Goal: Task Accomplishment & Management: Manage account settings

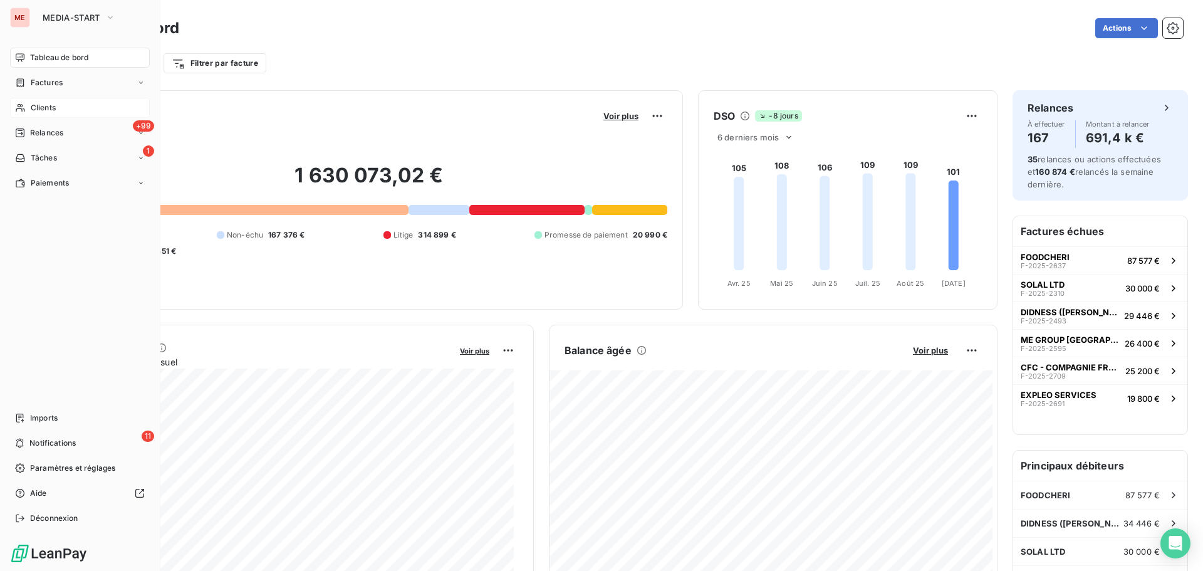
click at [31, 105] on span "Clients" at bounding box center [43, 107] width 25 height 11
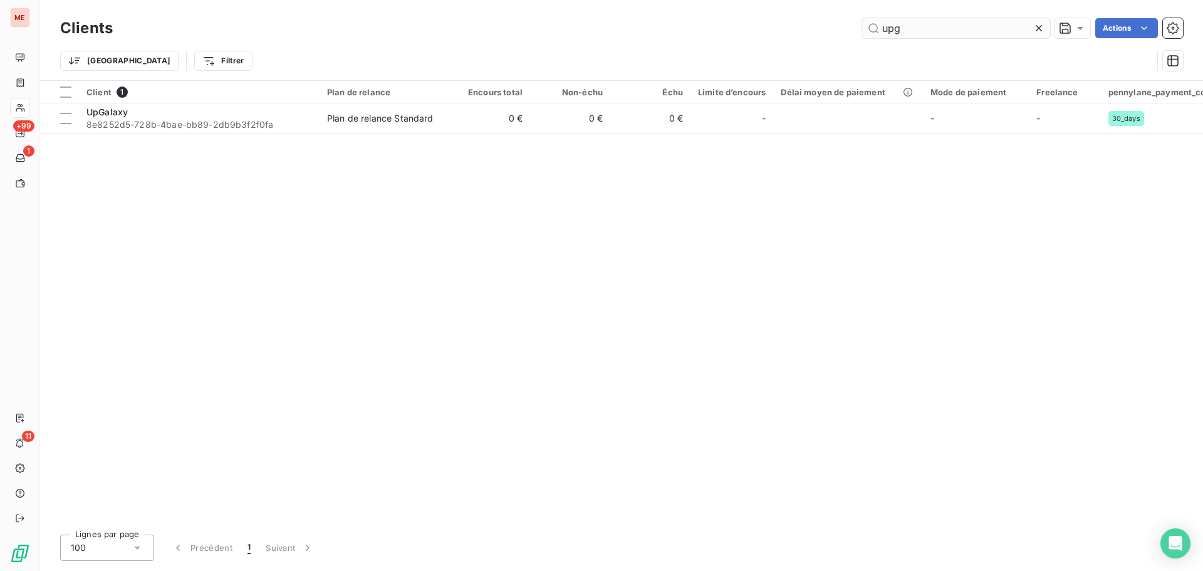
click at [1000, 23] on input "upg" at bounding box center [956, 28] width 188 height 20
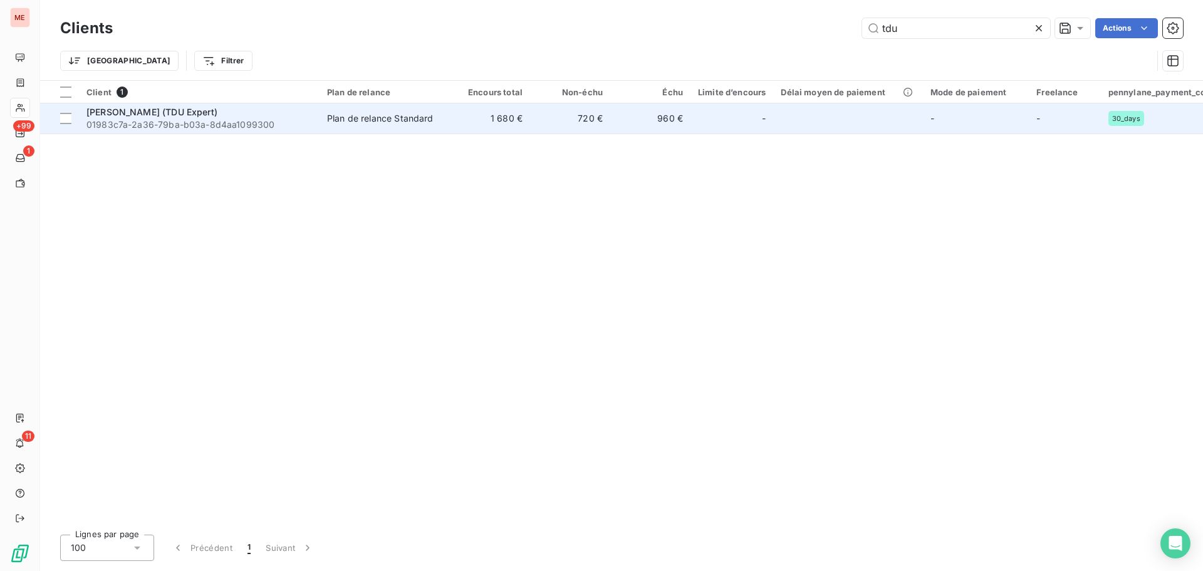
type input "tdu"
click at [244, 118] on span "01983c7a-2a36-79ba-b03a-8d4aa1099300" at bounding box center [199, 124] width 226 height 13
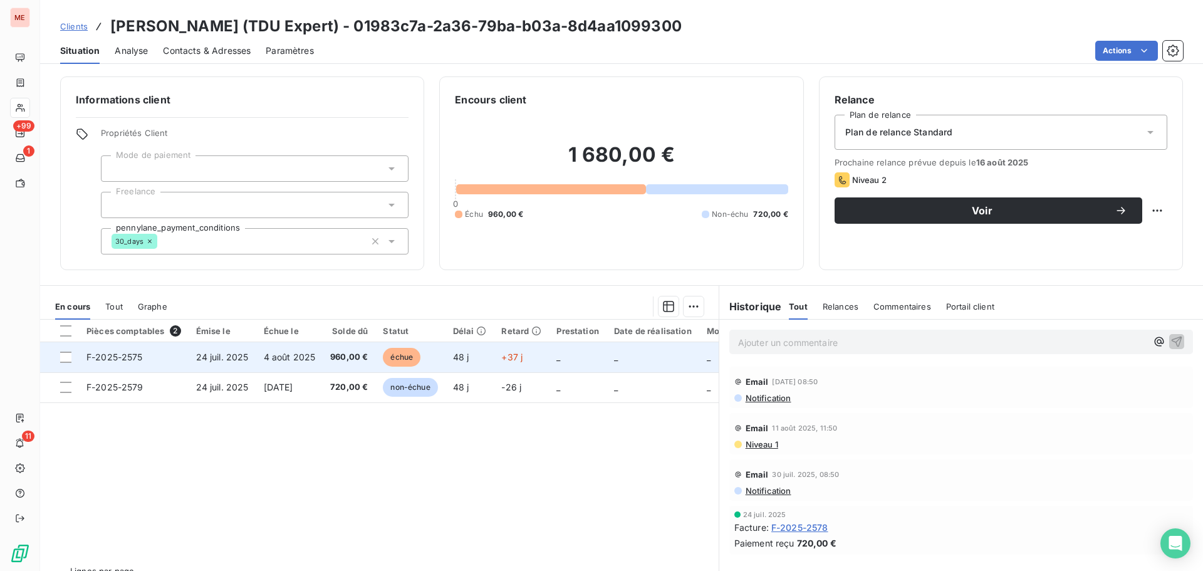
click at [281, 359] on span "4 août 2025" at bounding box center [290, 357] width 52 height 11
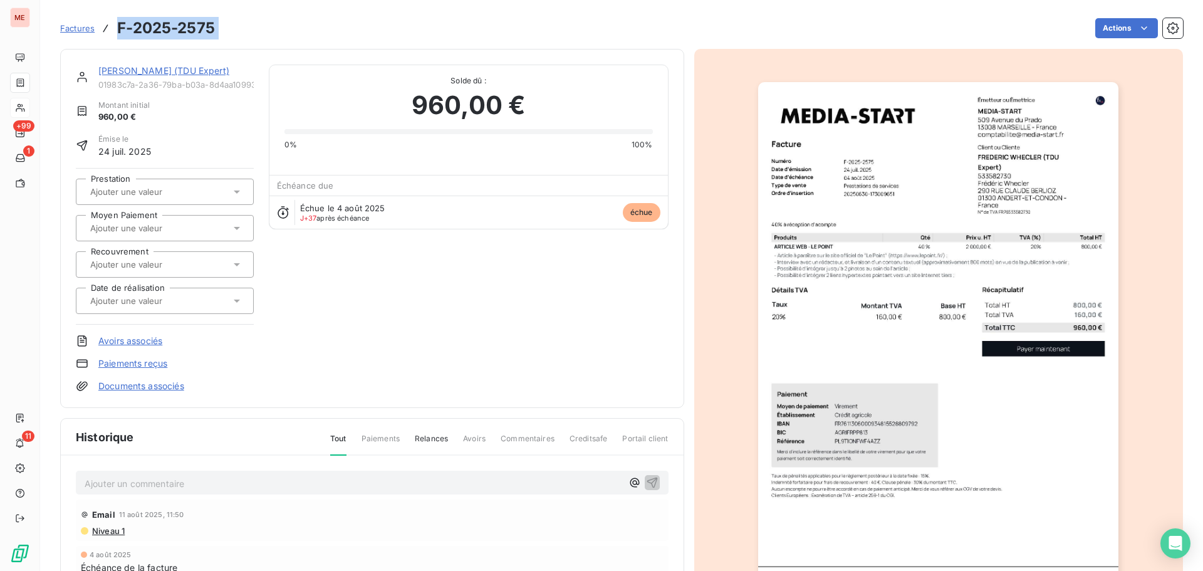
drag, startPoint x: 239, startPoint y: 27, endPoint x: 119, endPoint y: 36, distance: 120.6
click at [119, 36] on div "Factures F-2025-2575 Actions" at bounding box center [621, 28] width 1123 height 26
copy section "F-2025-2575 Actions"
click at [210, 67] on link "[PERSON_NAME] (TDU Expert)" at bounding box center [163, 70] width 131 height 11
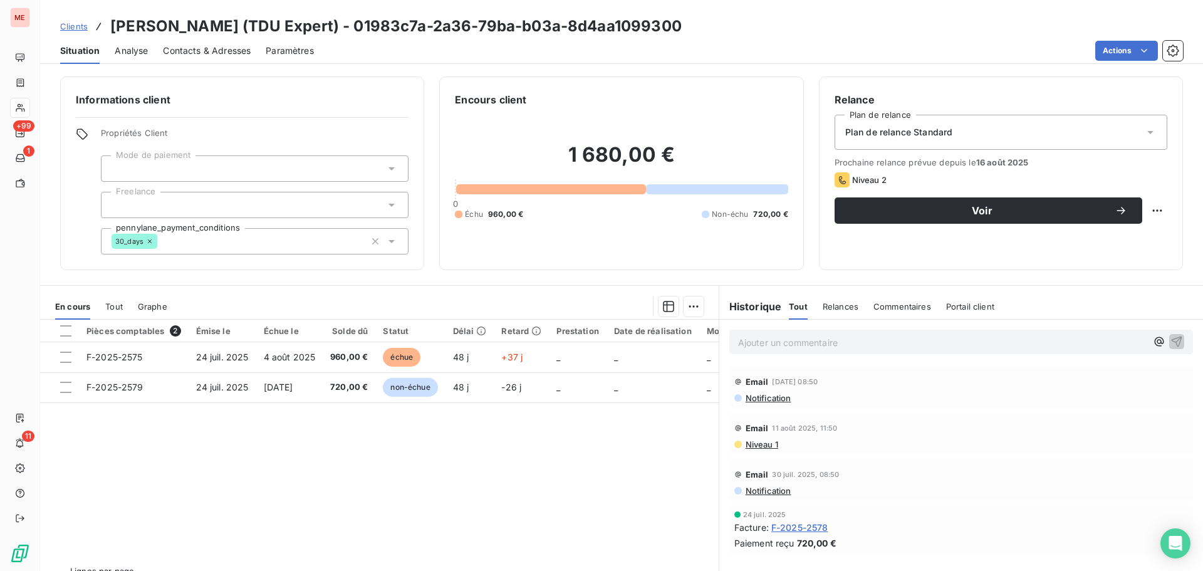
click at [202, 46] on span "Contacts & Adresses" at bounding box center [207, 50] width 88 height 13
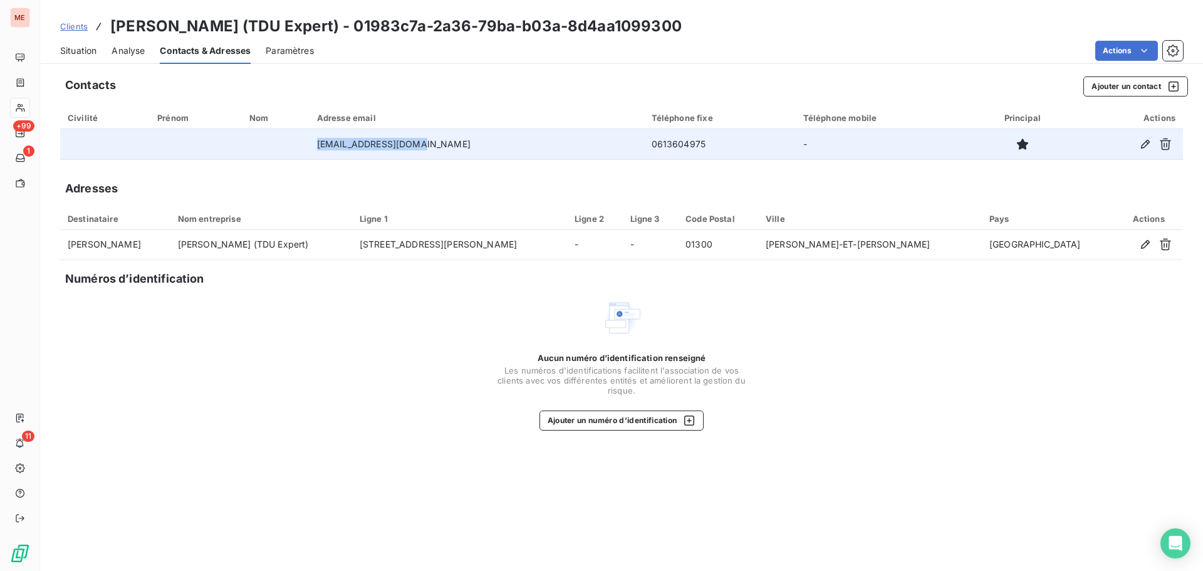
drag, startPoint x: 445, startPoint y: 142, endPoint x: 333, endPoint y: 143, distance: 111.5
click at [333, 143] on tr "[EMAIL_ADDRESS][DOMAIN_NAME] 0613604975 -" at bounding box center [621, 144] width 1123 height 30
copy tr "[EMAIL_ADDRESS][DOMAIN_NAME]"
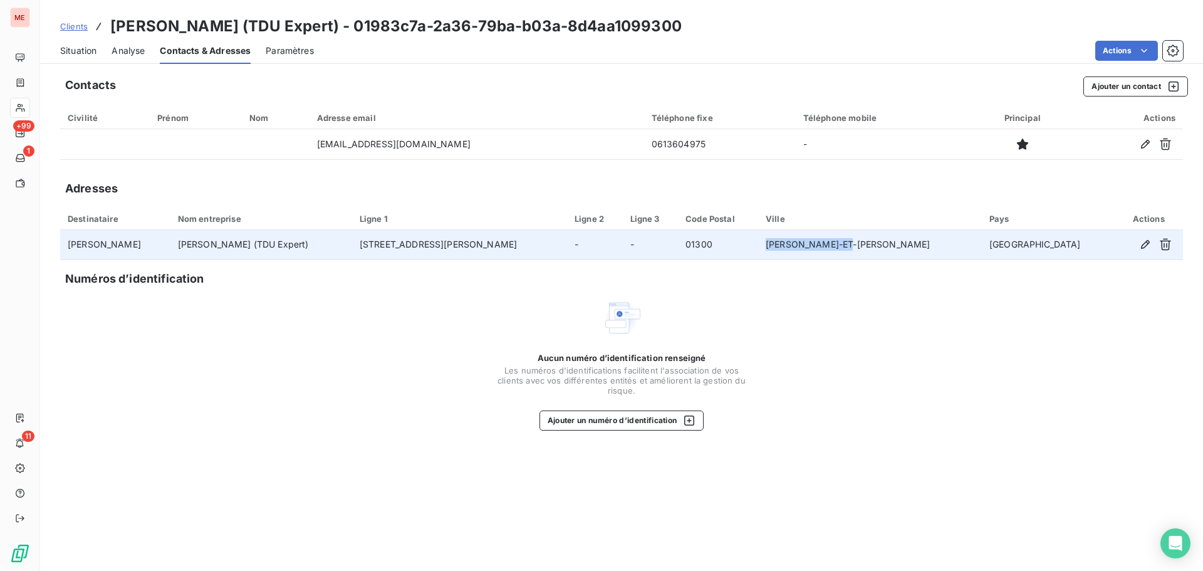
drag, startPoint x: 974, startPoint y: 239, endPoint x: 875, endPoint y: 239, distance: 99.6
click at [875, 239] on td "[PERSON_NAME]-ET-[PERSON_NAME]" at bounding box center [870, 245] width 224 height 30
copy td "[PERSON_NAME]-ET-[PERSON_NAME]"
drag, startPoint x: 568, startPoint y: 240, endPoint x: 428, endPoint y: 241, distance: 139.7
click at [428, 241] on tr "[PERSON_NAME] [PERSON_NAME] (TDU Expert) [STREET_ADDRESS][PERSON_NAME][PERSON_N…" at bounding box center [621, 245] width 1123 height 30
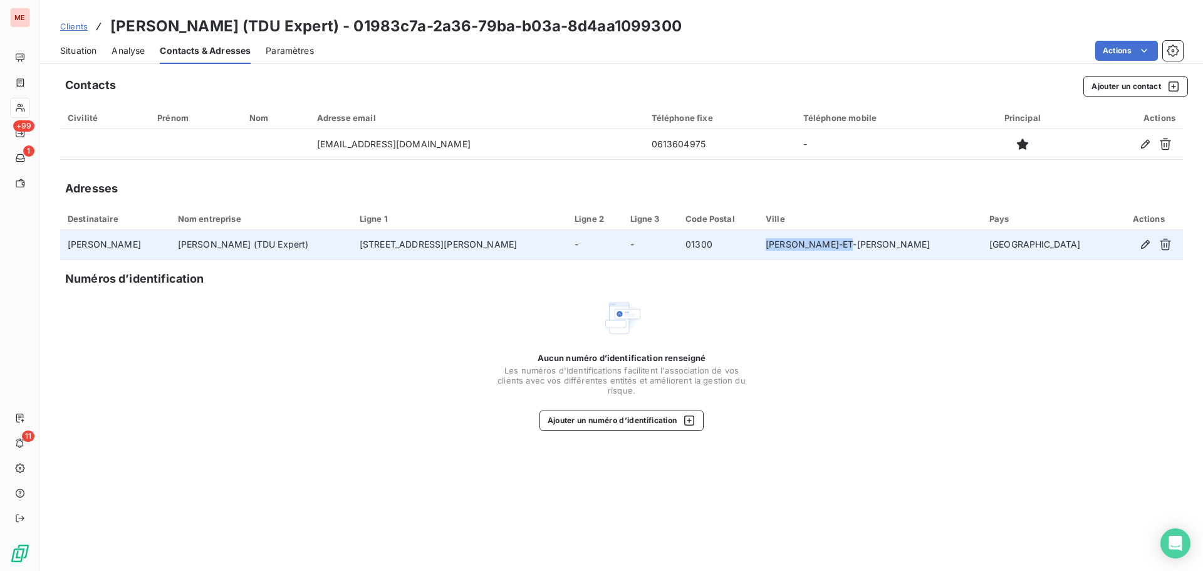
copy tr "[STREET_ADDRESS][PERSON_NAME]"
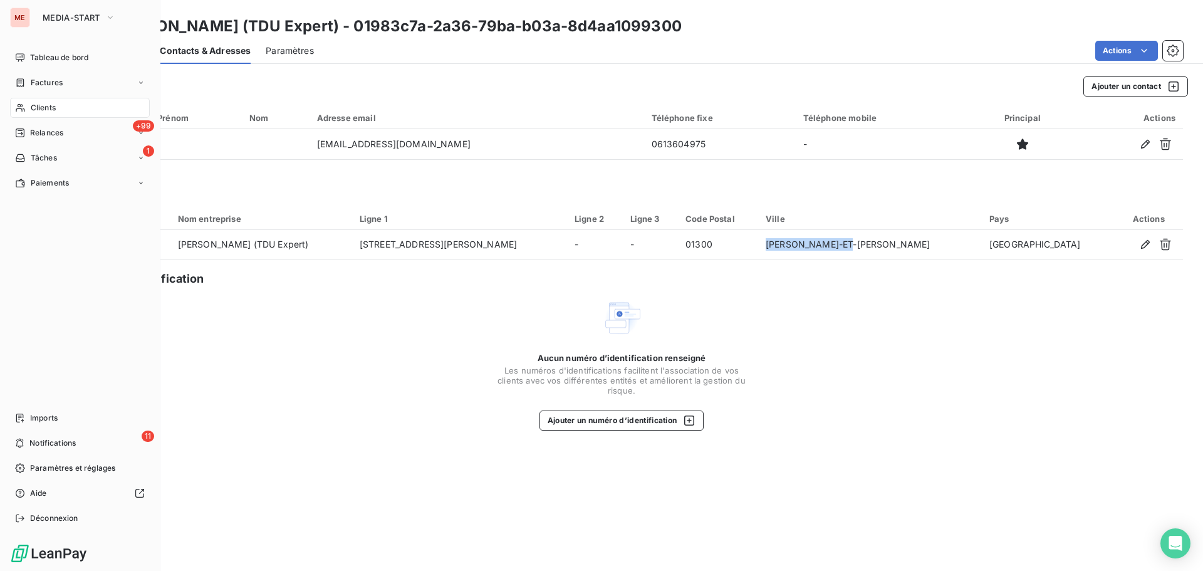
click at [26, 104] on div "Clients" at bounding box center [80, 108] width 140 height 20
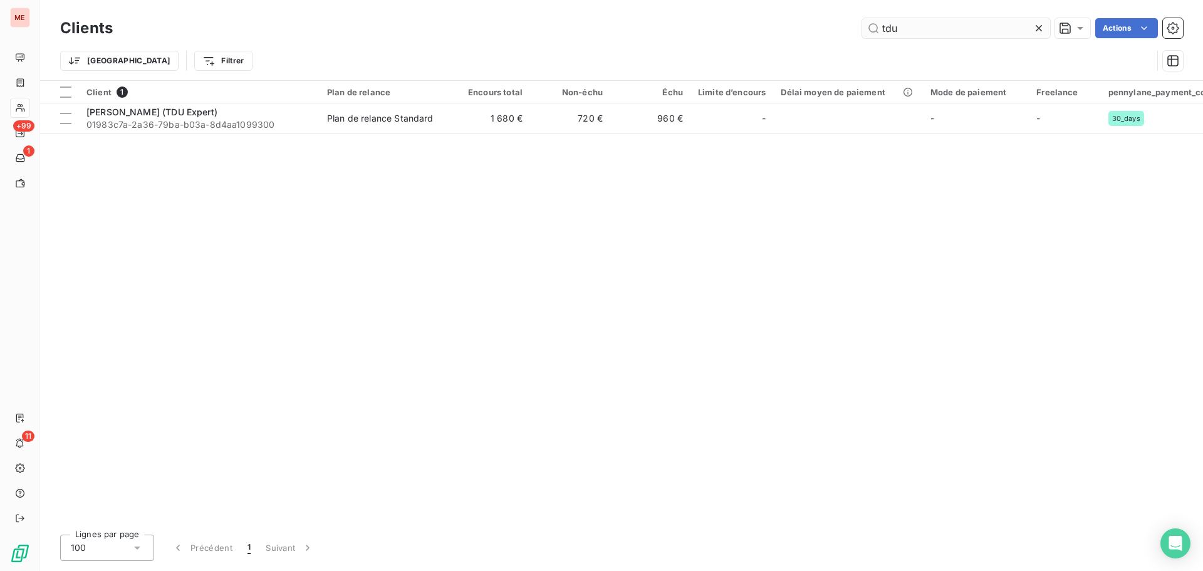
click at [919, 31] on input "tdu" at bounding box center [956, 28] width 188 height 20
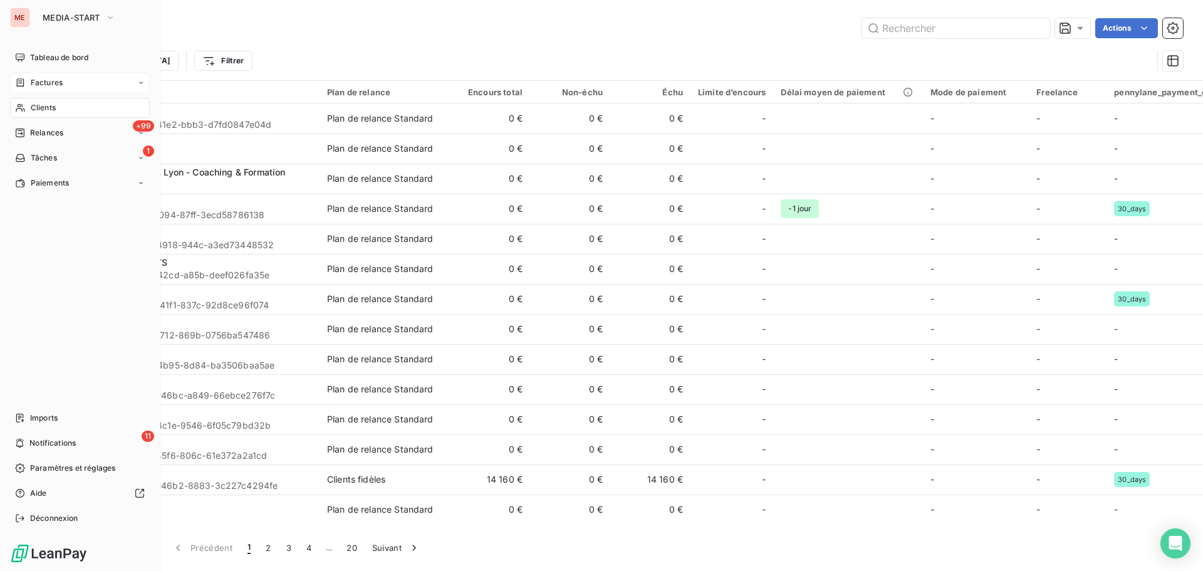
click at [26, 79] on div "Factures" at bounding box center [39, 82] width 48 height 11
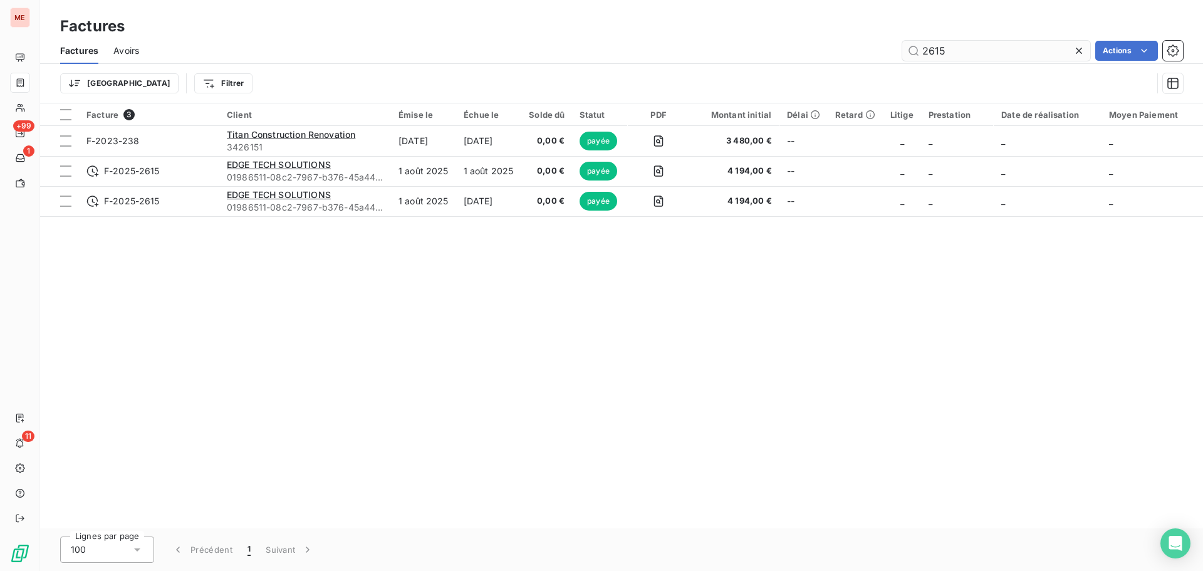
click at [942, 46] on input "2615" at bounding box center [996, 51] width 188 height 20
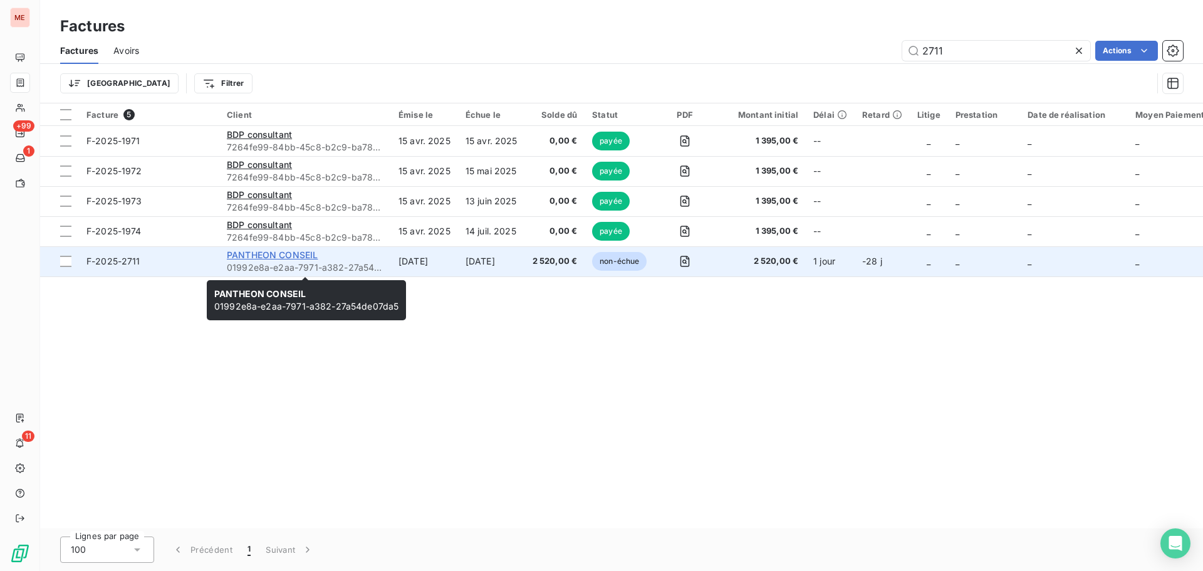
type input "2711"
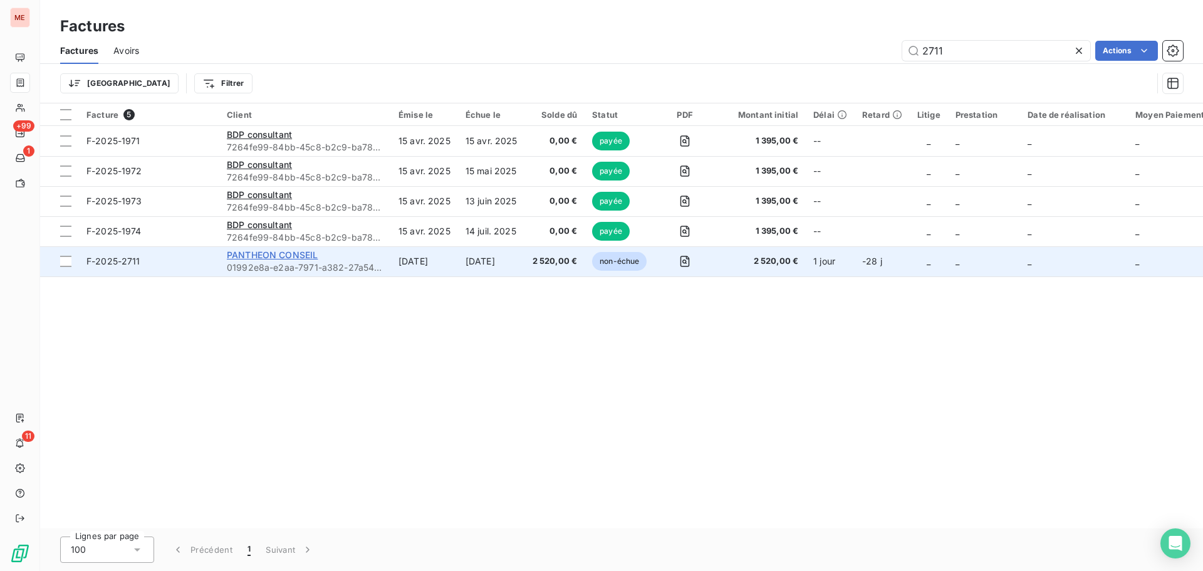
click at [276, 258] on span "PANTHEON CONSEIL" at bounding box center [272, 254] width 91 height 11
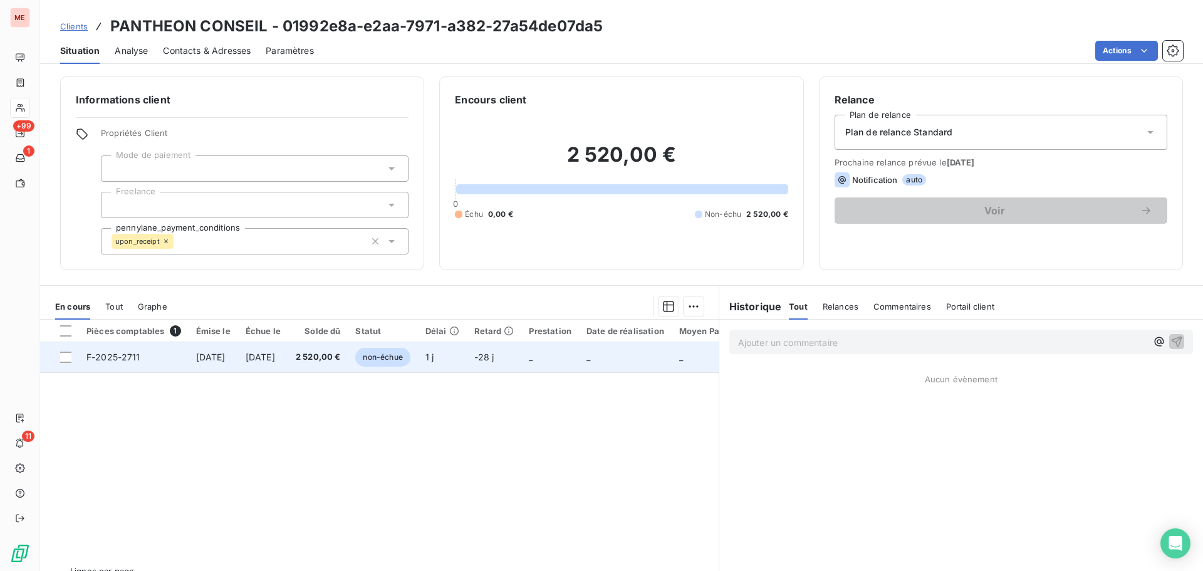
click at [283, 364] on td "[DATE]" at bounding box center [263, 357] width 50 height 30
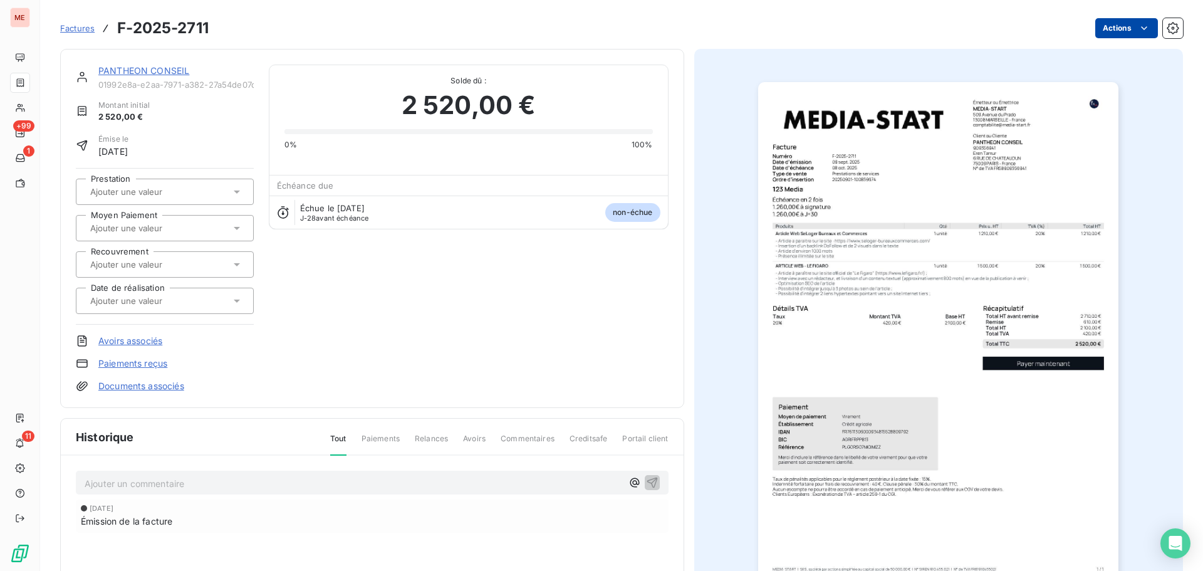
click at [1127, 23] on html "ME +99 1 11 Factures F-2025-2711 Actions PANTHEON CONSEIL 01992e8a-e2aa-7971-a3…" at bounding box center [601, 285] width 1203 height 571
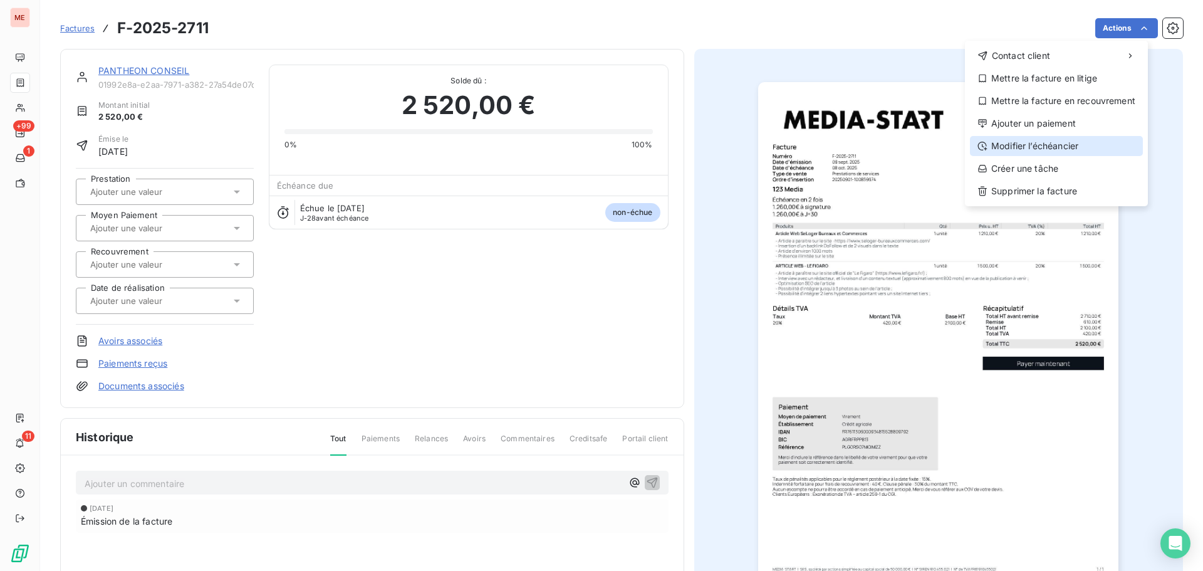
click at [1059, 148] on div "Modifier l’échéancier" at bounding box center [1056, 146] width 173 height 20
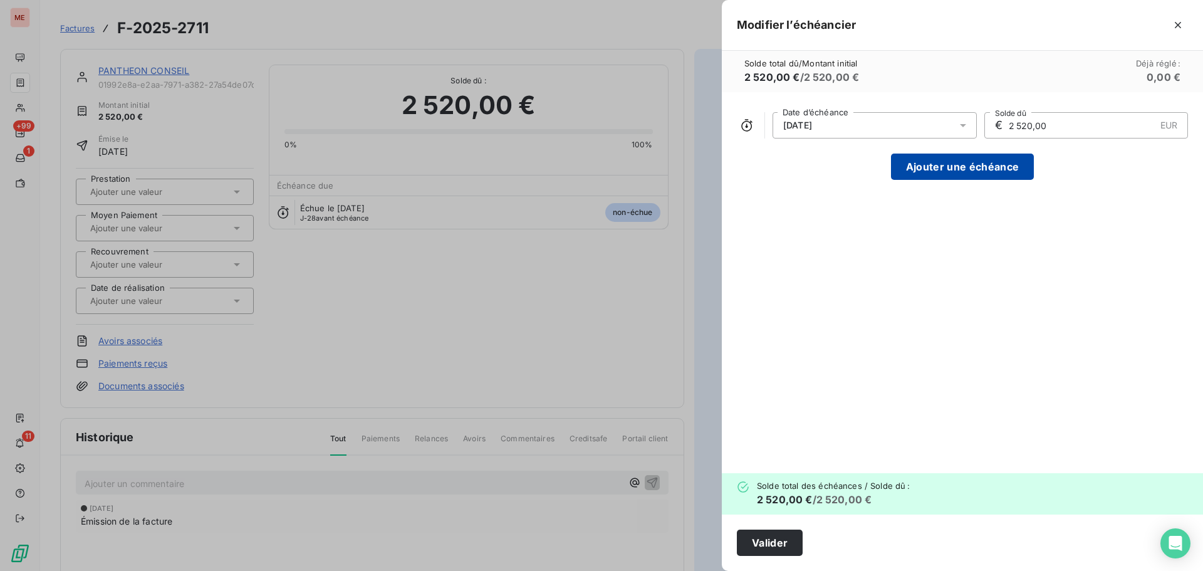
click at [931, 163] on button "Ajouter une échéance" at bounding box center [962, 167] width 143 height 26
type input "1 260,00"
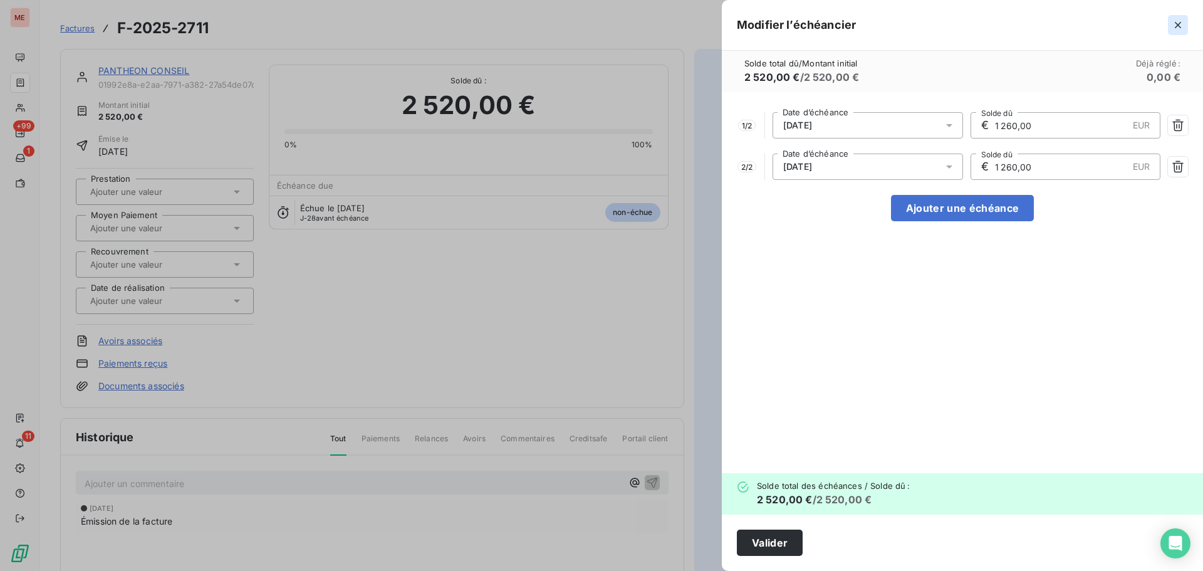
click at [1177, 31] on button "button" at bounding box center [1178, 25] width 20 height 20
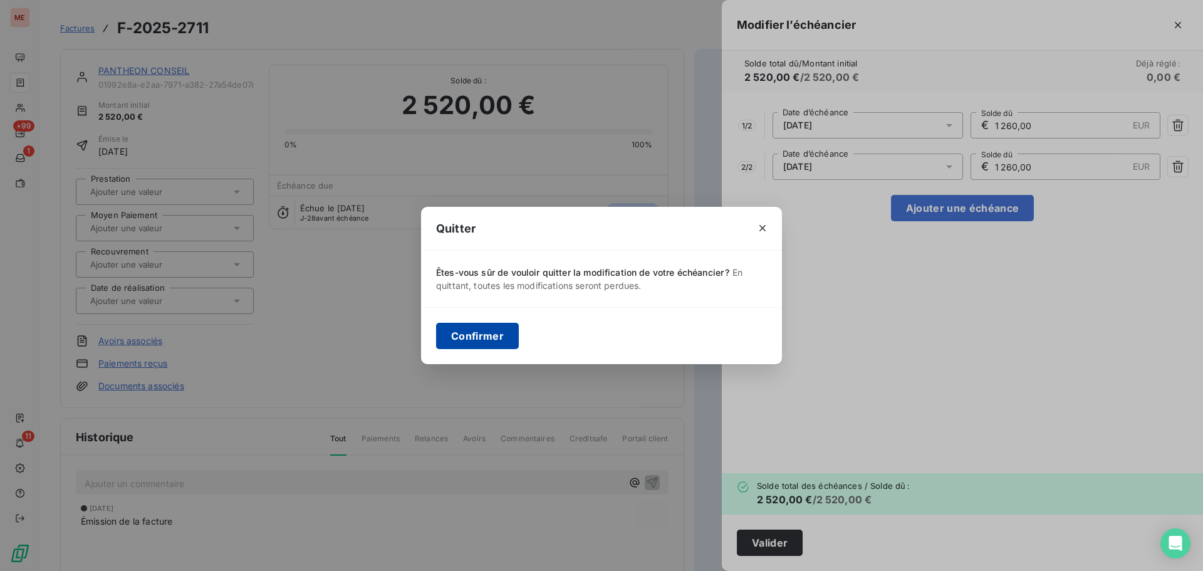
click at [502, 342] on button "Confirmer" at bounding box center [477, 336] width 83 height 26
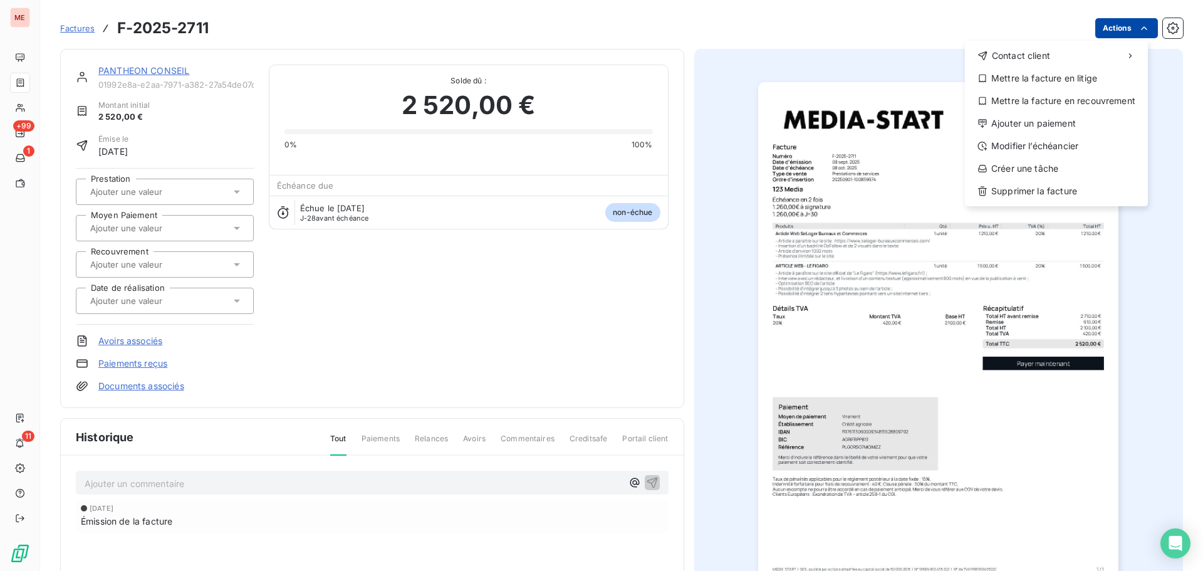
click at [1113, 36] on html "ME +99 1 11 Factures F-2025-2711 Actions Contact client Mettre la facture en li…" at bounding box center [601, 285] width 1203 height 571
click at [1042, 147] on div "Modifier l’échéancier" at bounding box center [1056, 146] width 173 height 20
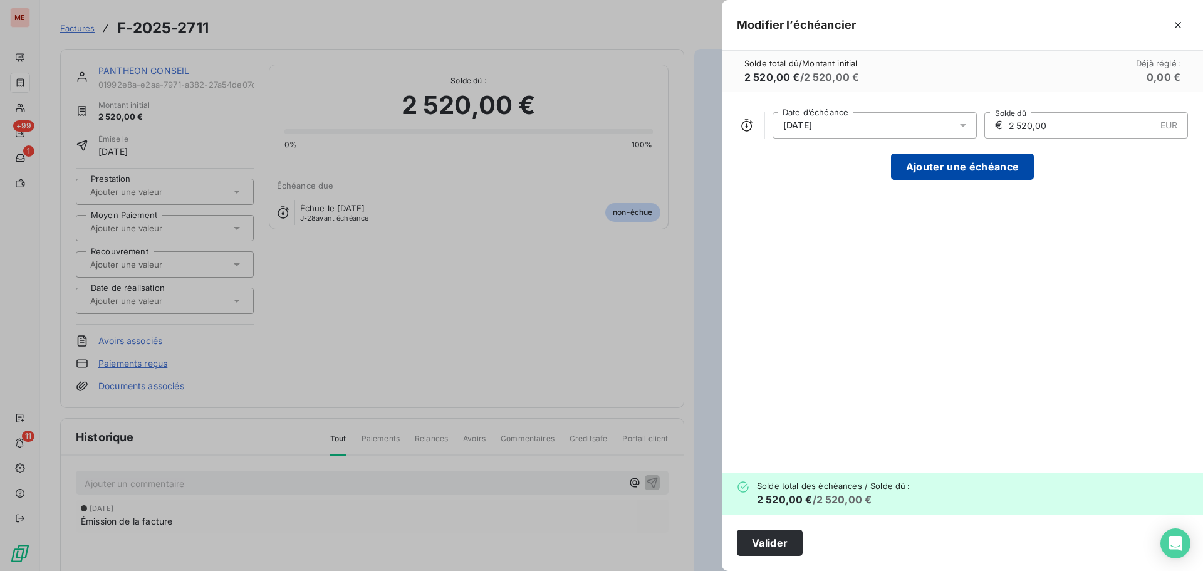
click at [938, 166] on button "Ajouter une échéance" at bounding box center [962, 167] width 143 height 26
type input "1 260,00"
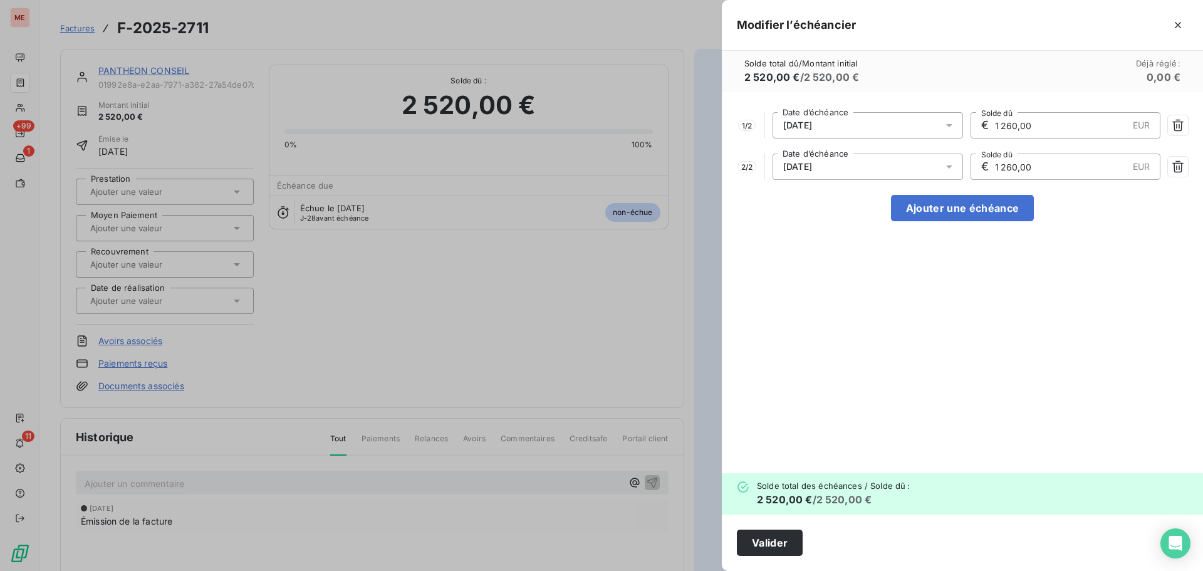
click at [900, 164] on div "[DATE]" at bounding box center [868, 167] width 190 height 26
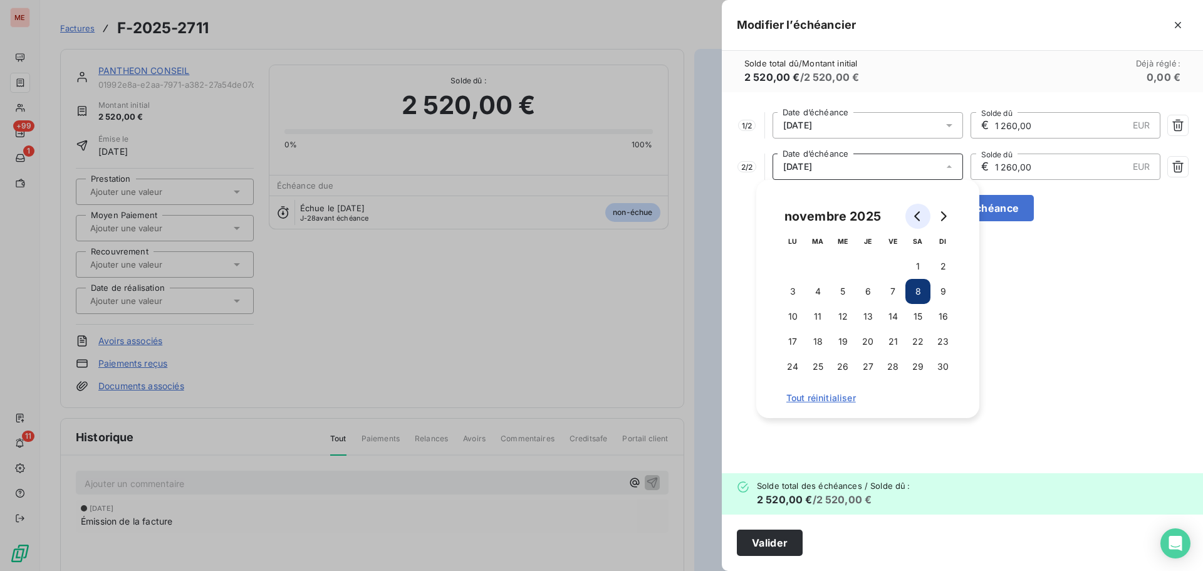
click at [915, 216] on icon "Go to previous month" at bounding box center [917, 216] width 6 height 10
click at [823, 289] on button "9" at bounding box center [817, 291] width 25 height 25
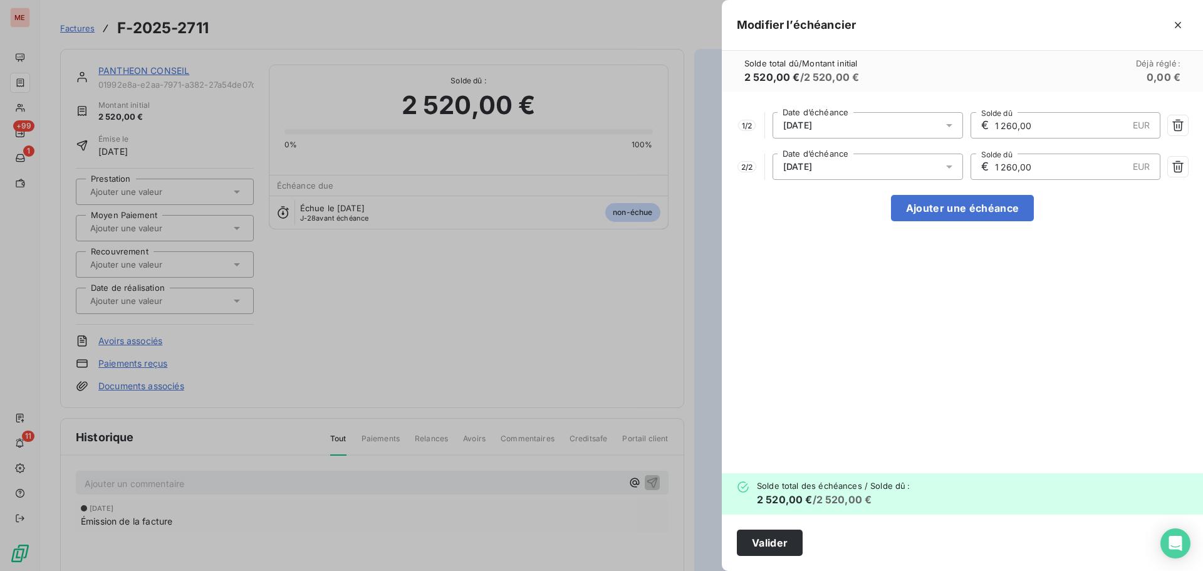
click at [1038, 269] on div "1 / 2 [DATE] Date d’échéance € 1 260,00 EUR Solde dû 2 / 2 [DATE] Date d’échéan…" at bounding box center [962, 282] width 481 height 381
click at [757, 545] on button "Valider" at bounding box center [770, 542] width 66 height 26
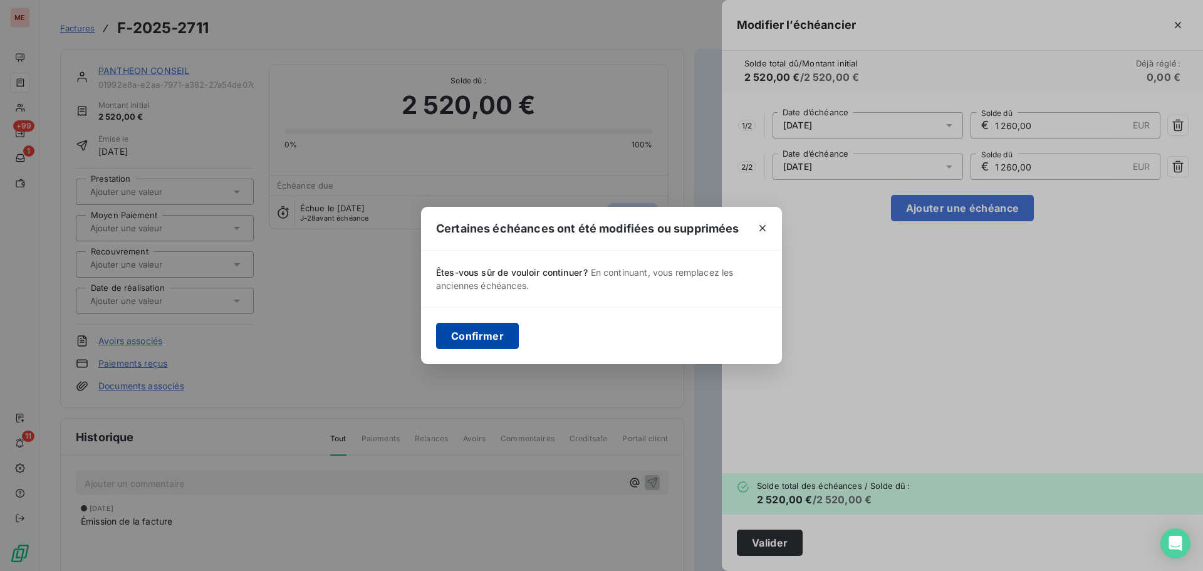
click at [488, 339] on button "Confirmer" at bounding box center [477, 336] width 83 height 26
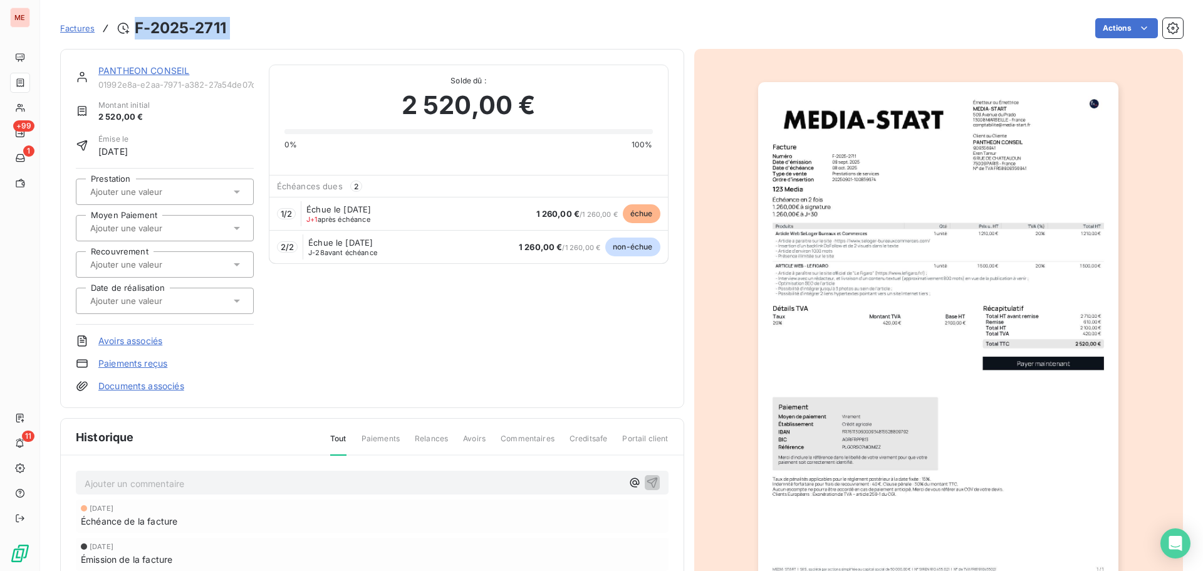
drag, startPoint x: 242, startPoint y: 26, endPoint x: 137, endPoint y: 32, distance: 105.5
click at [137, 32] on div "Factures F-2025-2711 Actions" at bounding box center [621, 28] width 1123 height 26
copy section "F-2025-2711 Actions"
click at [158, 71] on link "PANTHEON CONSEIL" at bounding box center [143, 70] width 91 height 11
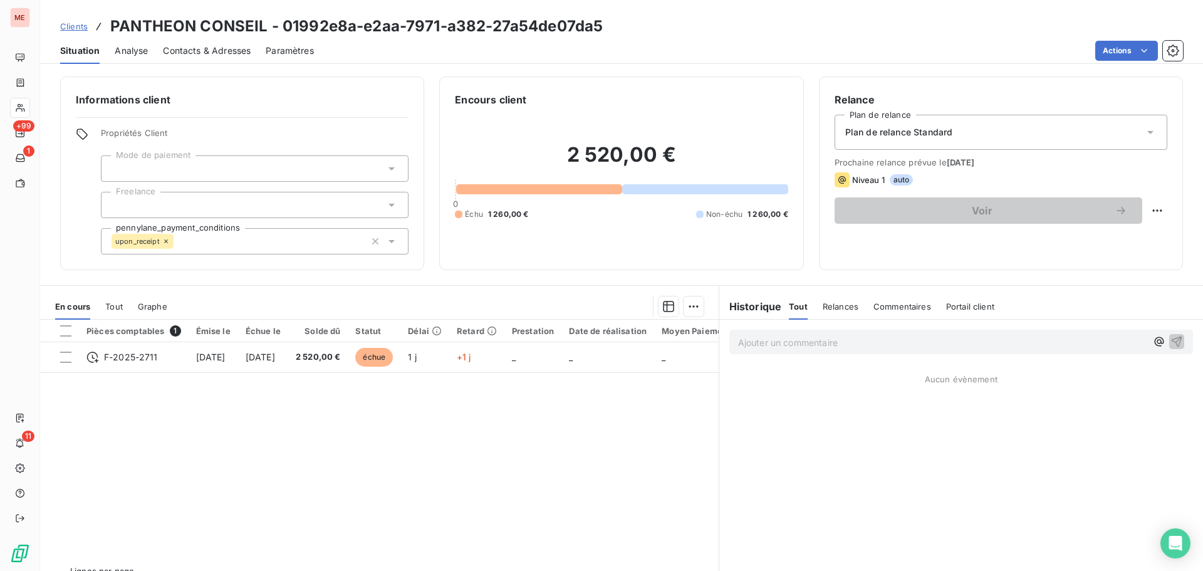
click at [206, 47] on span "Contacts & Adresses" at bounding box center [207, 50] width 88 height 13
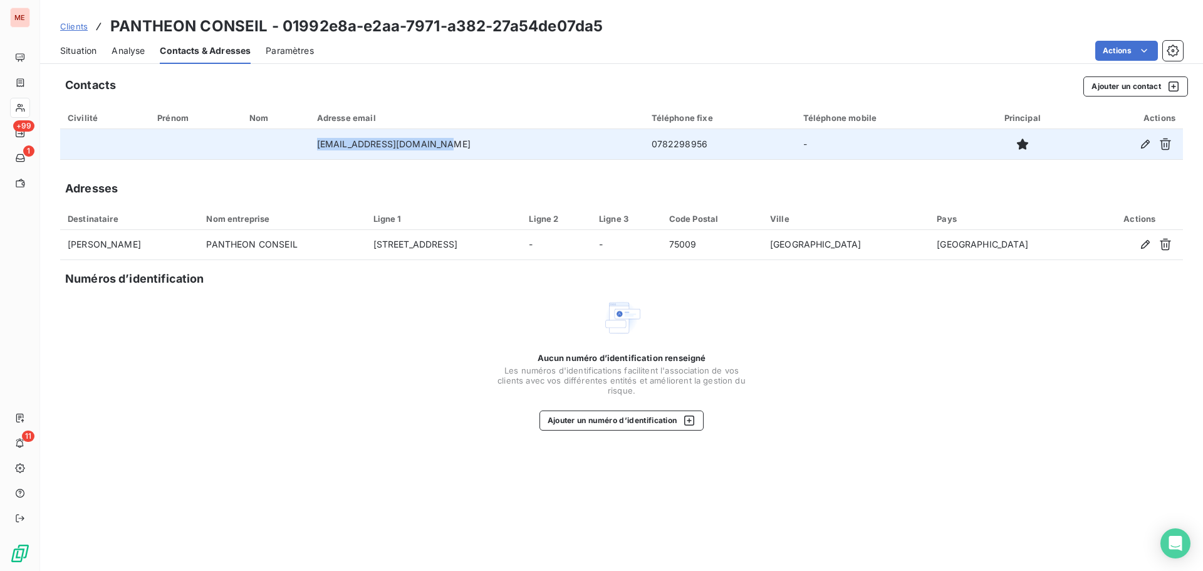
drag, startPoint x: 467, startPoint y: 150, endPoint x: 315, endPoint y: 154, distance: 151.7
click at [315, 154] on tr "[EMAIL_ADDRESS][DOMAIN_NAME] 0782298956 -" at bounding box center [621, 144] width 1123 height 30
copy tr "[EMAIL_ADDRESS][DOMAIN_NAME]"
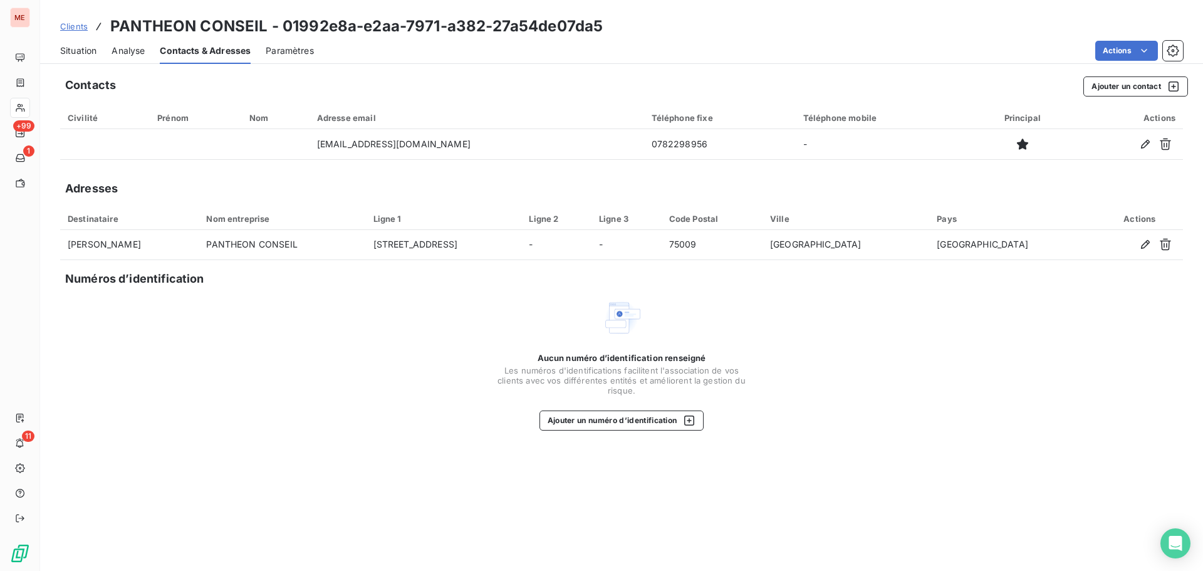
click at [500, 182] on div "Adresses" at bounding box center [621, 189] width 1123 height 18
click at [511, 298] on div "Aucun numéro d’identification renseigné Les numéros d'identifications faciliten…" at bounding box center [621, 364] width 251 height 133
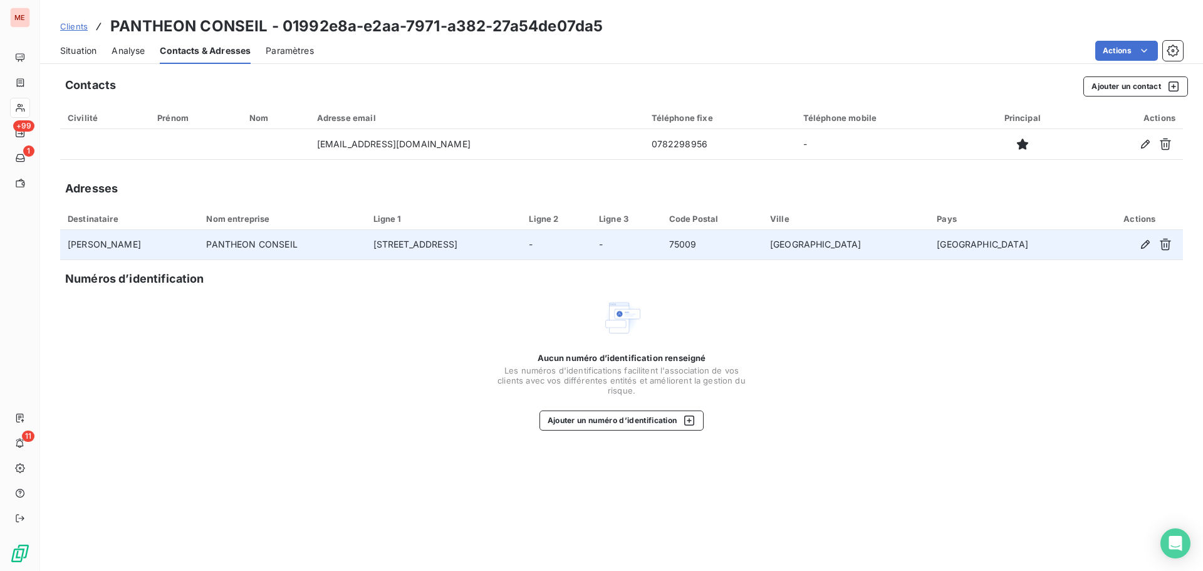
drag, startPoint x: 518, startPoint y: 242, endPoint x: 366, endPoint y: 244, distance: 152.3
click at [366, 244] on tr "[PERSON_NAME] PANTHEON CONSEIL [STREET_ADDRESS]" at bounding box center [621, 245] width 1123 height 30
copy tr "[STREET_ADDRESS]"
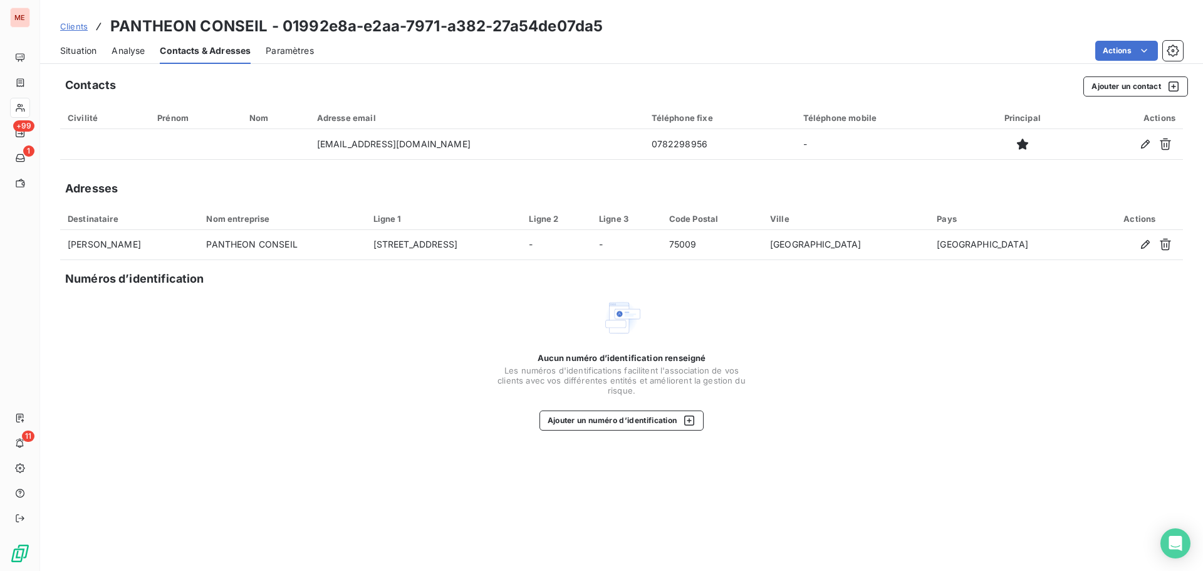
click at [88, 58] on div "Situation" at bounding box center [78, 51] width 36 height 26
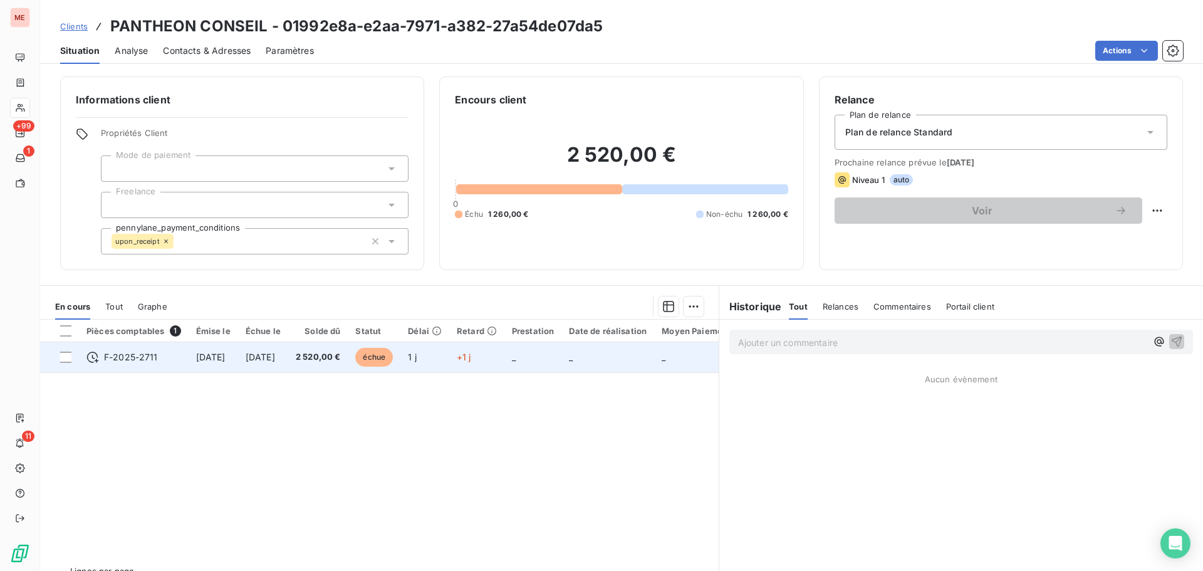
click at [258, 363] on td "[DATE]" at bounding box center [263, 357] width 50 height 30
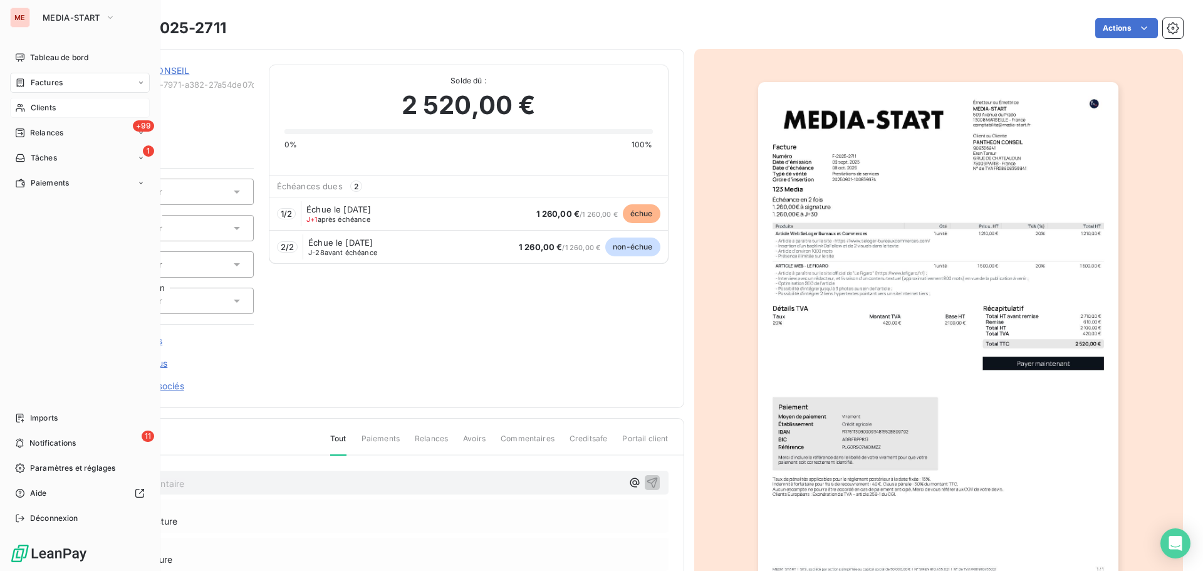
click at [31, 100] on div "Clients" at bounding box center [80, 108] width 140 height 20
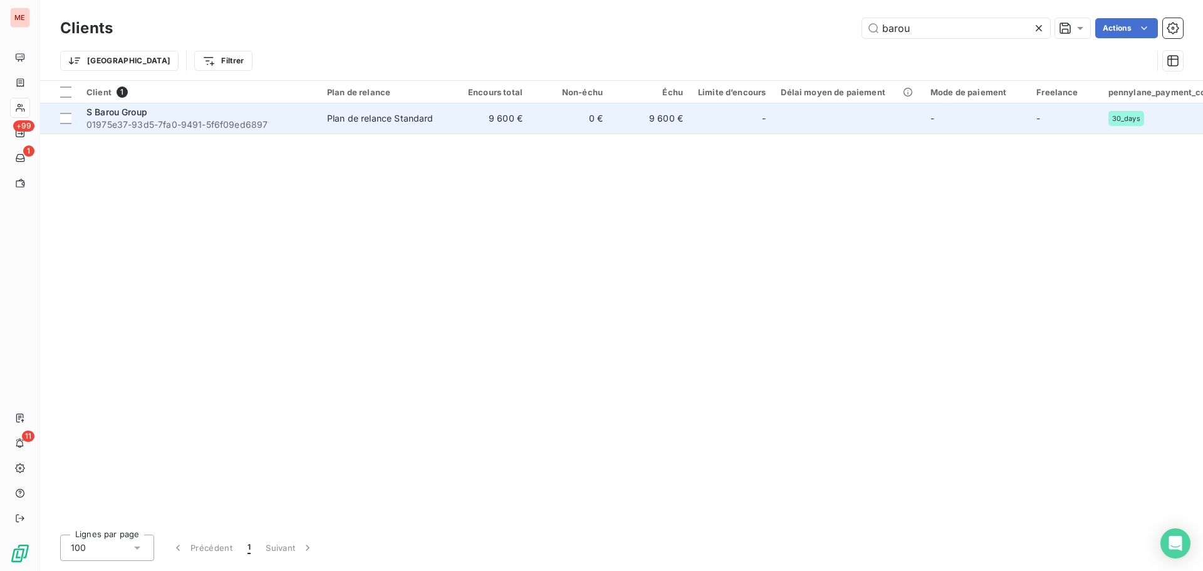
type input "barou"
click at [357, 128] on td "Plan de relance Standard" at bounding box center [385, 118] width 130 height 30
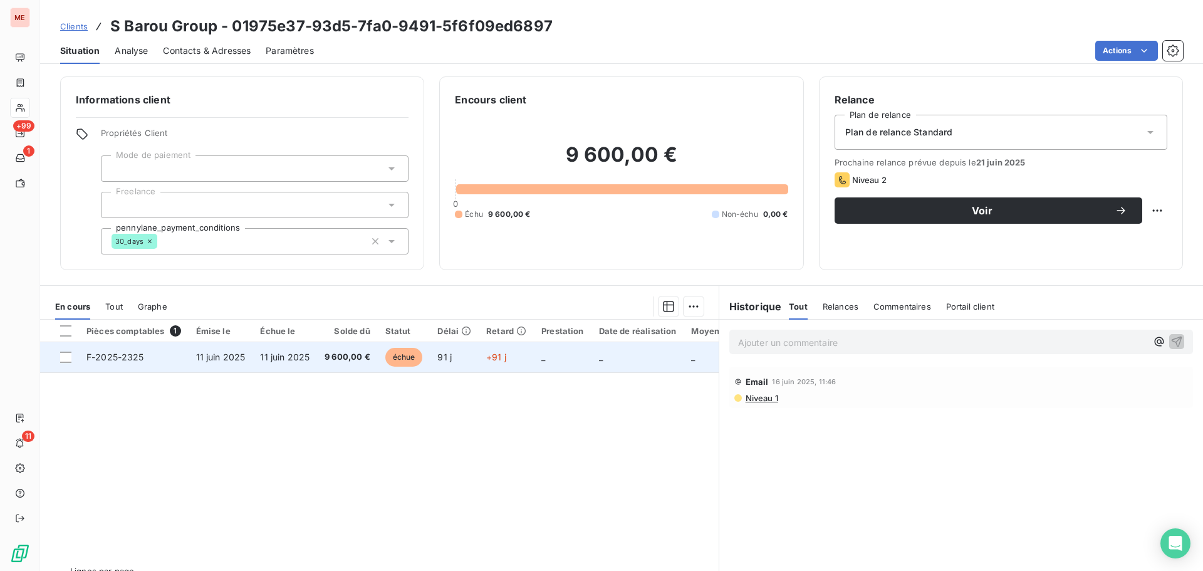
click at [331, 358] on span "9 600,00 €" at bounding box center [348, 357] width 46 height 13
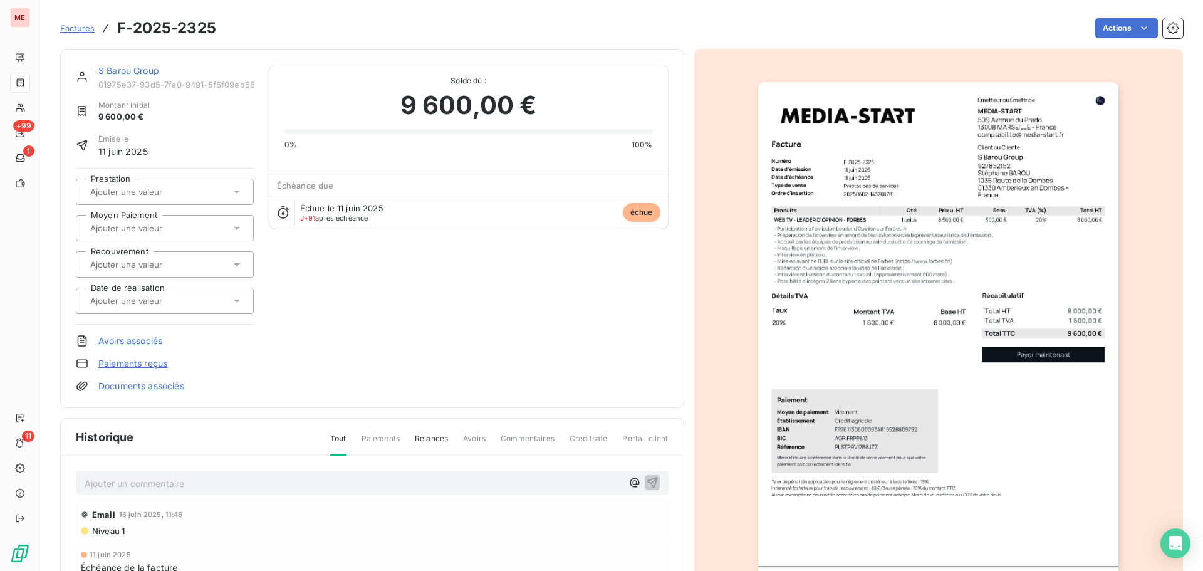
click at [843, 222] on img "button" at bounding box center [938, 337] width 360 height 510
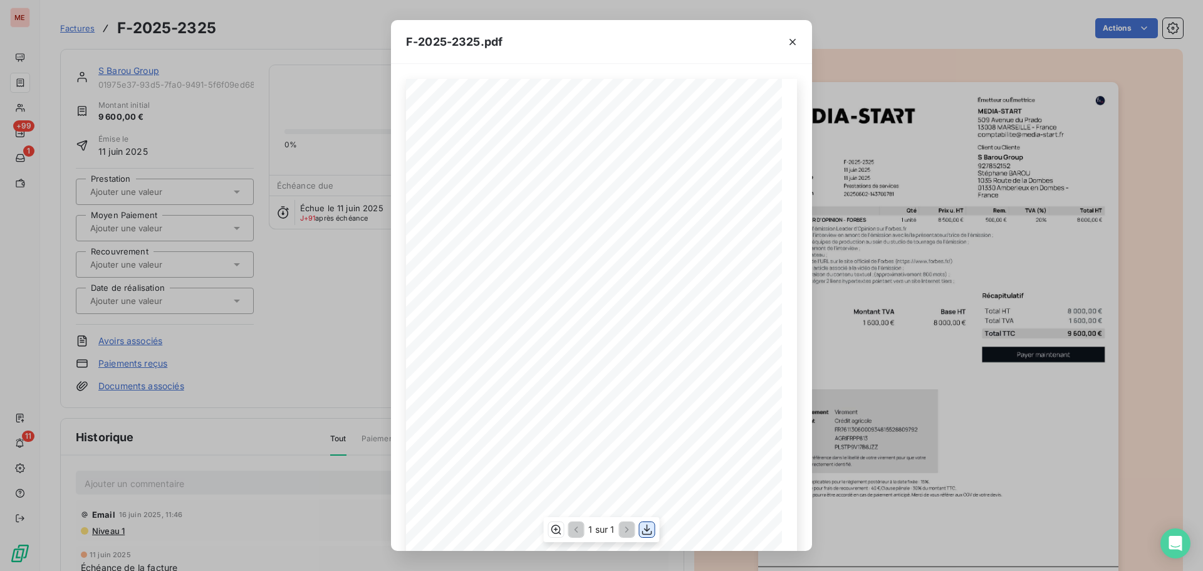
click at [647, 526] on icon "button" at bounding box center [647, 529] width 10 height 11
click at [179, 70] on div "F-2025-2325.pdf 8 000,00 € 1 600,00 € 9 600,00 € Émetteur ou Émettrice MEDIA-ST…" at bounding box center [601, 285] width 1203 height 571
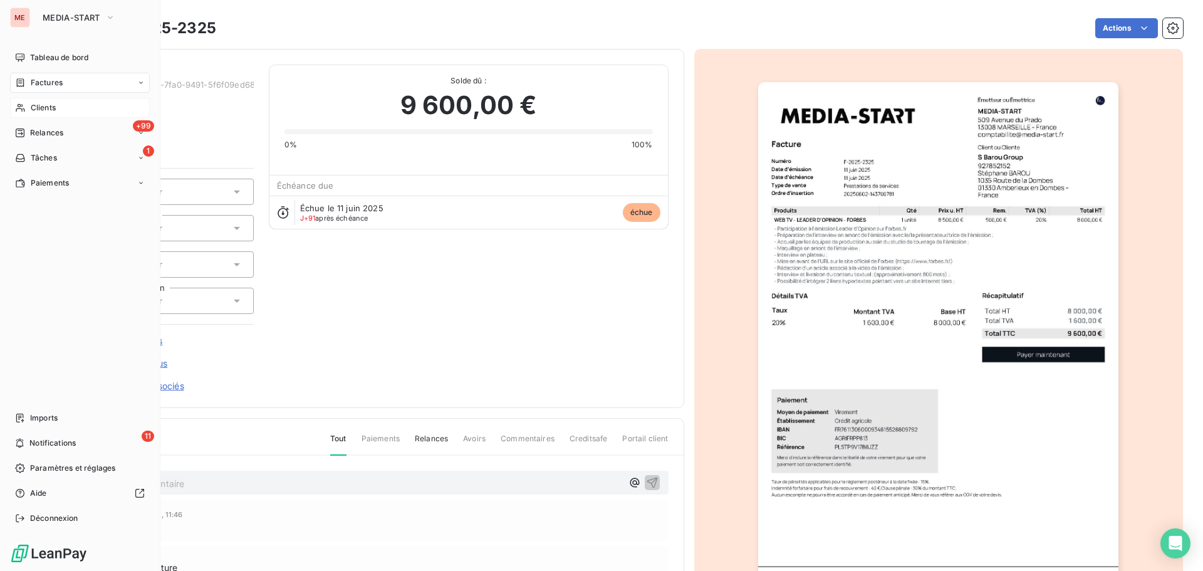
click at [23, 100] on div "Clients" at bounding box center [80, 108] width 140 height 20
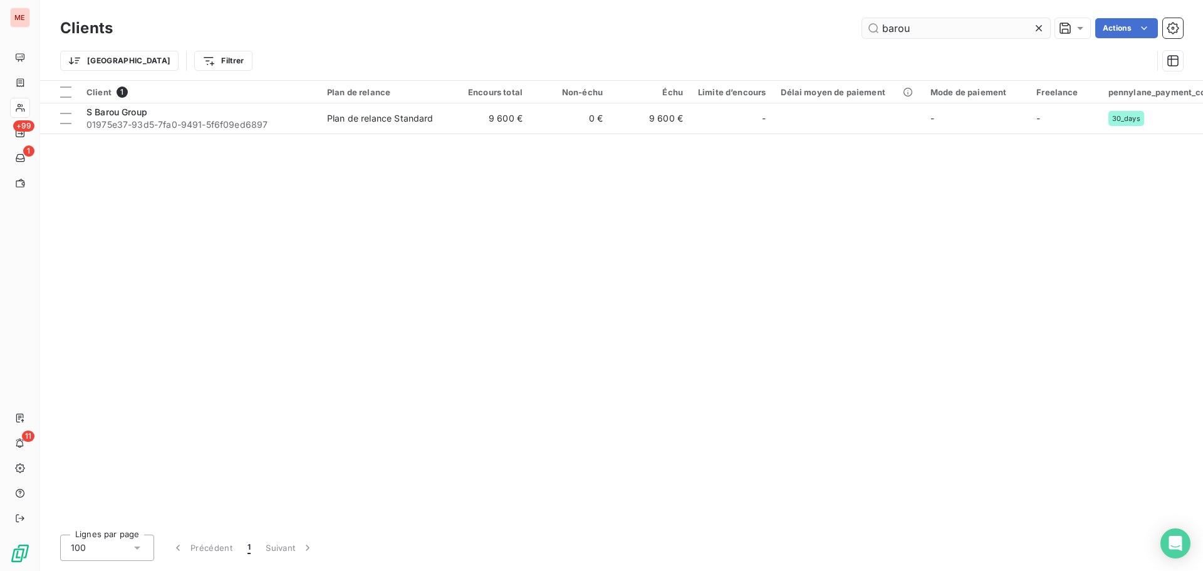
click at [918, 28] on input "barou" at bounding box center [956, 28] width 188 height 20
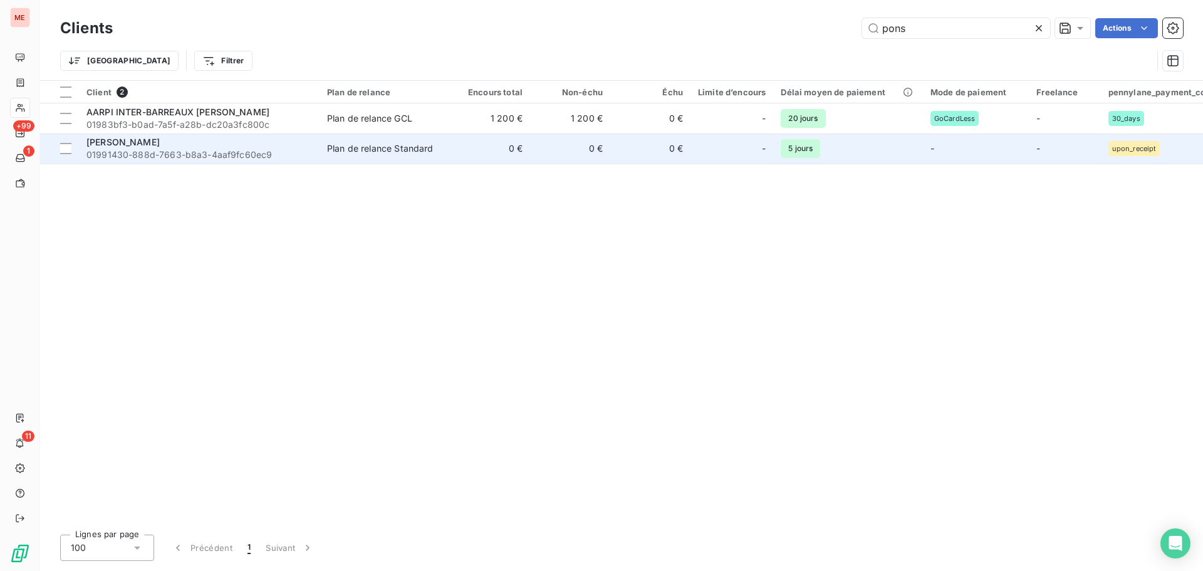
type input "pons"
click at [231, 153] on span "01991430-888d-7663-b8a3-4aaf9fc60ec9" at bounding box center [199, 155] width 226 height 13
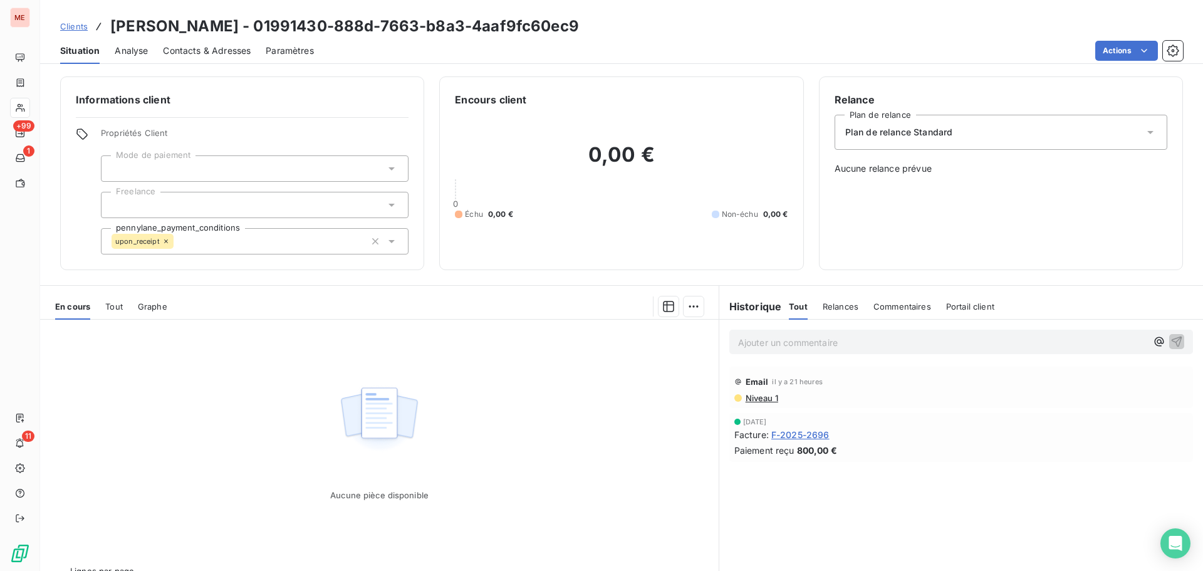
click at [818, 437] on span "F-2025-2696" at bounding box center [800, 434] width 58 height 13
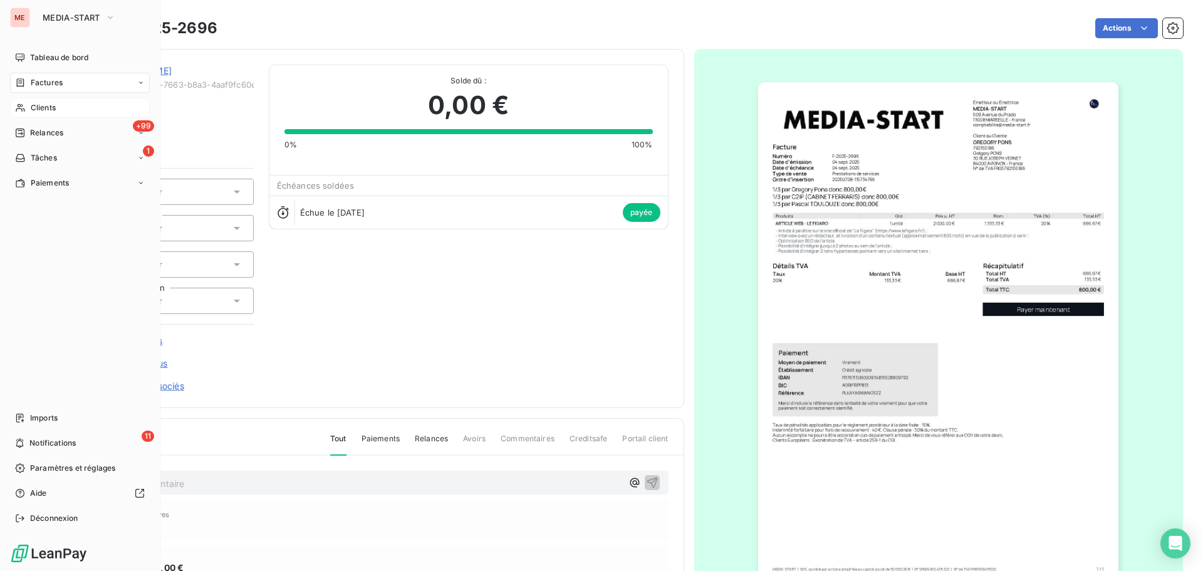
click at [32, 105] on span "Clients" at bounding box center [43, 107] width 25 height 11
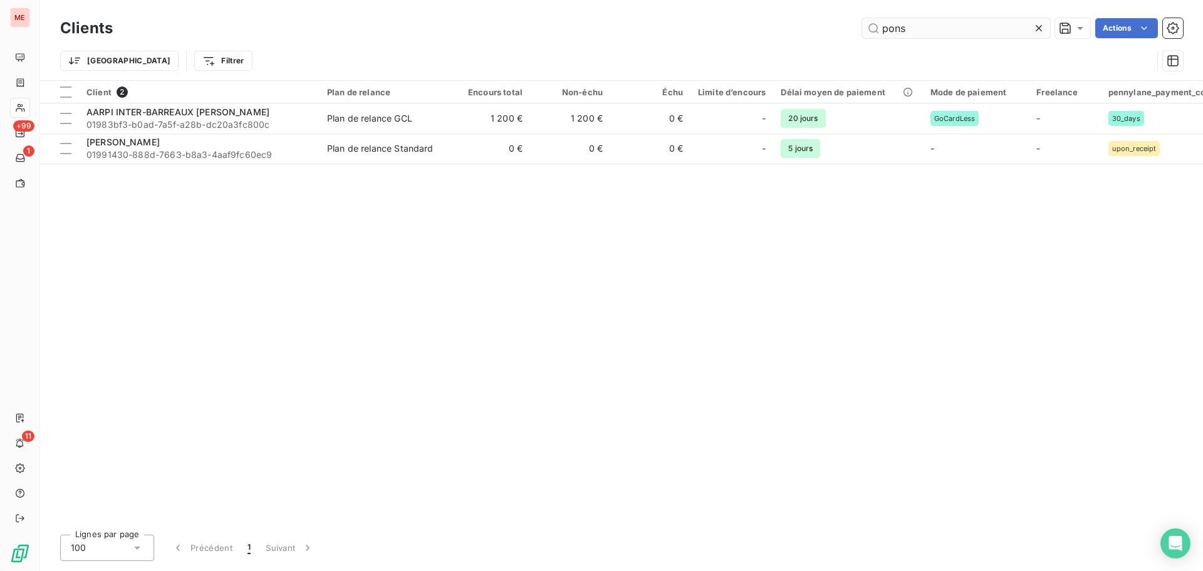
click at [887, 26] on input "pons" at bounding box center [956, 28] width 188 height 20
type input "g"
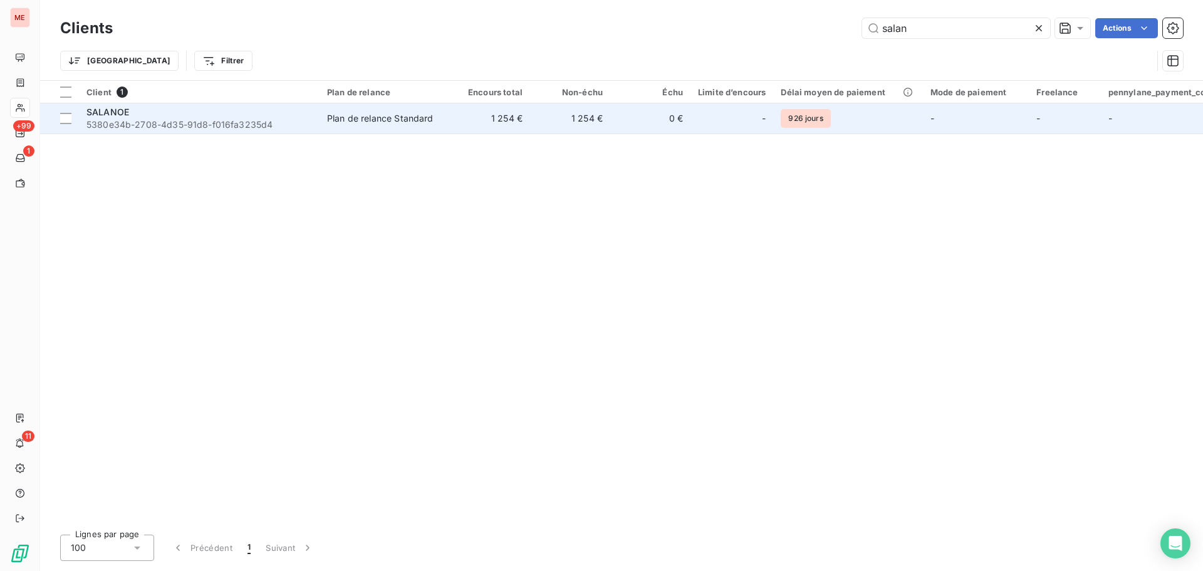
type input "salan"
click at [303, 114] on div "SALANOE" at bounding box center [199, 112] width 226 height 13
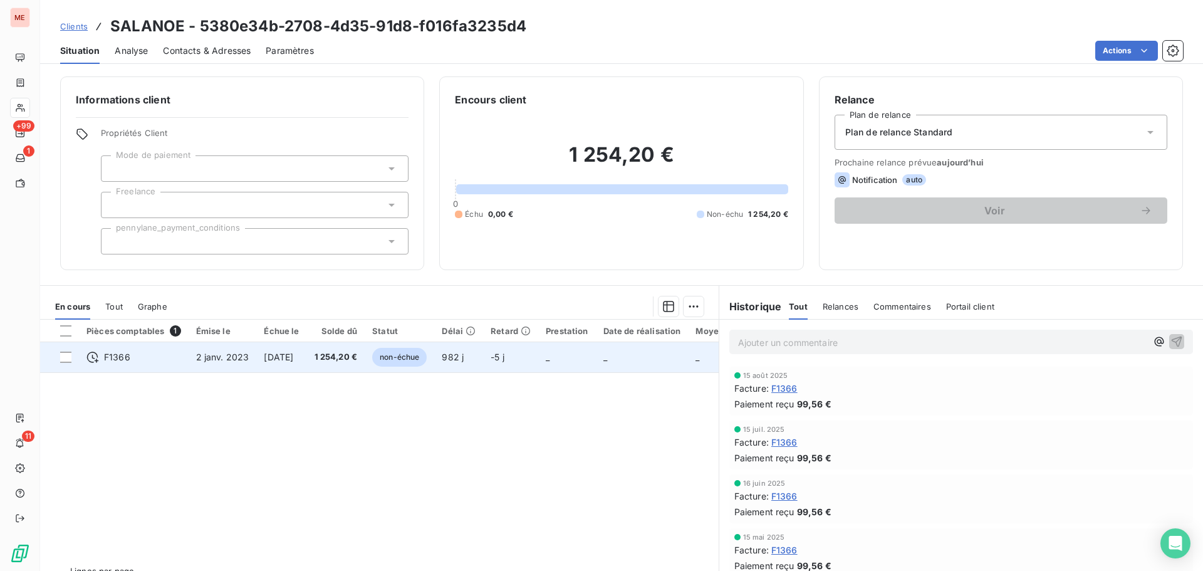
click at [336, 363] on span "1 254,20 €" at bounding box center [336, 357] width 43 height 13
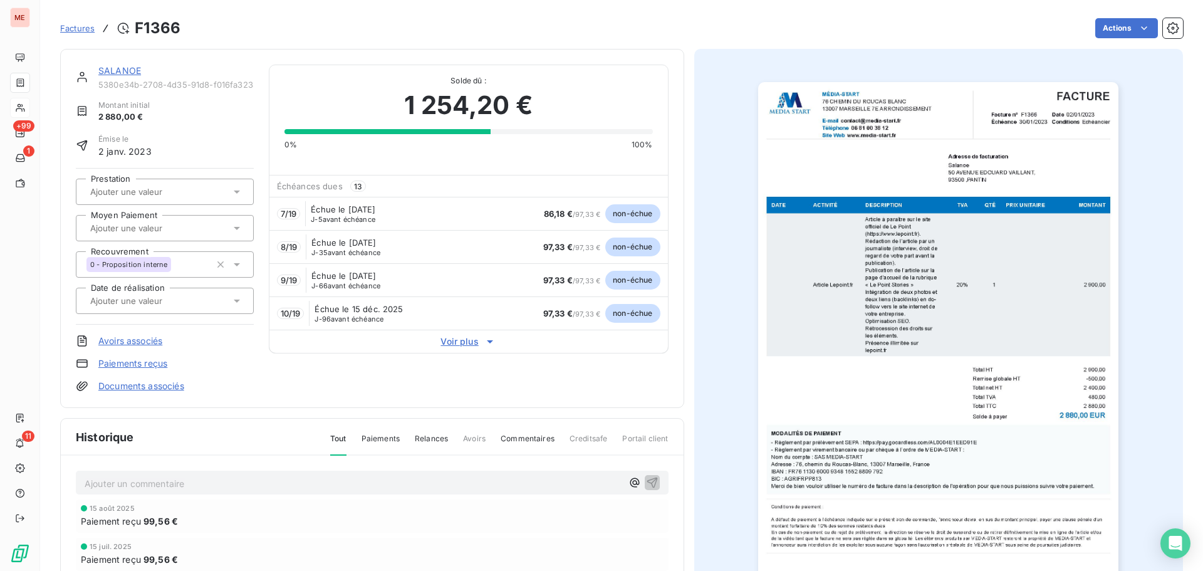
click at [474, 344] on span "Voir plus" at bounding box center [468, 341] width 399 height 13
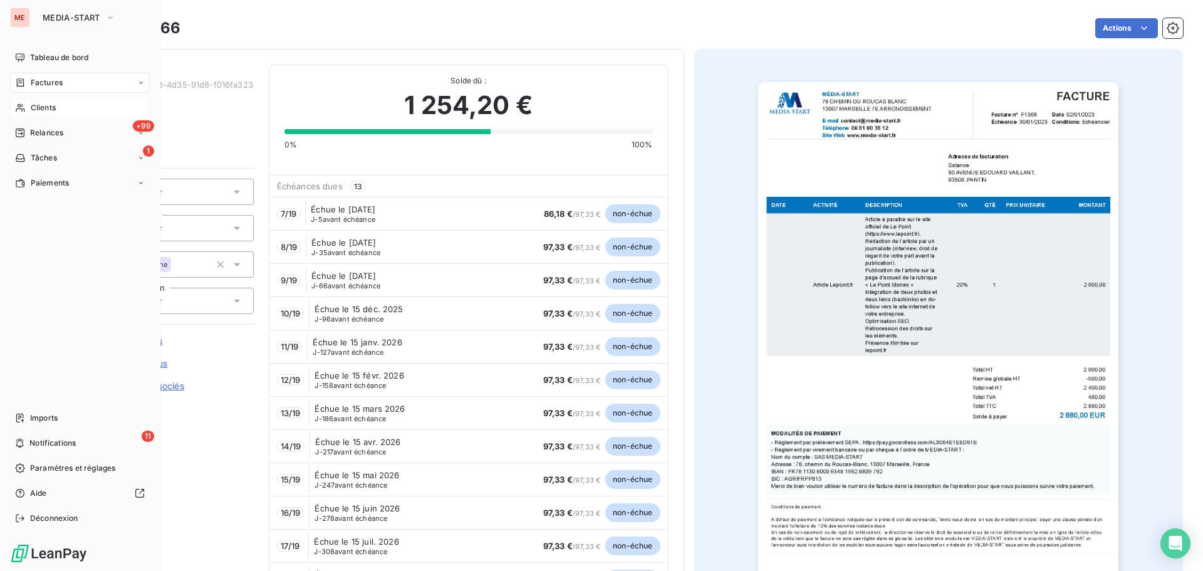
click at [56, 112] on span "Clients" at bounding box center [43, 107] width 25 height 11
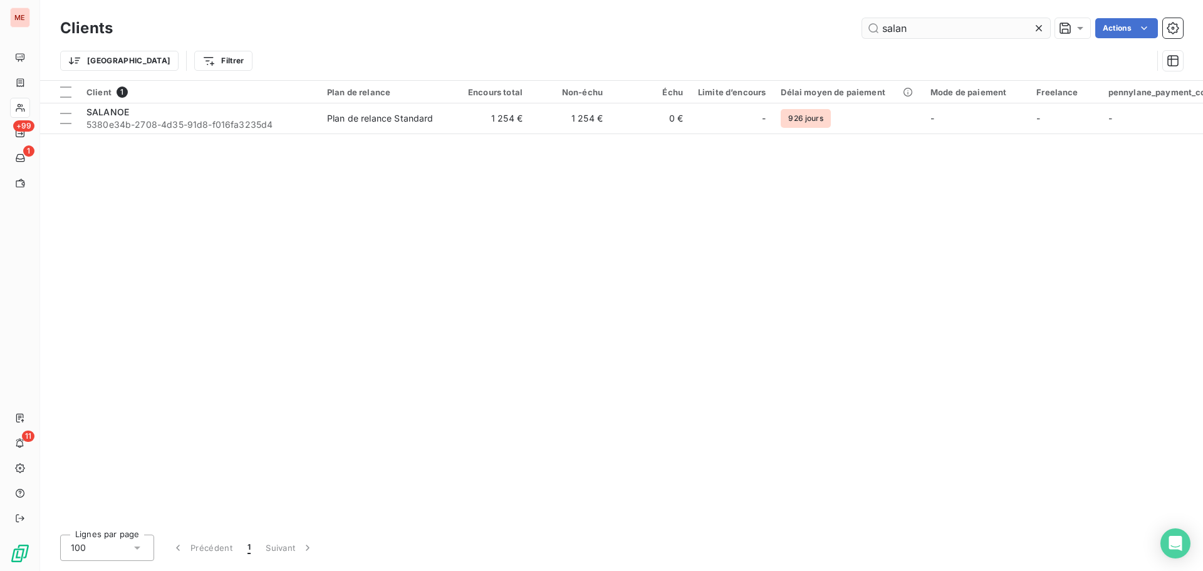
click at [937, 31] on input "salan" at bounding box center [956, 28] width 188 height 20
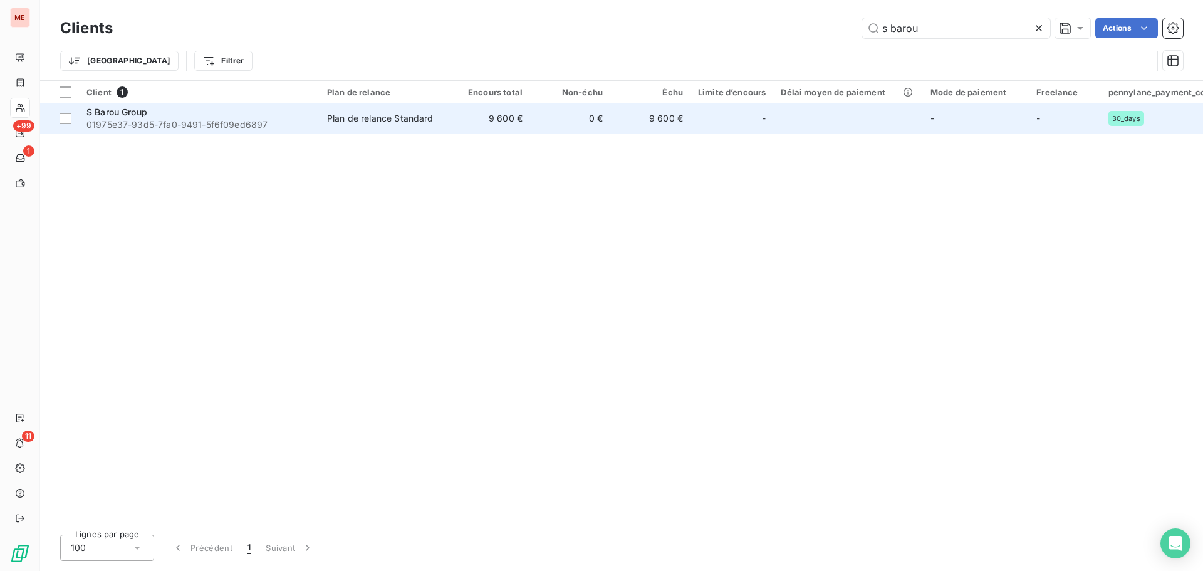
type input "s barou"
click at [533, 125] on td "0 €" at bounding box center [570, 118] width 80 height 30
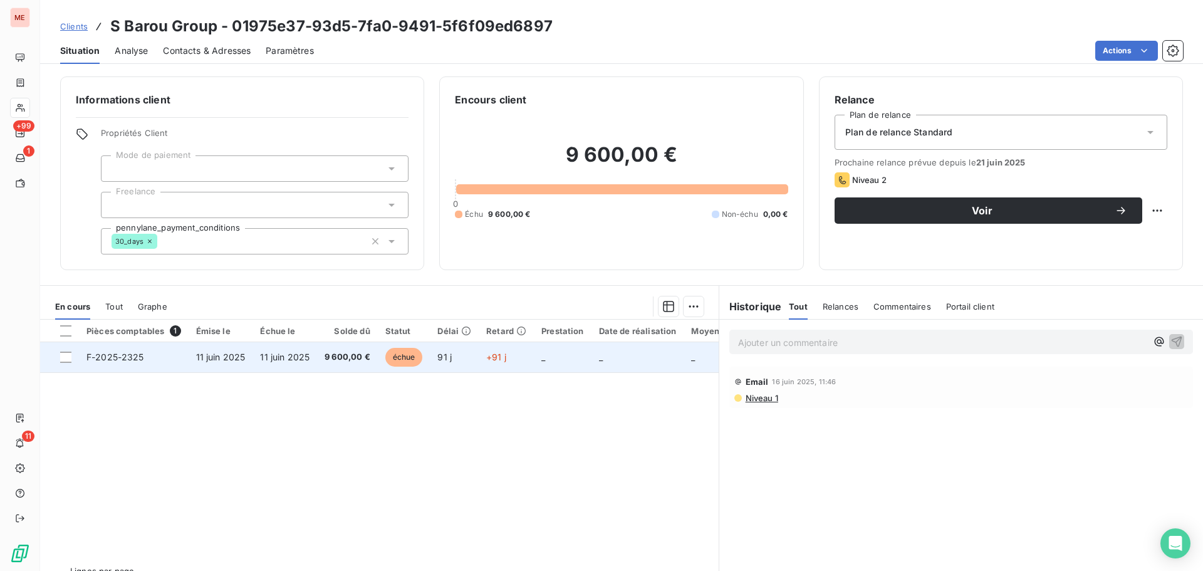
click at [318, 359] on td "9 600,00 €" at bounding box center [347, 357] width 61 height 30
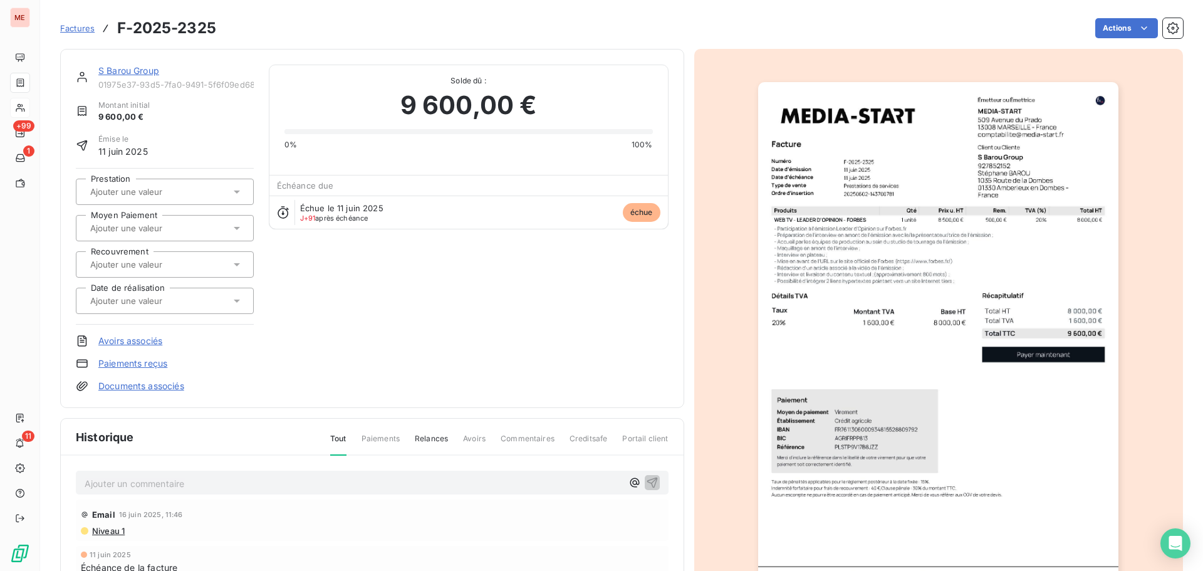
click at [204, 256] on div at bounding box center [158, 264] width 144 height 16
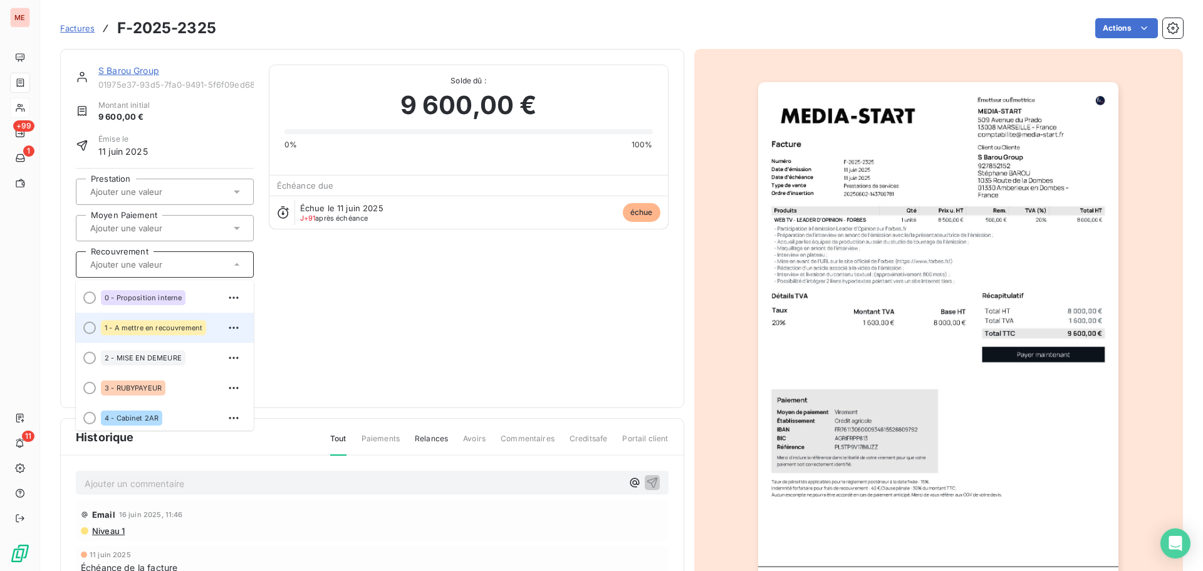
click at [188, 335] on div "1 - A mettre en recouvrement" at bounding box center [153, 327] width 105 height 15
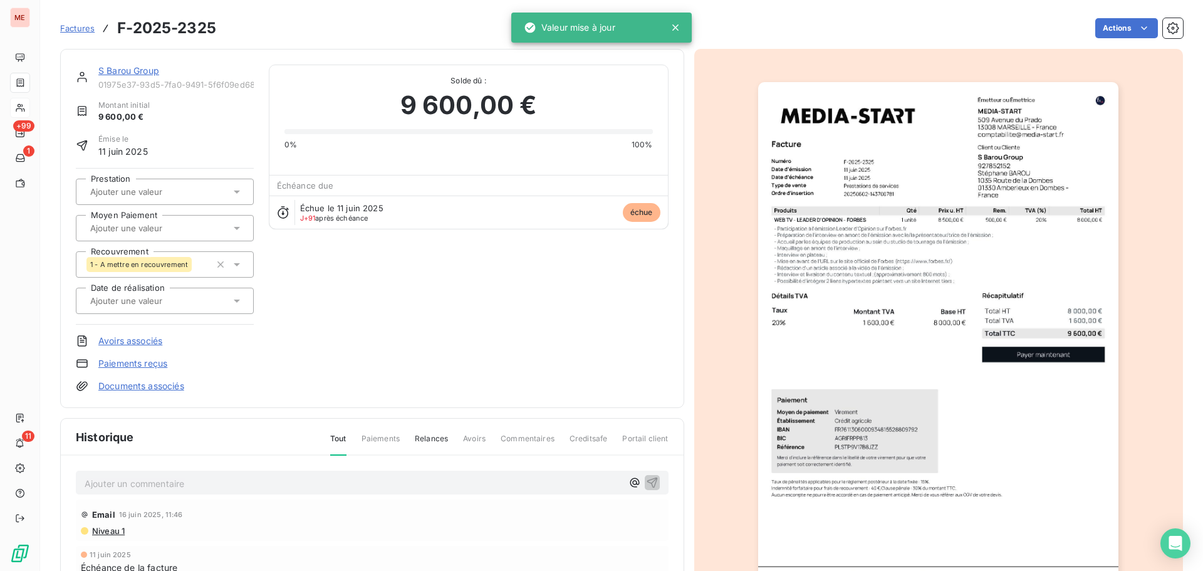
click at [137, 71] on link "S Barou Group" at bounding box center [128, 70] width 61 height 11
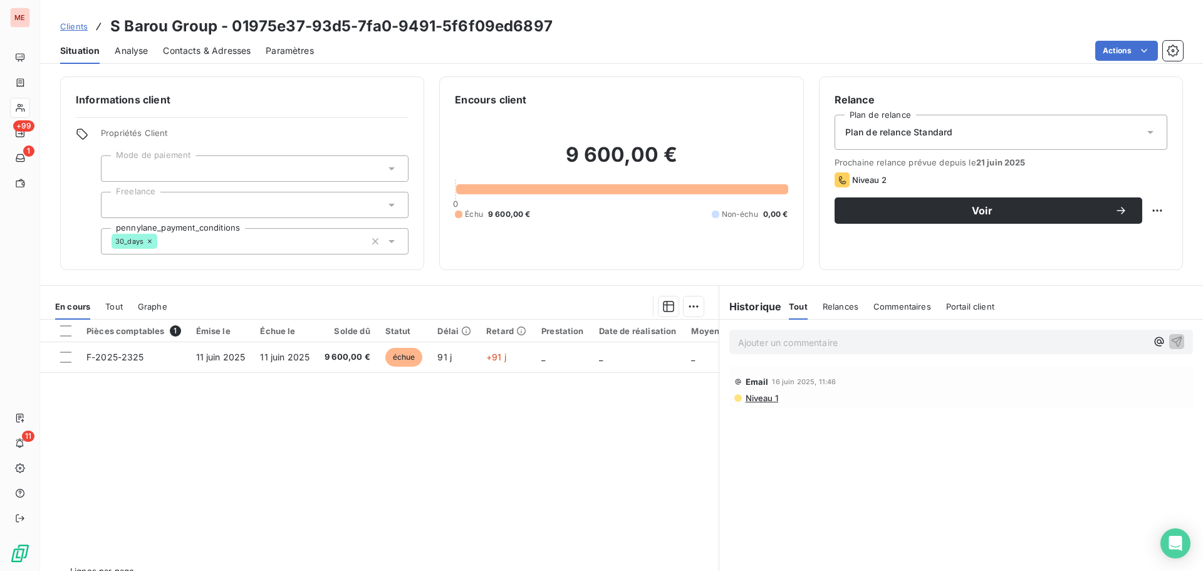
click at [835, 345] on p "Ajouter un commentaire ﻿" at bounding box center [942, 343] width 409 height 16
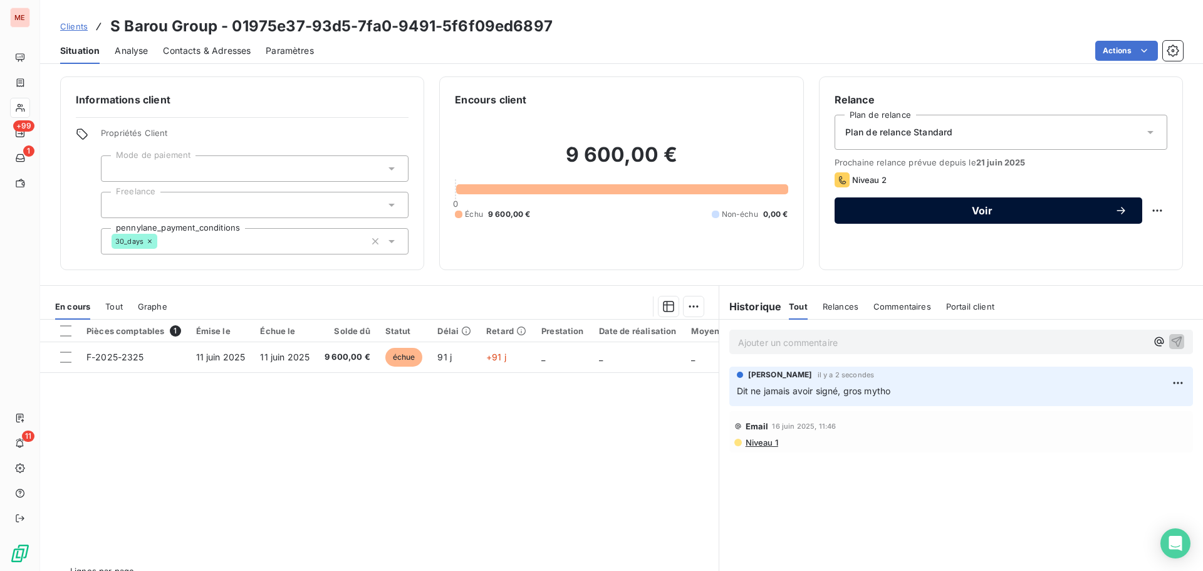
click at [1068, 207] on span "Voir" at bounding box center [982, 211] width 265 height 10
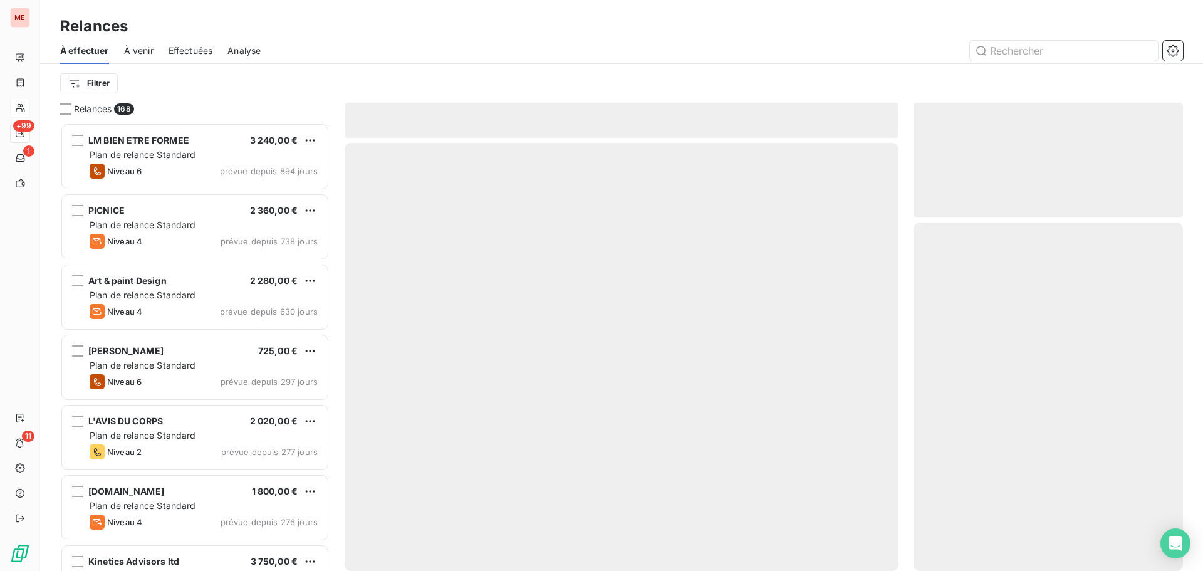
scroll to position [439, 260]
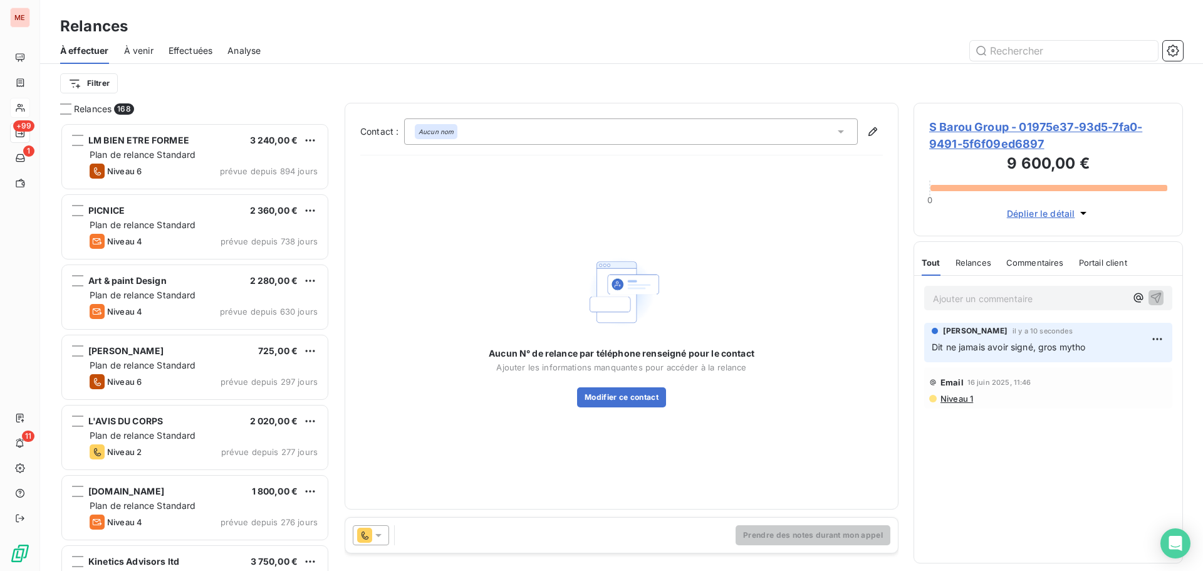
click at [385, 531] on div at bounding box center [371, 535] width 36 height 20
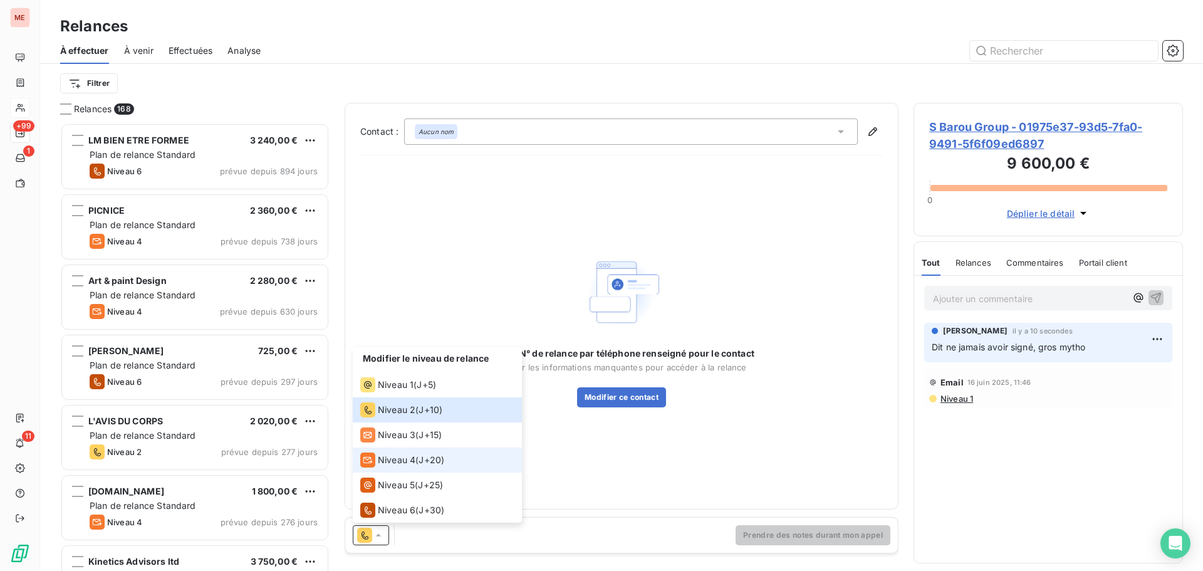
click at [409, 460] on span "Niveau 4" at bounding box center [397, 460] width 38 height 13
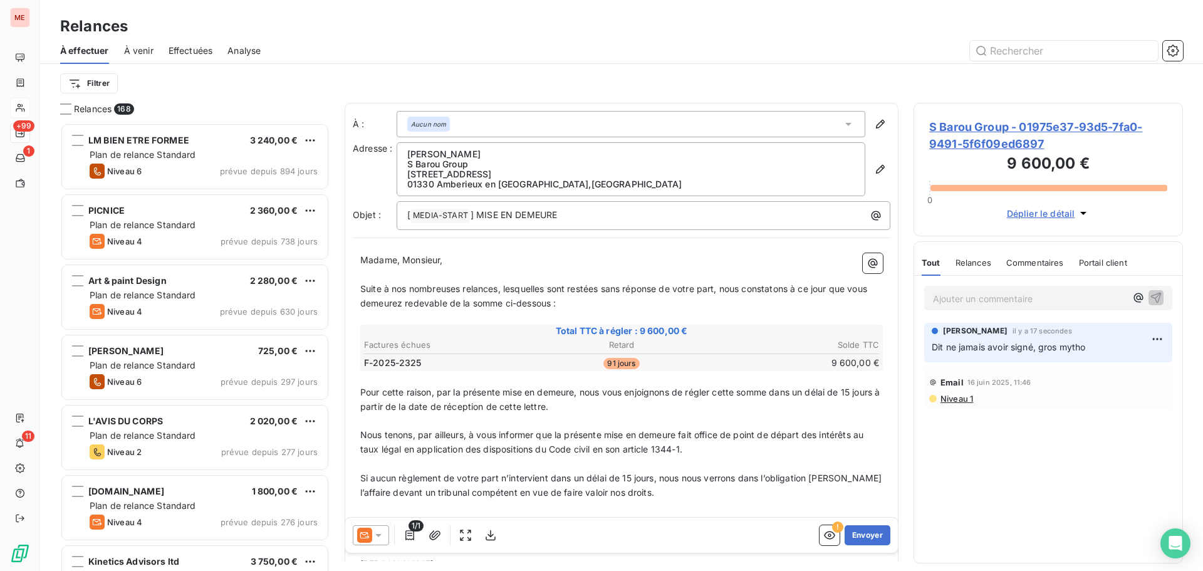
click at [378, 533] on icon at bounding box center [378, 535] width 13 height 13
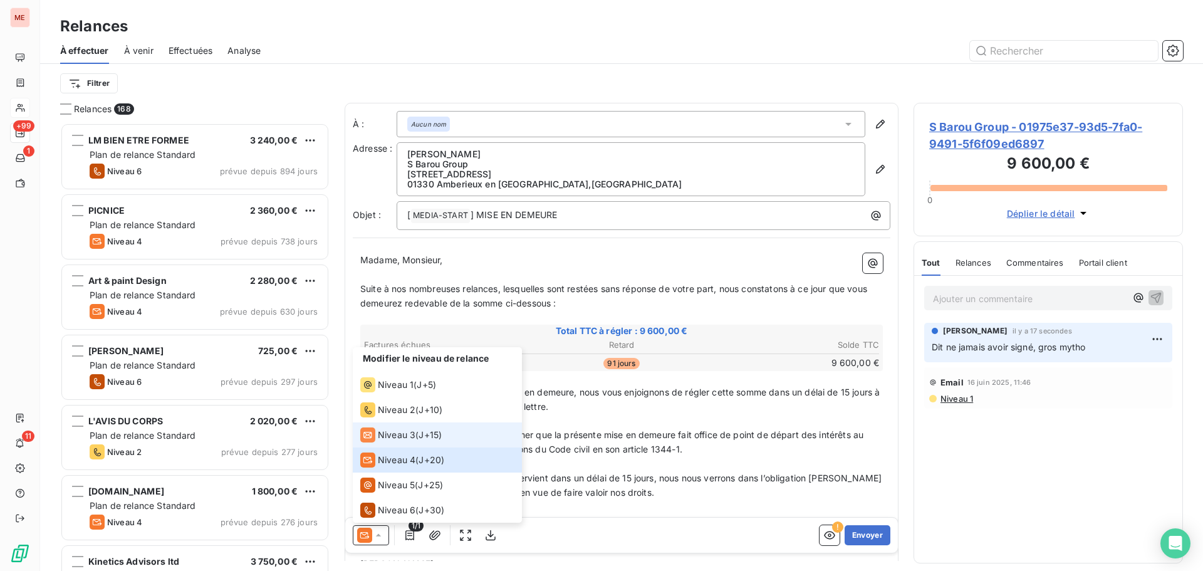
click at [419, 434] on div "Niveau 3 ( J+15 )" at bounding box center [400, 434] width 81 height 15
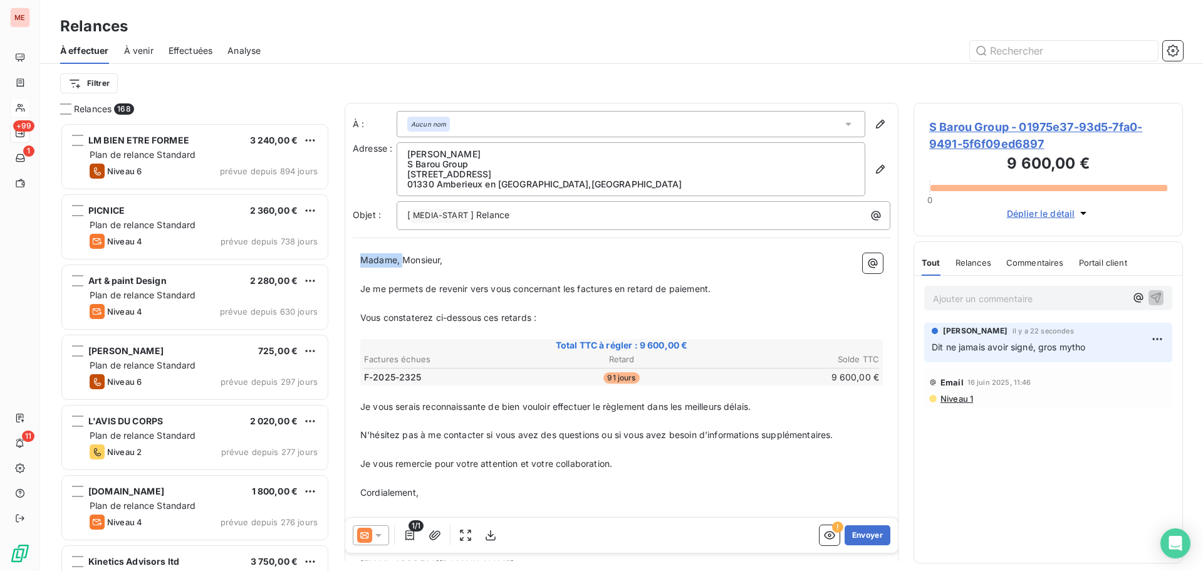
drag, startPoint x: 404, startPoint y: 259, endPoint x: 329, endPoint y: 255, distance: 75.3
click at [329, 255] on div "Relances 168 [PERSON_NAME] ETRE FORMEE 3 240,00 € Plan de relance Standard Nive…" at bounding box center [621, 337] width 1163 height 468
click at [857, 533] on button "Envoyer" at bounding box center [868, 535] width 46 height 20
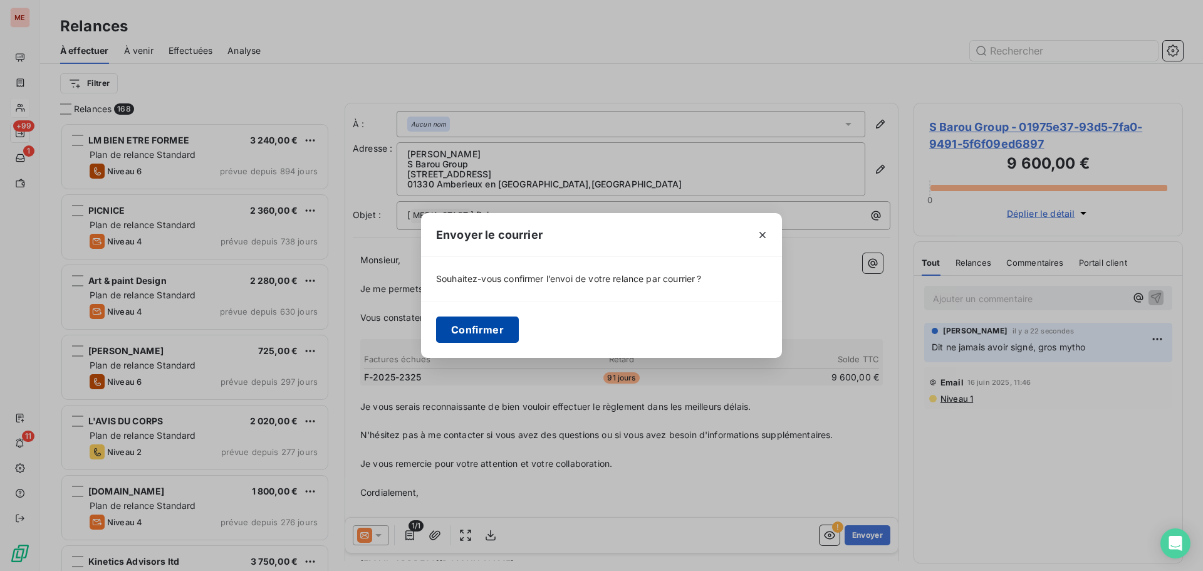
click at [456, 338] on button "Confirmer" at bounding box center [477, 329] width 83 height 26
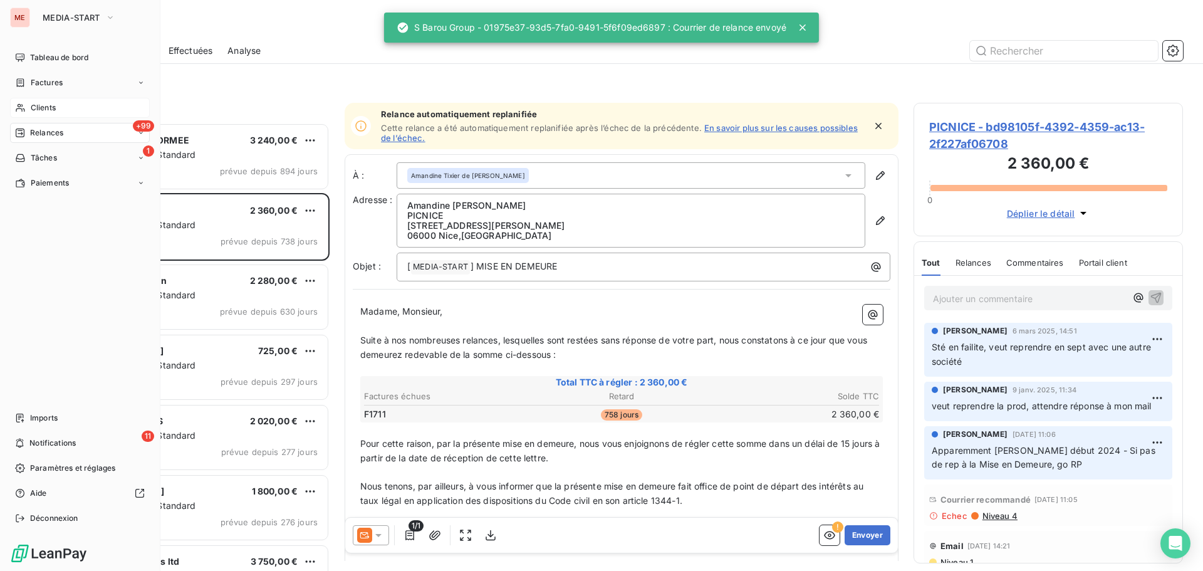
click at [24, 107] on icon at bounding box center [20, 108] width 11 height 10
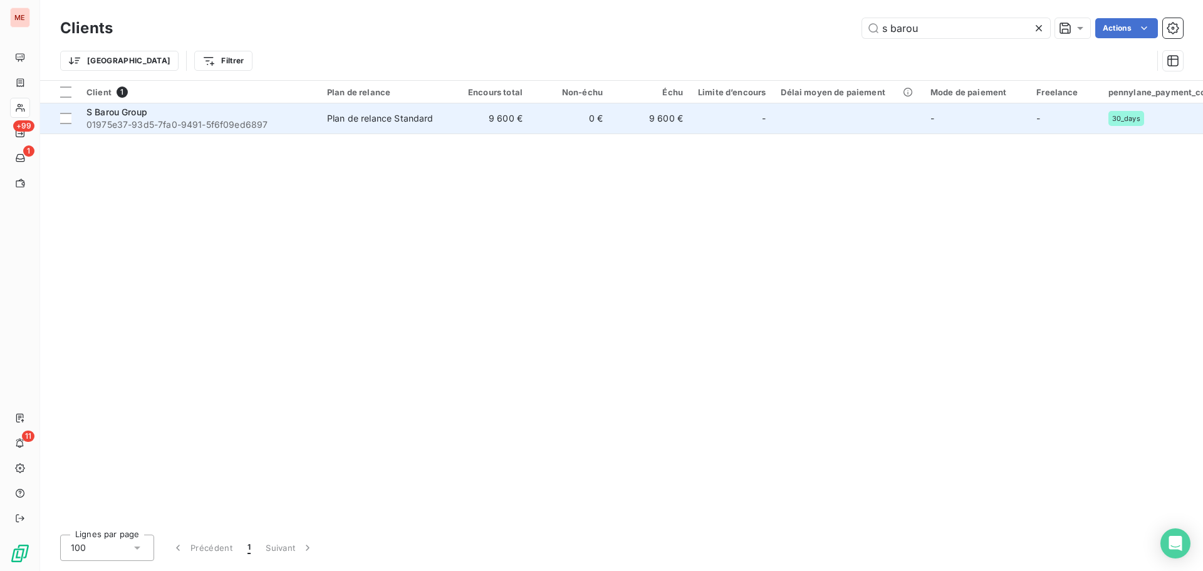
click at [353, 130] on td "Plan de relance Standard" at bounding box center [385, 118] width 130 height 30
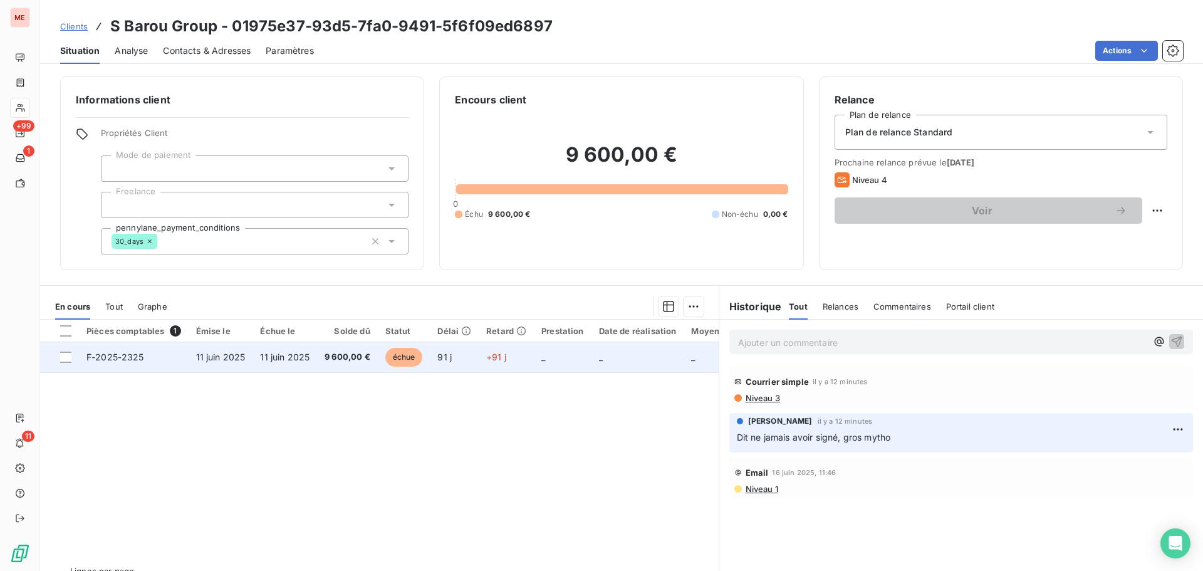
click at [432, 358] on td "91 j" at bounding box center [454, 357] width 49 height 30
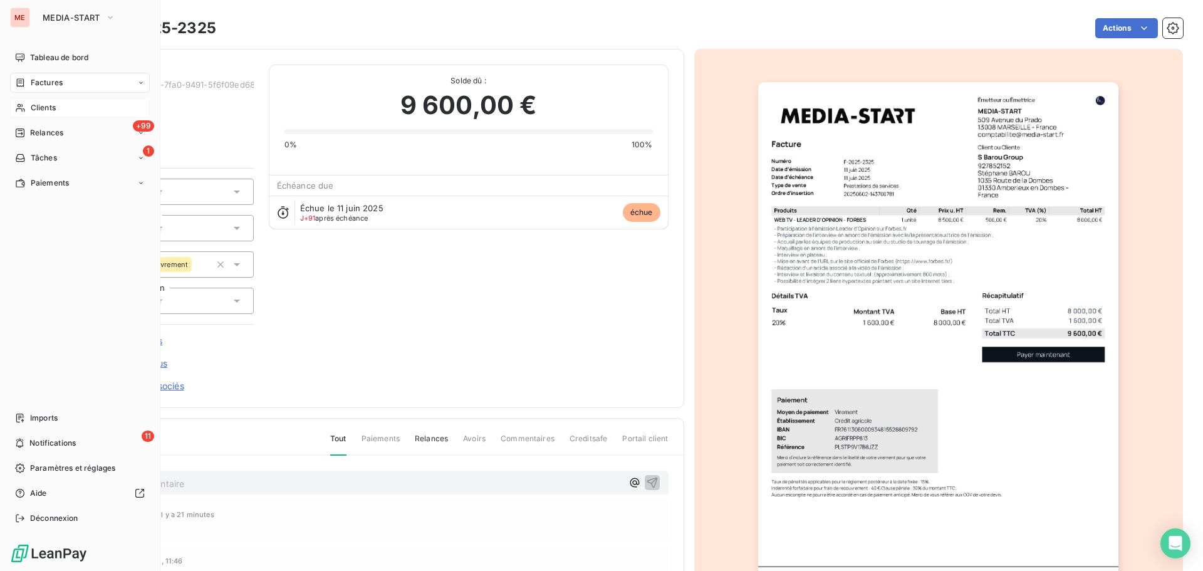
click at [29, 107] on div "Clients" at bounding box center [80, 108] width 140 height 20
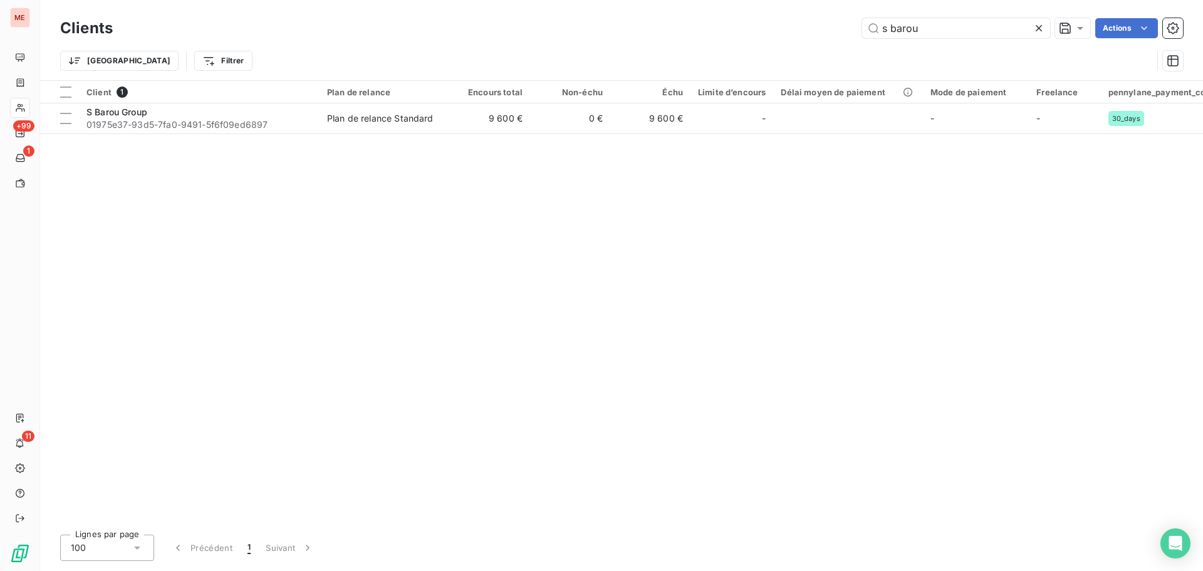
click at [960, 41] on div "Trier Filtrer" at bounding box center [621, 60] width 1123 height 39
click at [961, 32] on input "s barou" at bounding box center [956, 28] width 188 height 20
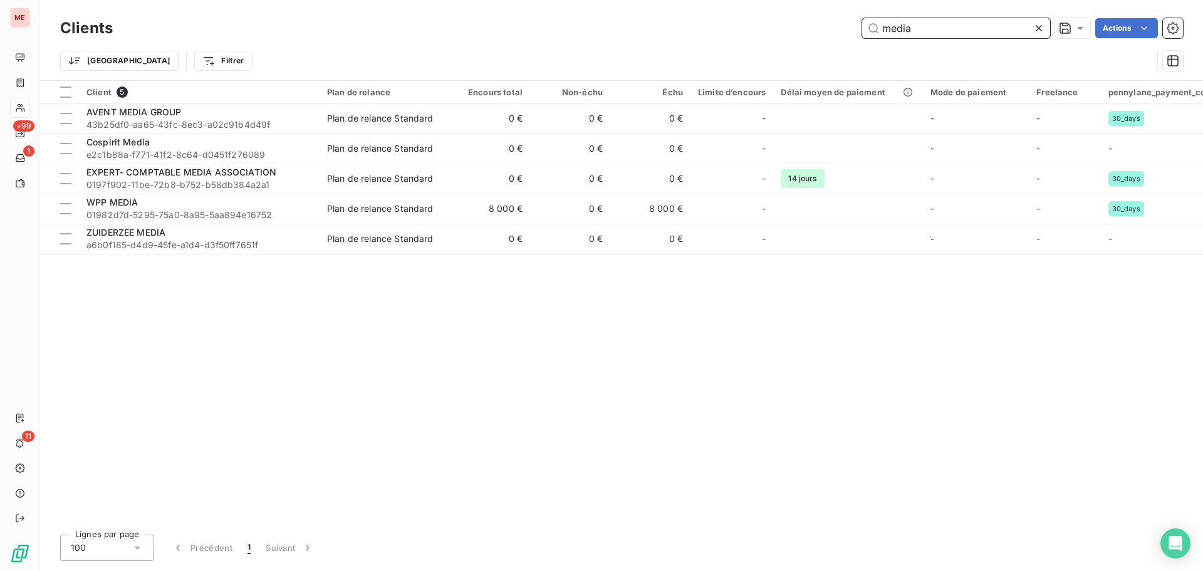
click at [975, 28] on input "media" at bounding box center [956, 28] width 188 height 20
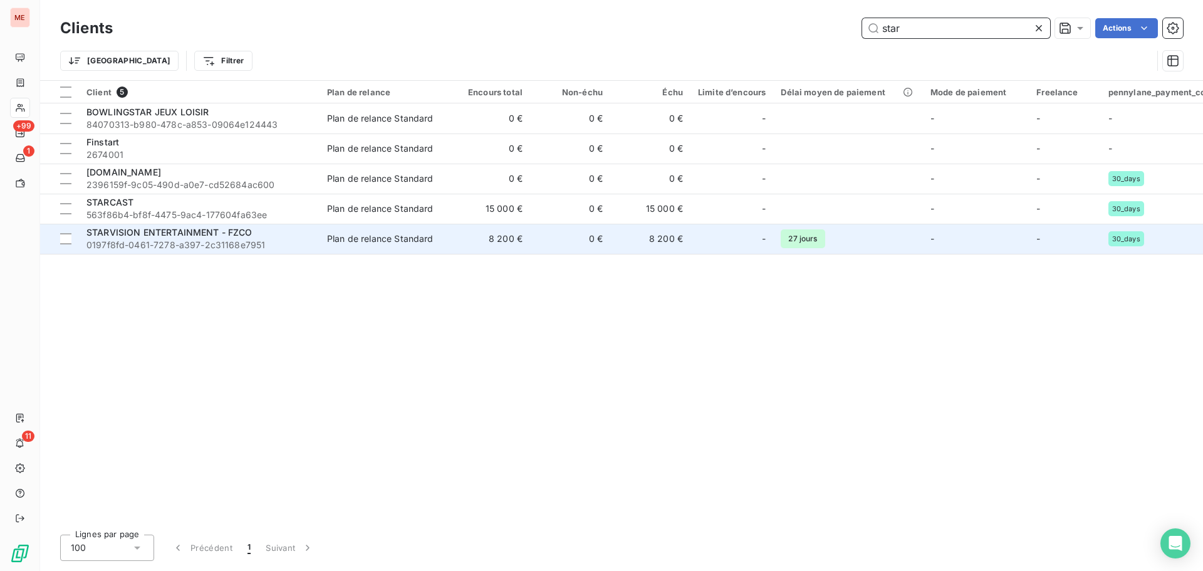
type input "star"
click at [215, 234] on span "STARVISION ENTERTAINMENT - FZCO" at bounding box center [169, 232] width 166 height 11
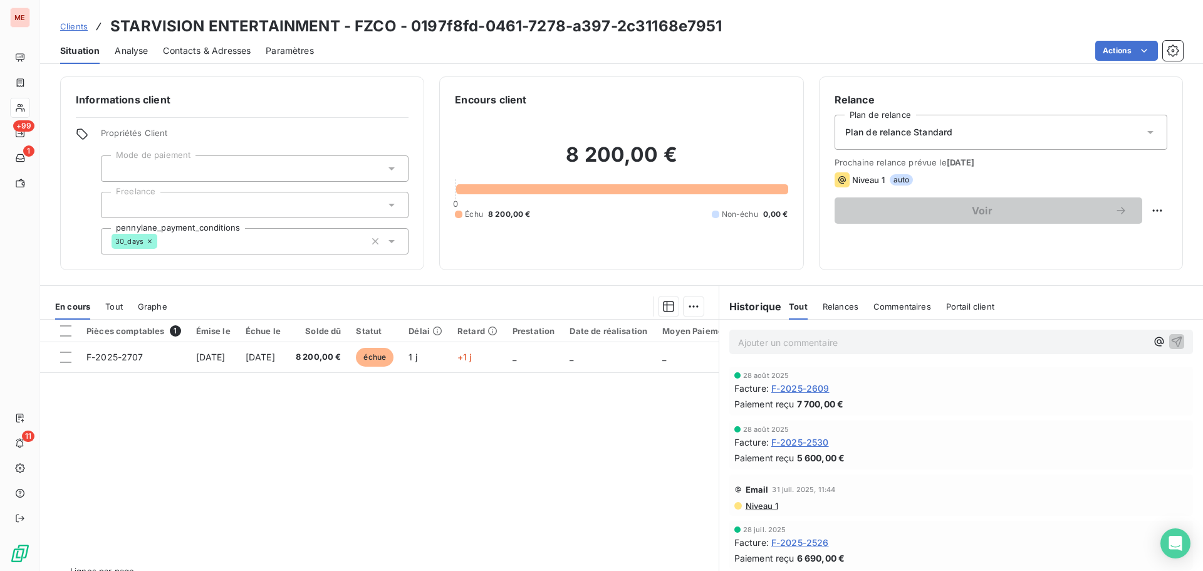
click at [781, 389] on span "F-2025-2609" at bounding box center [800, 388] width 58 height 13
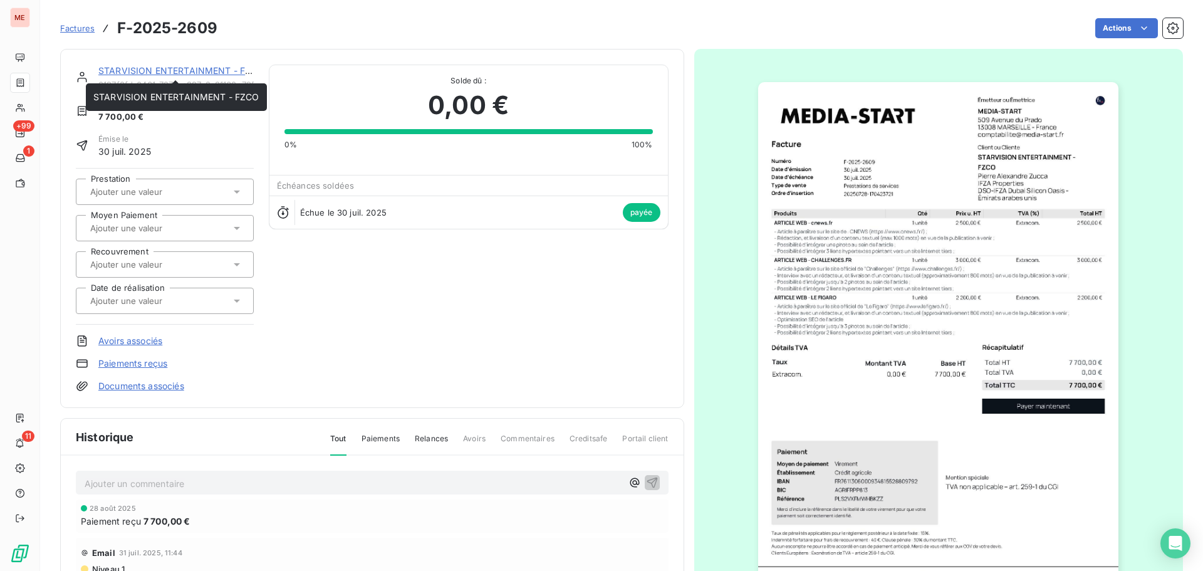
click at [187, 67] on link "STARVISION ENTERTAINMENT - FZCO" at bounding box center [181, 70] width 166 height 11
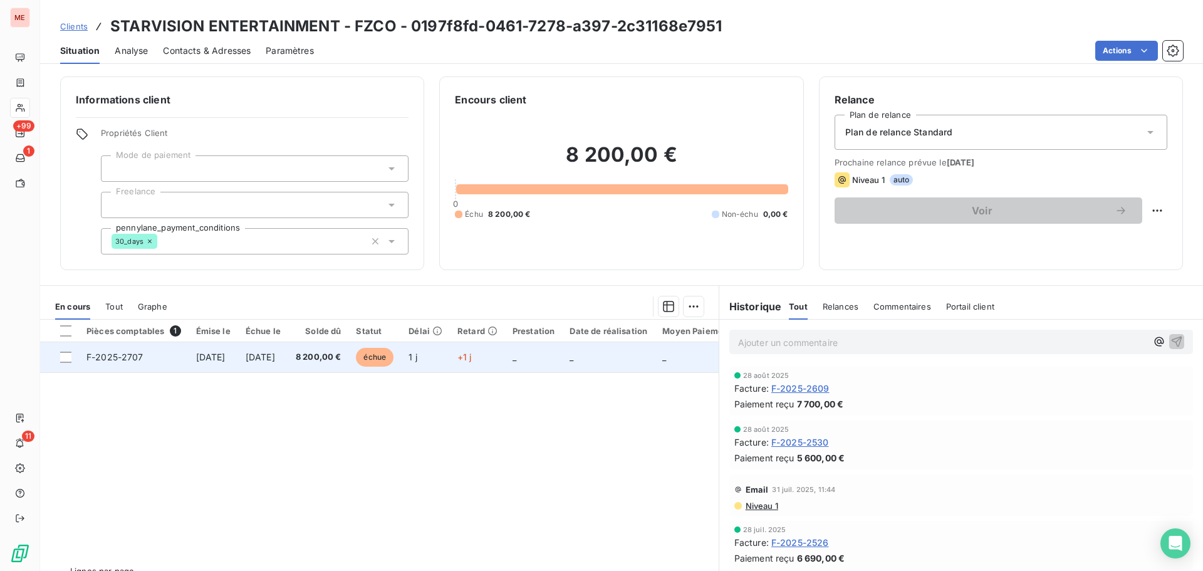
click at [259, 363] on td "[DATE]" at bounding box center [263, 357] width 50 height 30
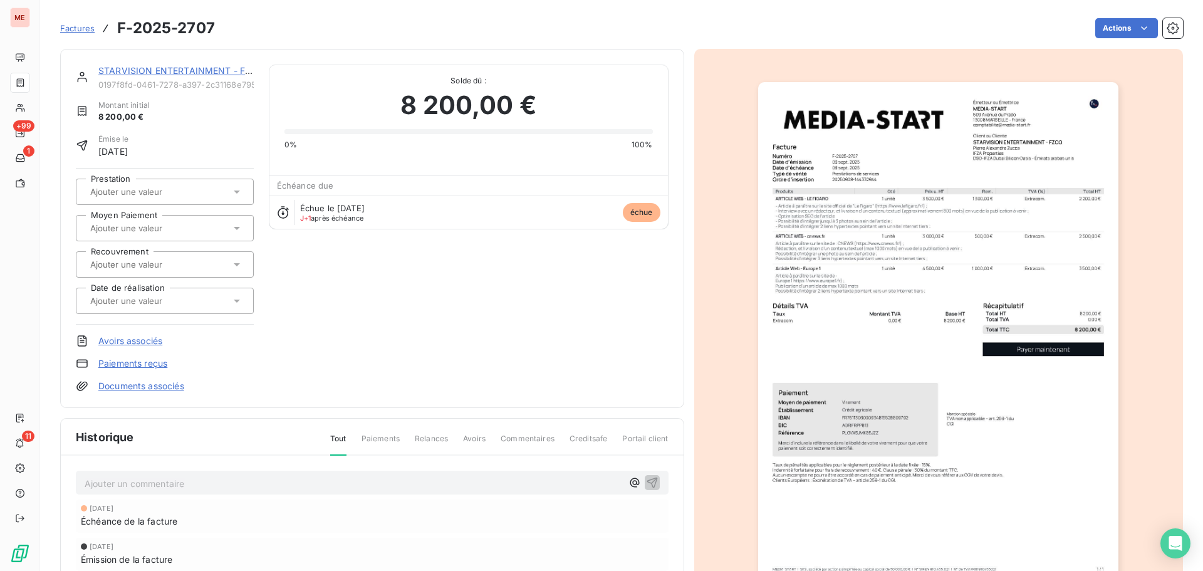
click at [153, 66] on link "STARVISION ENTERTAINMENT - FZCO" at bounding box center [181, 70] width 166 height 11
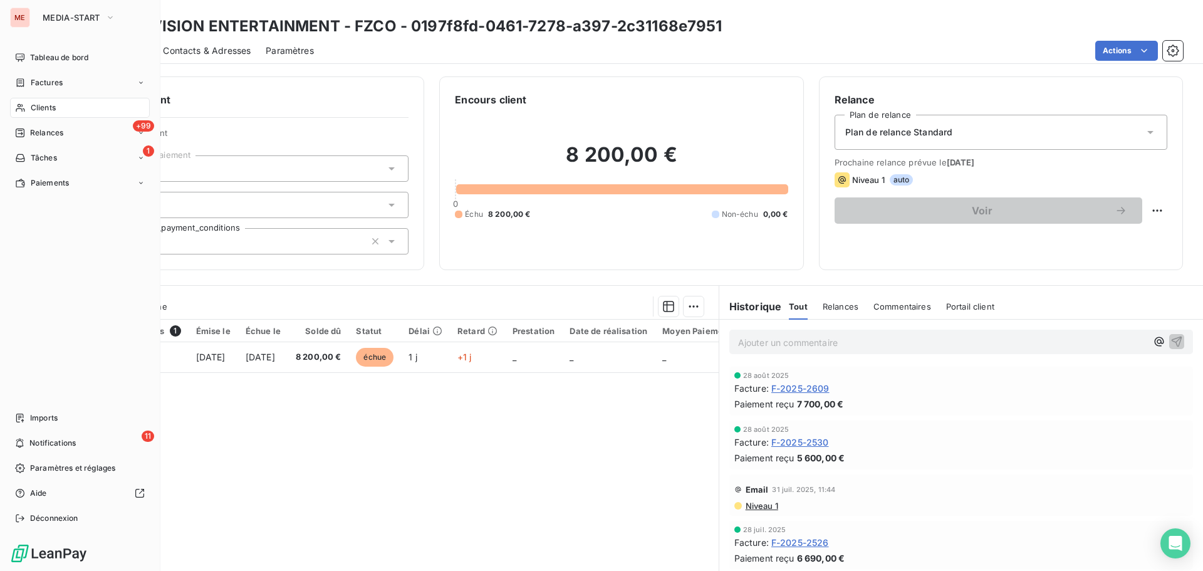
click at [41, 104] on span "Clients" at bounding box center [43, 107] width 25 height 11
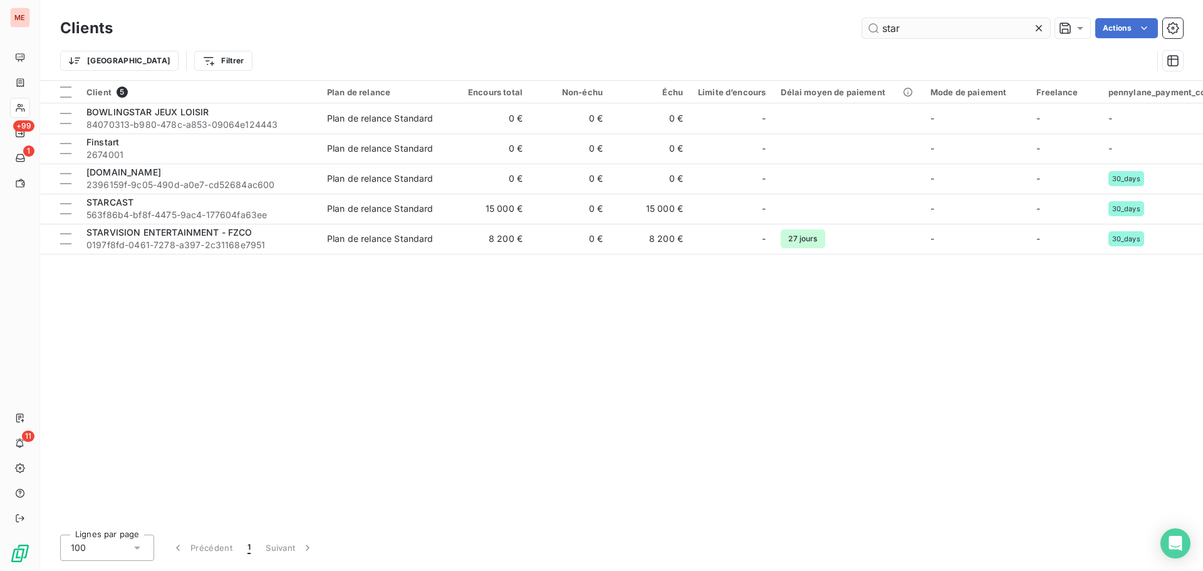
click at [904, 21] on input "star" at bounding box center [956, 28] width 188 height 20
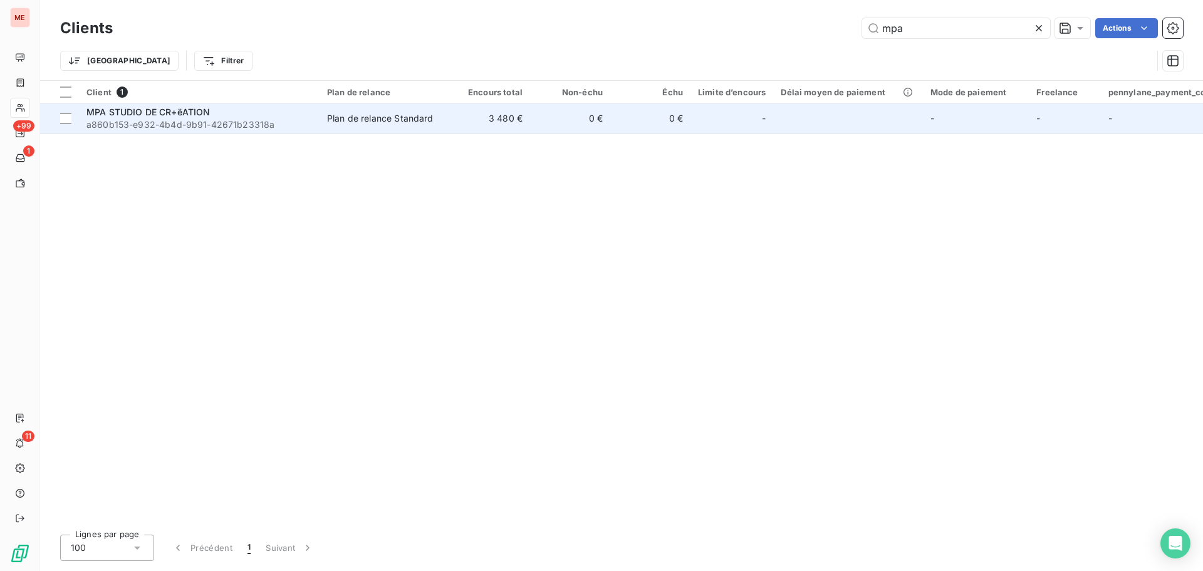
type input "mpa"
click at [177, 130] on span "a860b153-e932-4b4d-9b91-42671b23318a" at bounding box center [199, 124] width 226 height 13
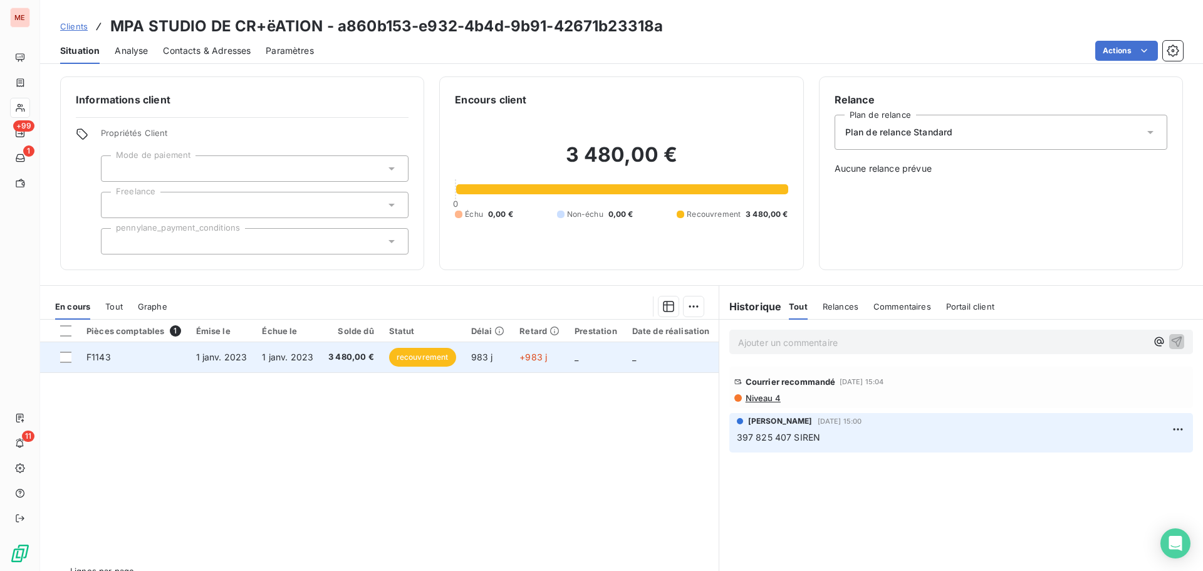
click at [351, 365] on td "3 480,00 €" at bounding box center [351, 357] width 61 height 30
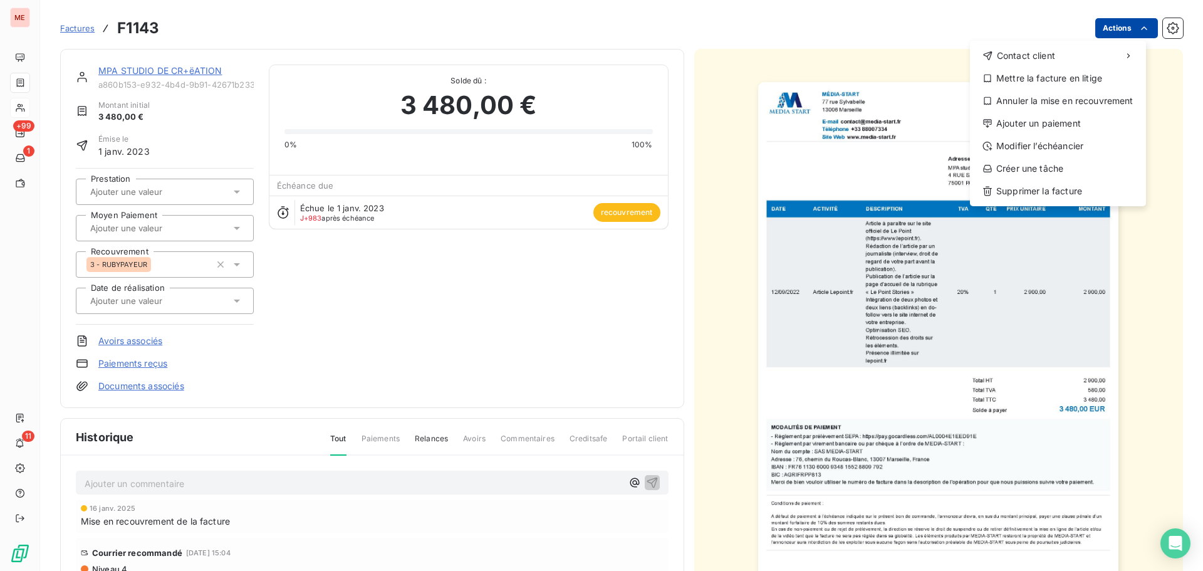
click at [1097, 34] on html "ME +99 1 11 Factures F1143 Actions Contact client Mettre la facture en litige A…" at bounding box center [601, 285] width 1203 height 571
click at [1063, 82] on div "Mettre la facture en litige" at bounding box center [1058, 78] width 166 height 20
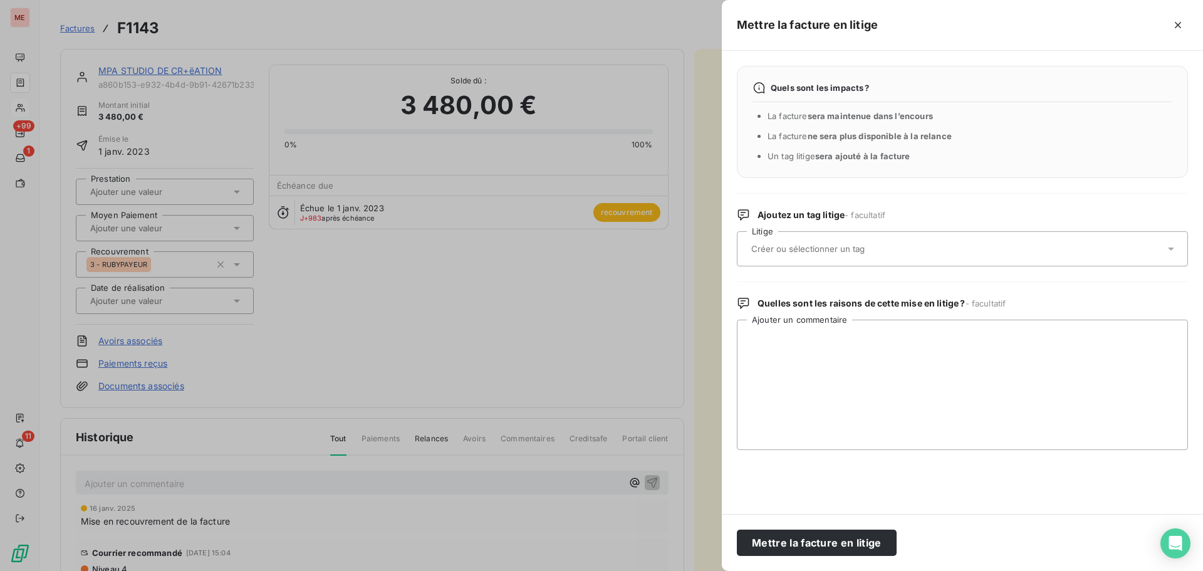
click at [833, 237] on div at bounding box center [956, 249] width 417 height 26
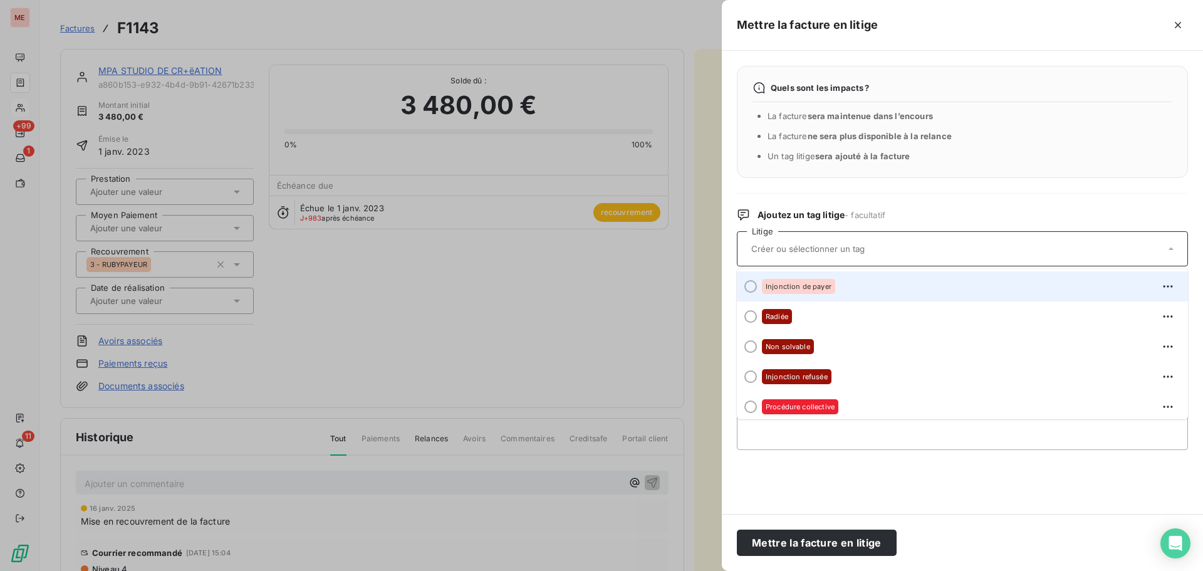
click at [830, 289] on div "Injonction de payer" at bounding box center [798, 286] width 73 height 15
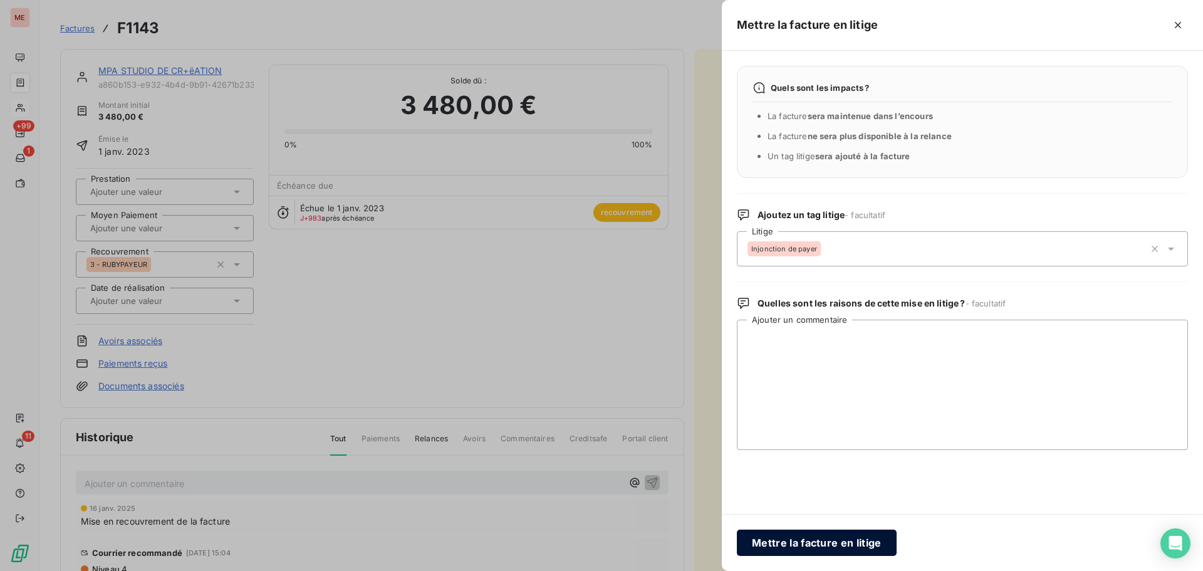
click at [790, 539] on button "Mettre la facture en litige" at bounding box center [817, 542] width 160 height 26
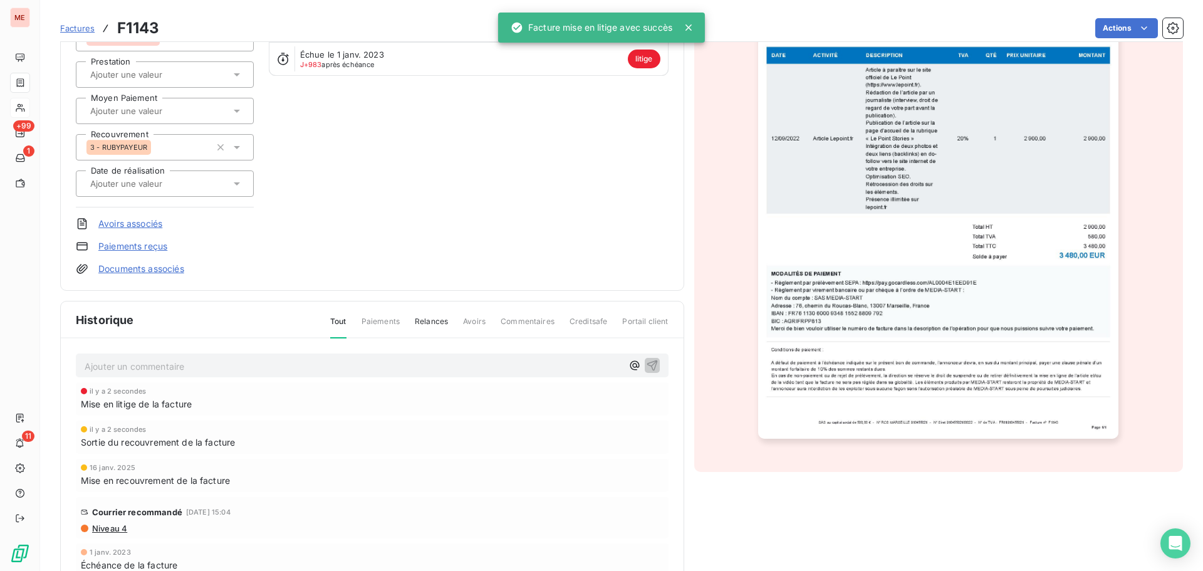
scroll to position [169, 0]
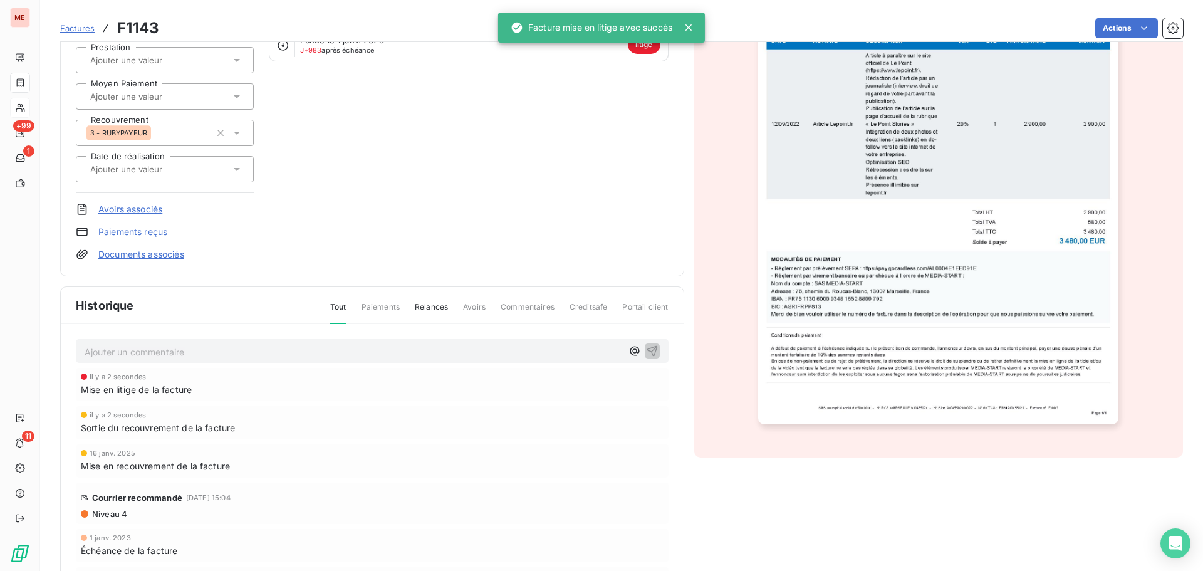
click at [312, 358] on p "Ajouter un commentaire ﻿" at bounding box center [354, 352] width 538 height 16
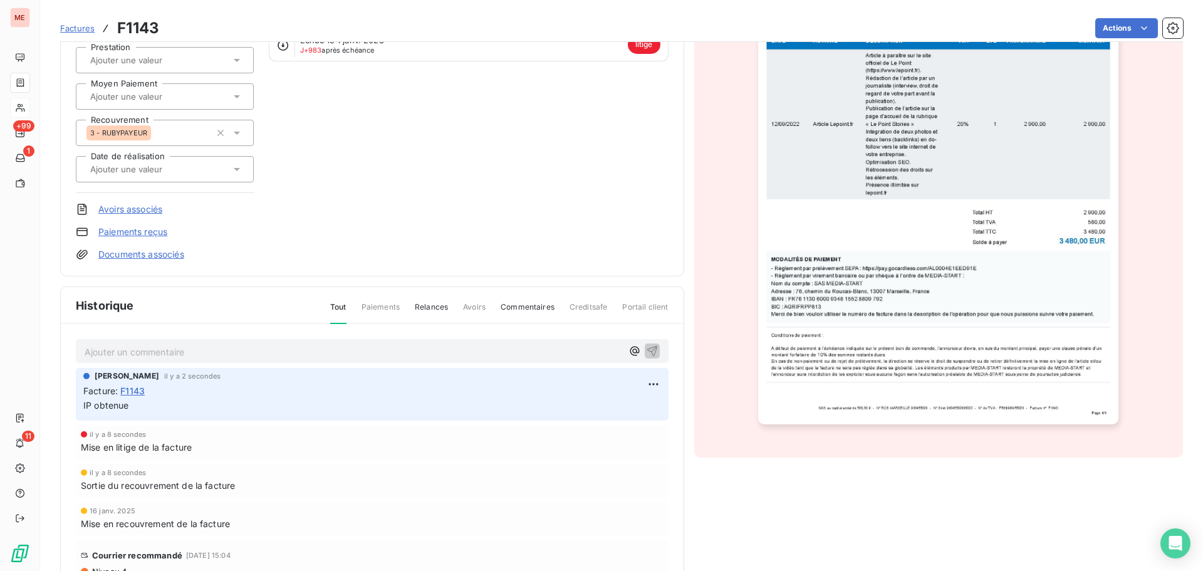
click at [130, 252] on link "Documents associés" at bounding box center [141, 254] width 86 height 13
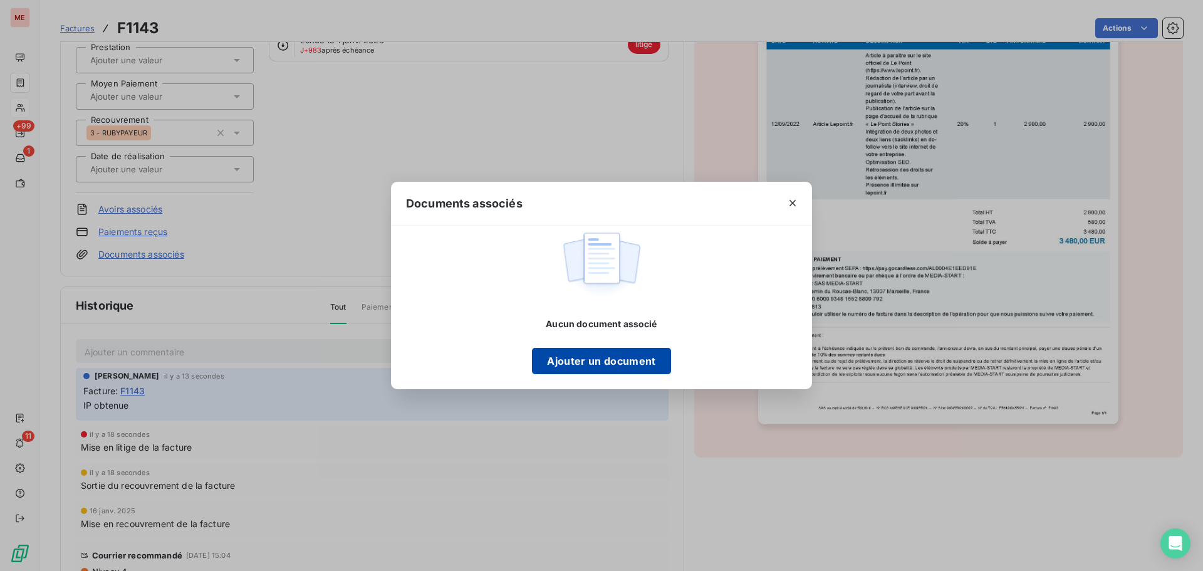
click at [603, 370] on button "Ajouter un document" at bounding box center [601, 361] width 138 height 26
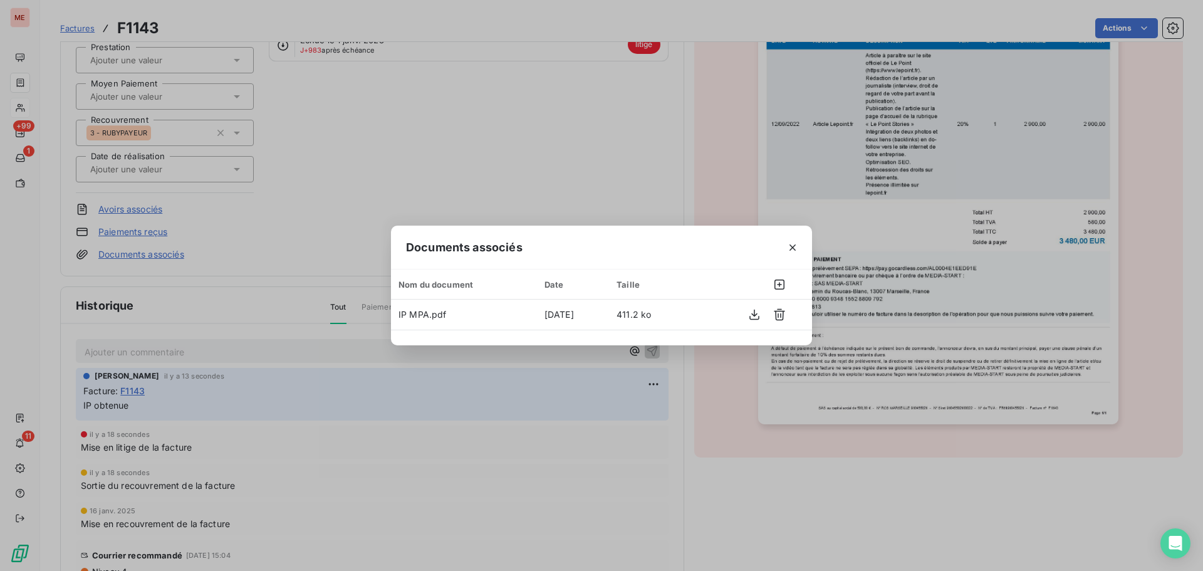
click at [315, 175] on div "Documents associés Nom du document Date Taille IP MPA.pdf [DATE] 411.2 ko" at bounding box center [601, 285] width 1203 height 571
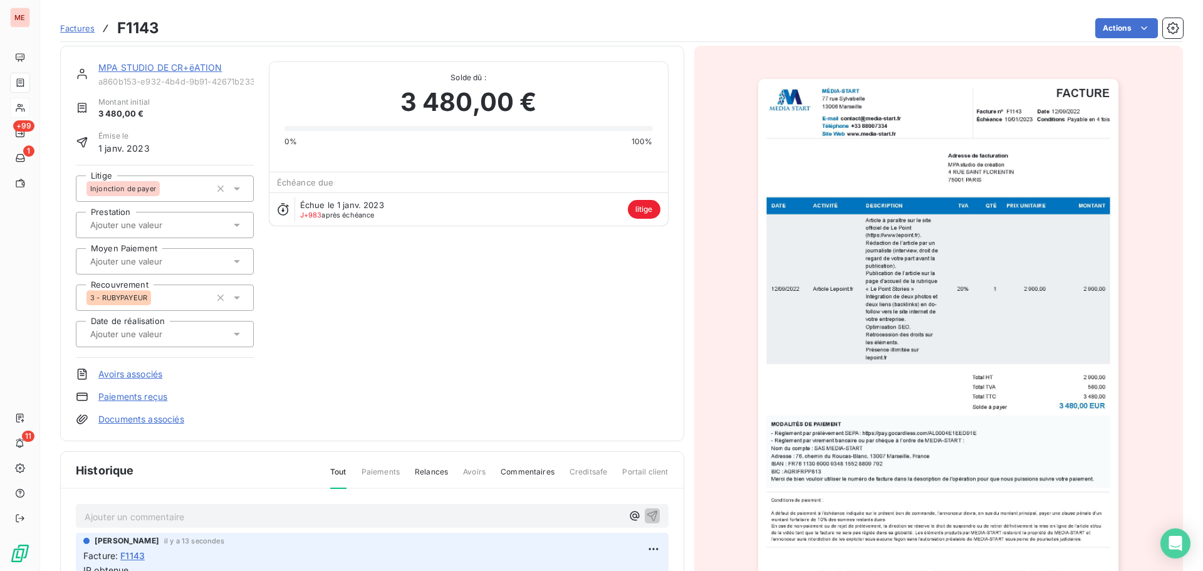
scroll to position [3, 0]
click at [221, 302] on icon "button" at bounding box center [220, 298] width 13 height 13
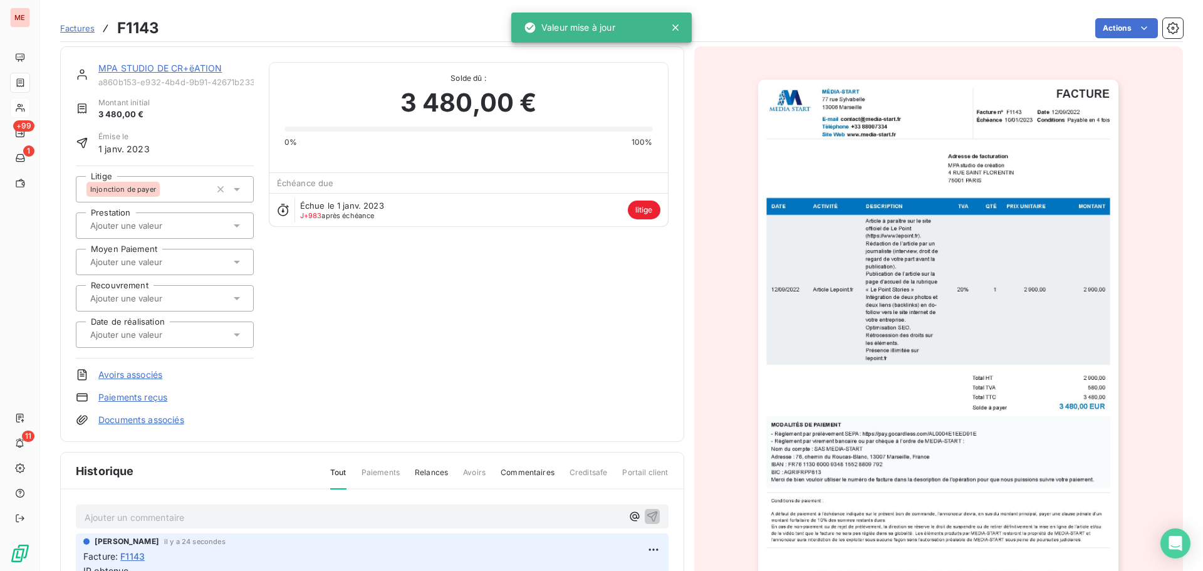
click at [331, 301] on div "MPA STUDIO DE CR+ëATION a860b153-e932-4b4d-9b91-42671b23318a Montant initial 3 …" at bounding box center [372, 244] width 593 height 364
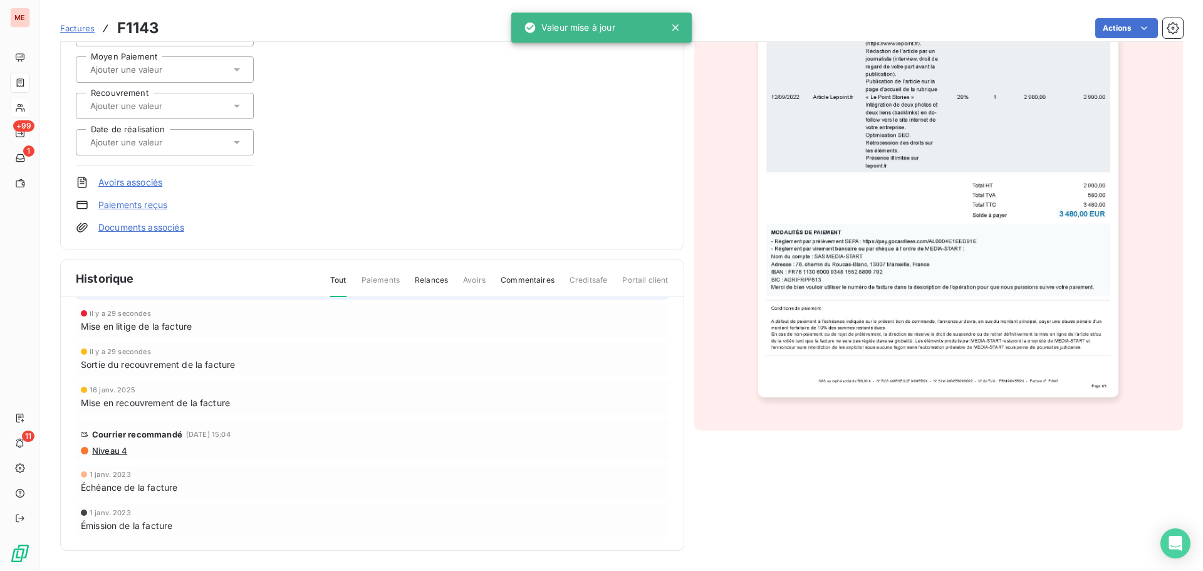
scroll to position [94, 0]
click at [319, 349] on div "il y a 29 secondes" at bounding box center [372, 352] width 583 height 8
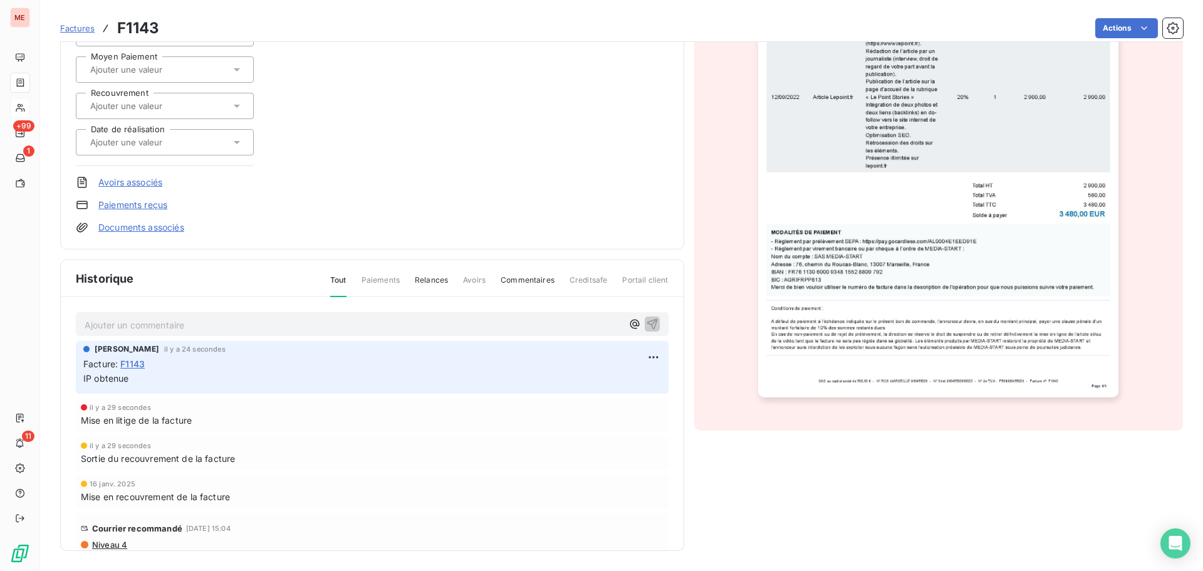
click at [217, 325] on p "Ajouter un commentaire ﻿" at bounding box center [354, 325] width 538 height 16
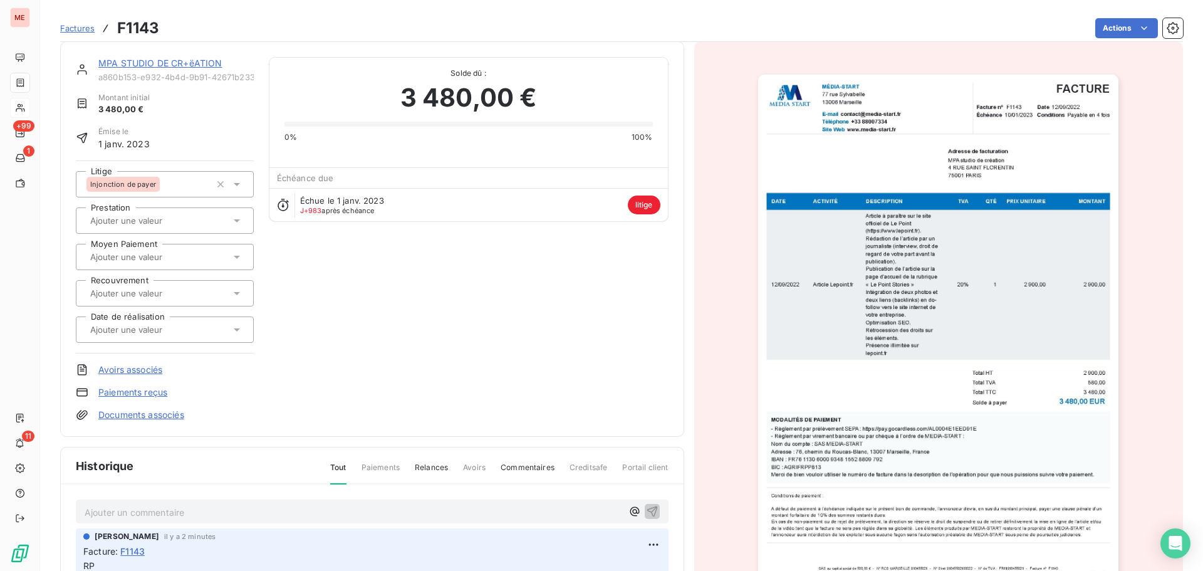
scroll to position [125, 0]
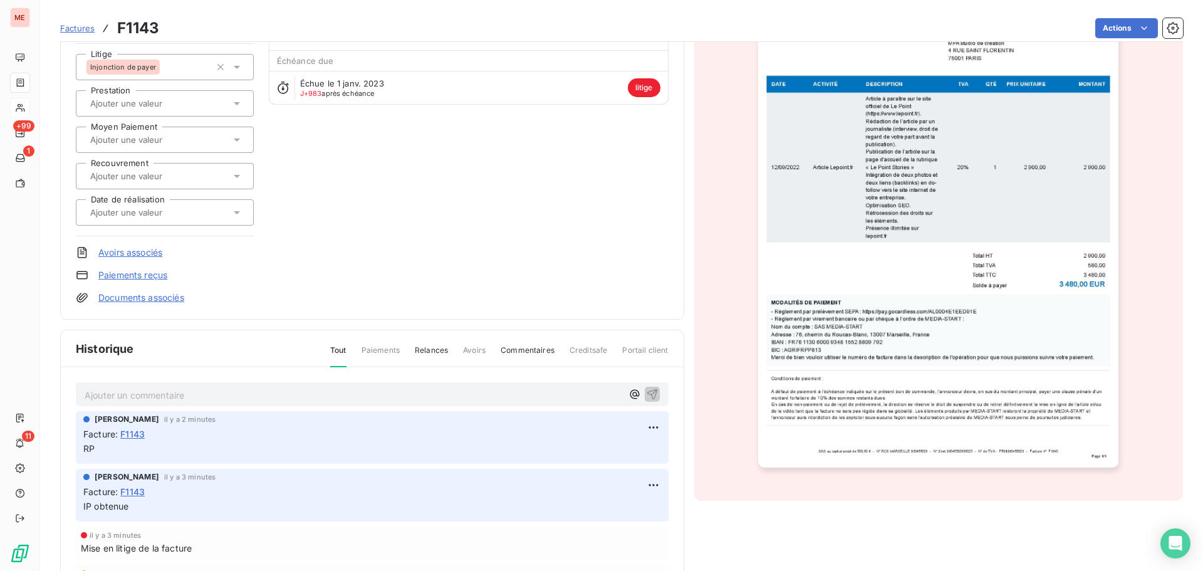
click at [162, 393] on p "Ajouter un commentaire ﻿" at bounding box center [354, 395] width 538 height 16
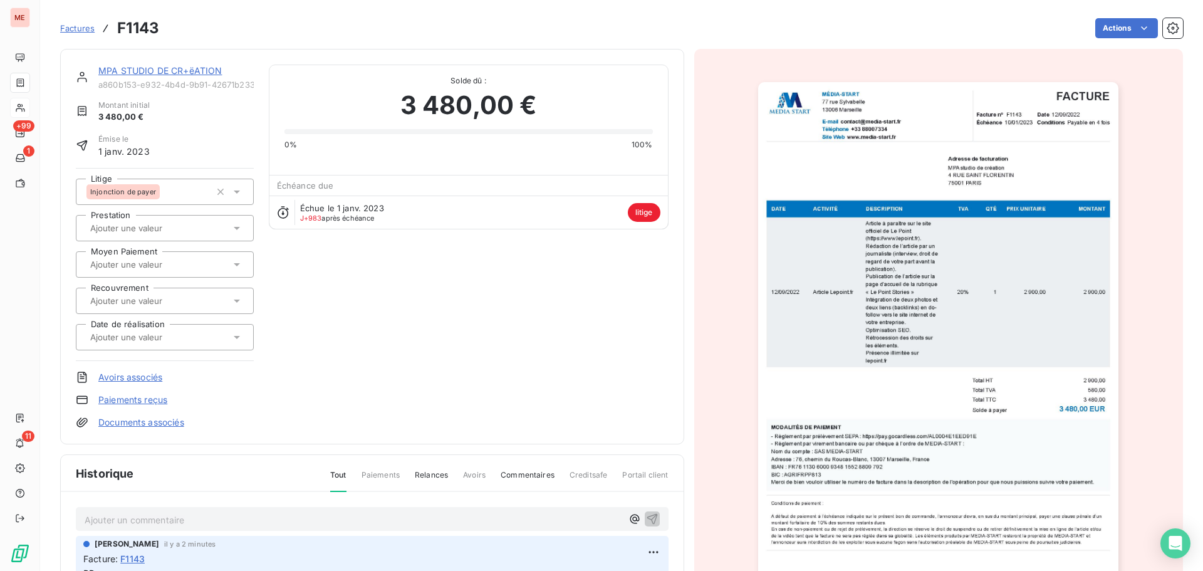
click at [151, 66] on link "MPA STUDIO DE CR+ëATION" at bounding box center [159, 70] width 123 height 11
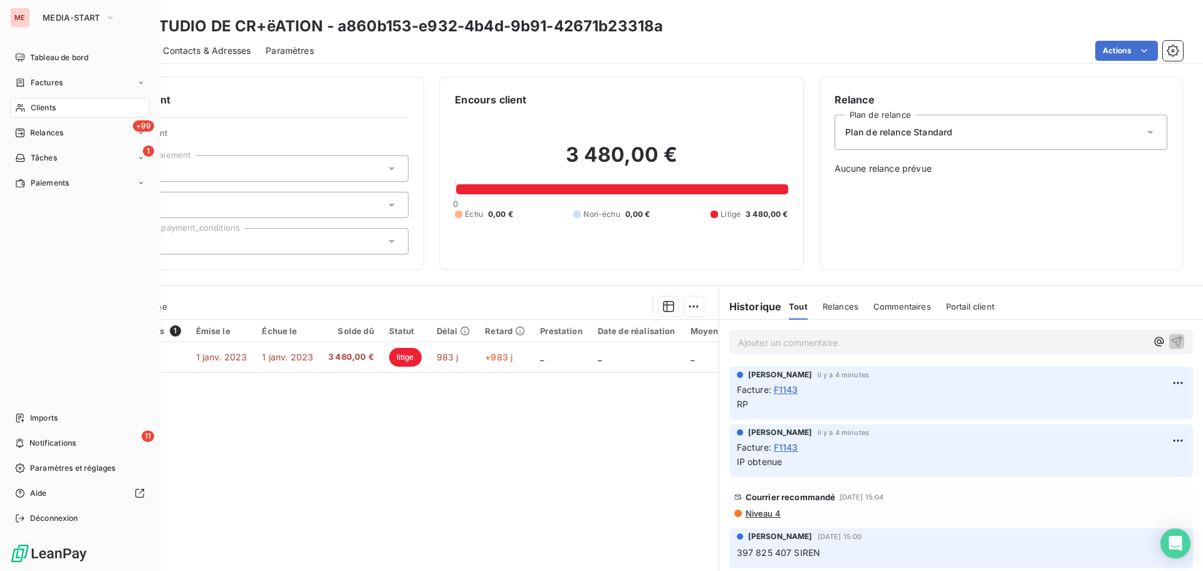
click at [31, 103] on span "Clients" at bounding box center [43, 107] width 25 height 11
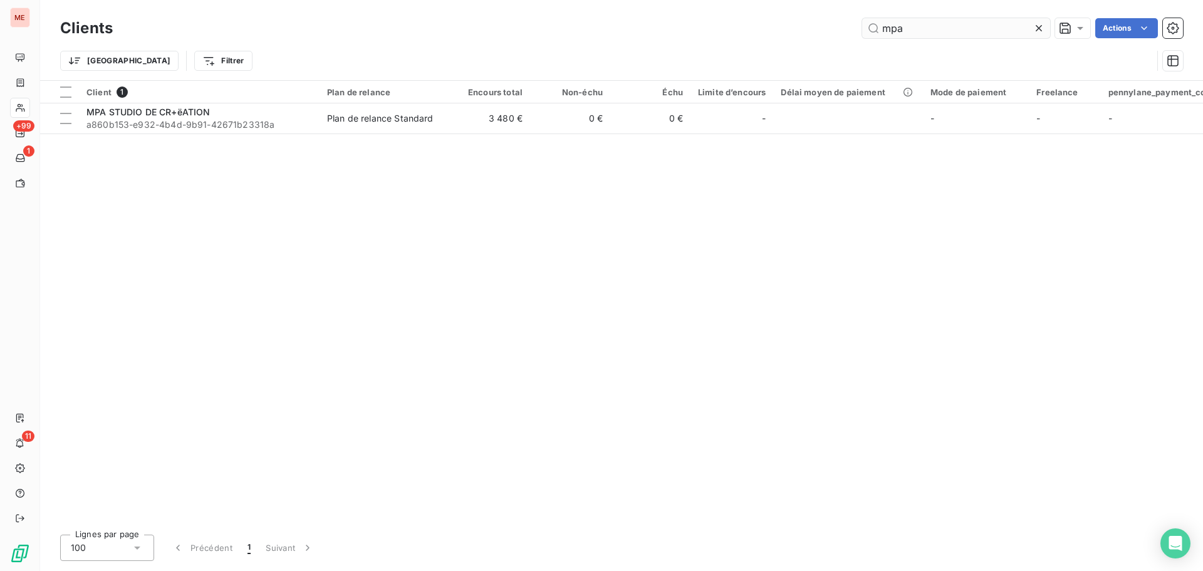
click at [912, 36] on input "mpa" at bounding box center [956, 28] width 188 height 20
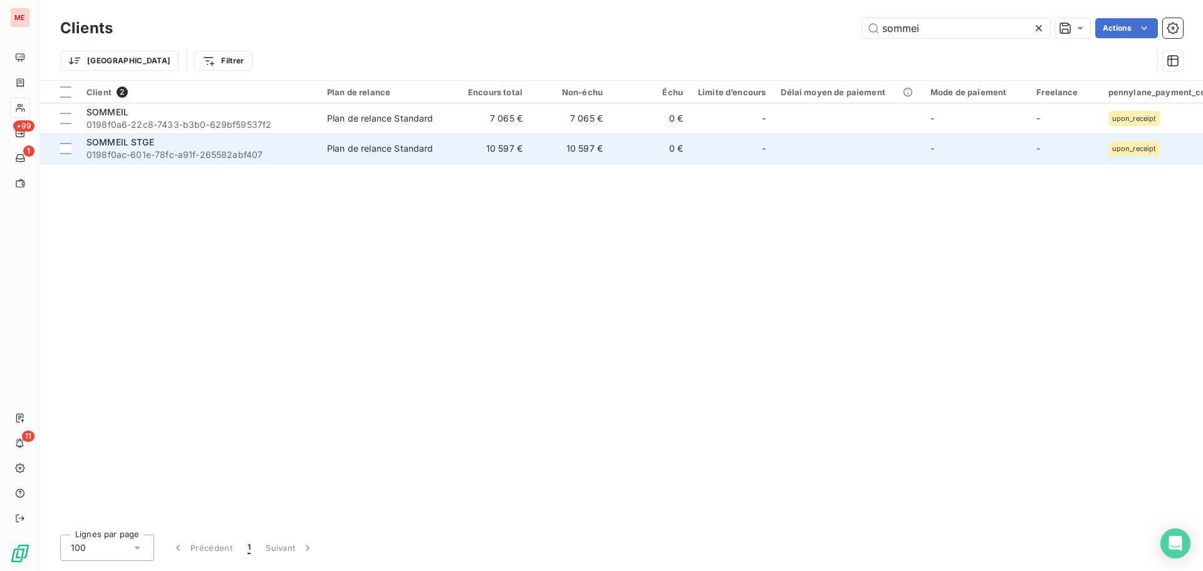
type input "sommei"
click at [253, 152] on span "0198f0ac-601e-78fc-a91f-265582abf407" at bounding box center [199, 155] width 226 height 13
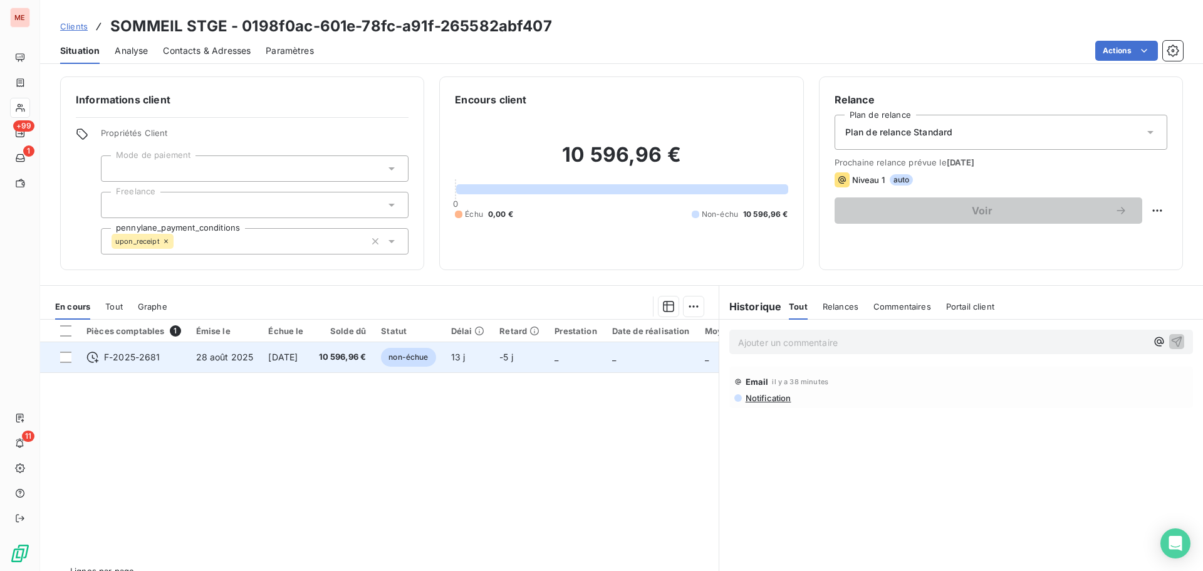
click at [298, 358] on span "[DATE]" at bounding box center [282, 357] width 29 height 11
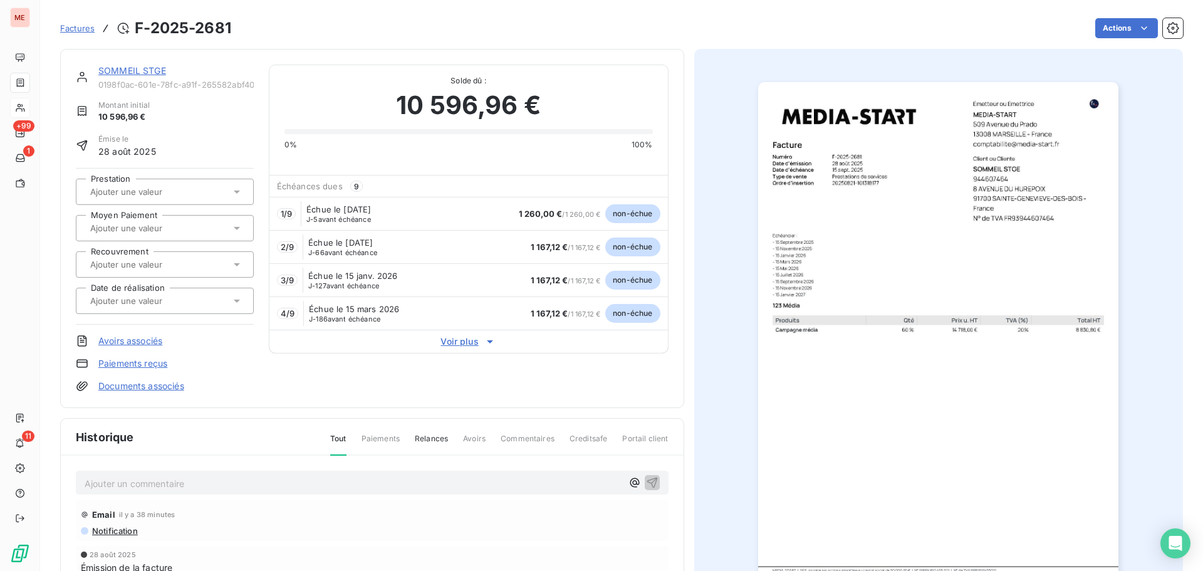
click at [468, 347] on span "Voir plus" at bounding box center [468, 341] width 399 height 13
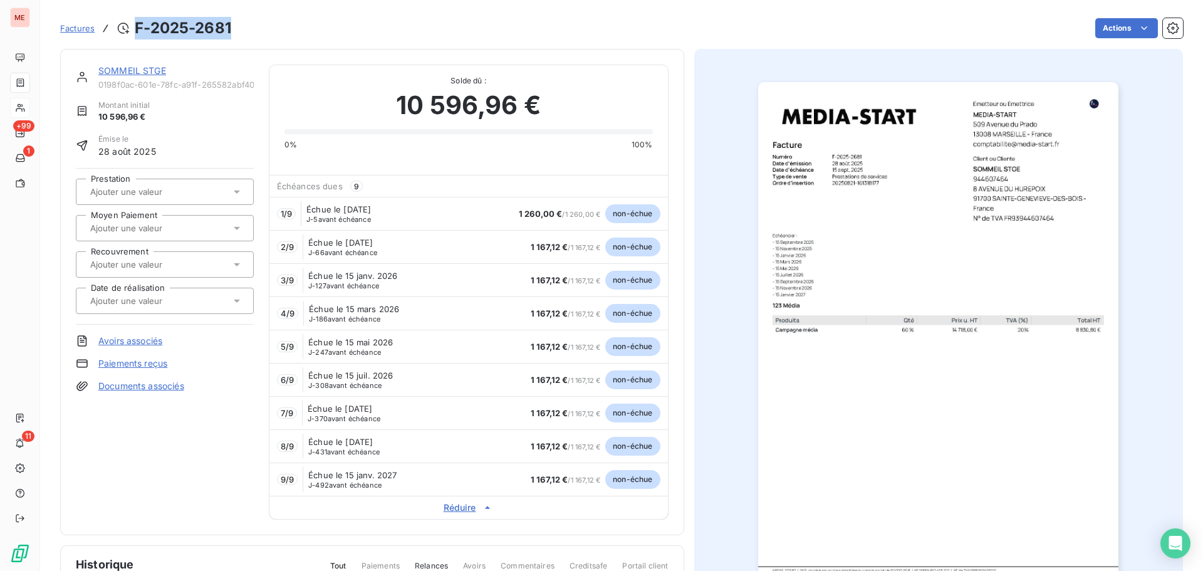
drag, startPoint x: 236, startPoint y: 32, endPoint x: 138, endPoint y: 29, distance: 97.2
click at [138, 29] on div "Factures F-2025-2681 Actions" at bounding box center [621, 28] width 1123 height 26
copy h3 "F-2025-2681"
click at [125, 68] on link "SOMMEIL STGE" at bounding box center [132, 70] width 68 height 11
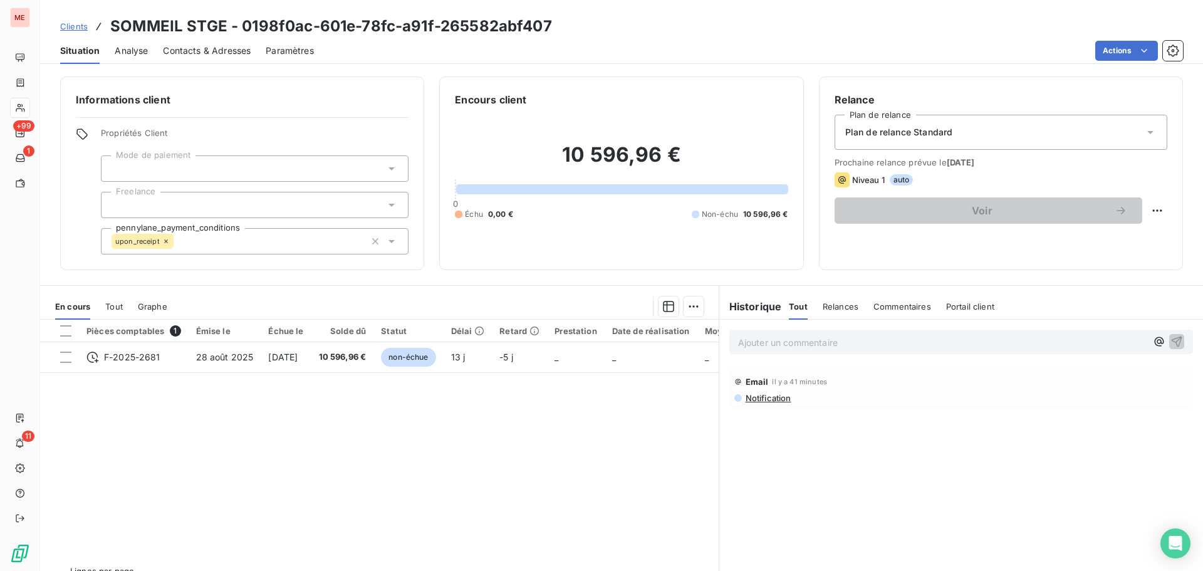
click at [848, 148] on div "Plan de relance Standard" at bounding box center [1001, 132] width 333 height 35
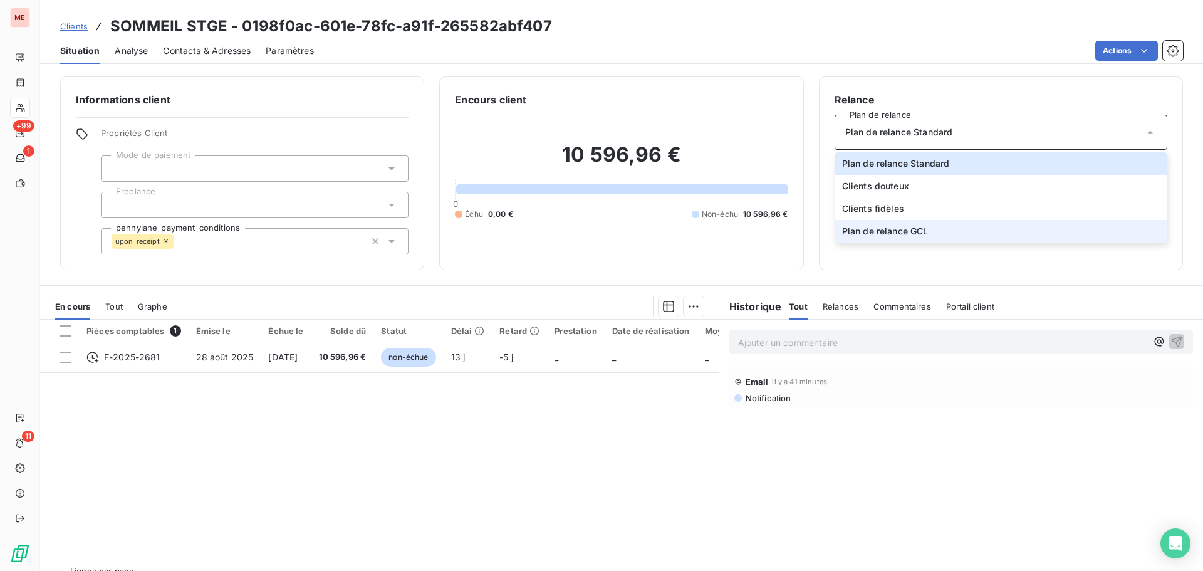
click at [857, 225] on span "Plan de relance GCL" at bounding box center [885, 231] width 86 height 13
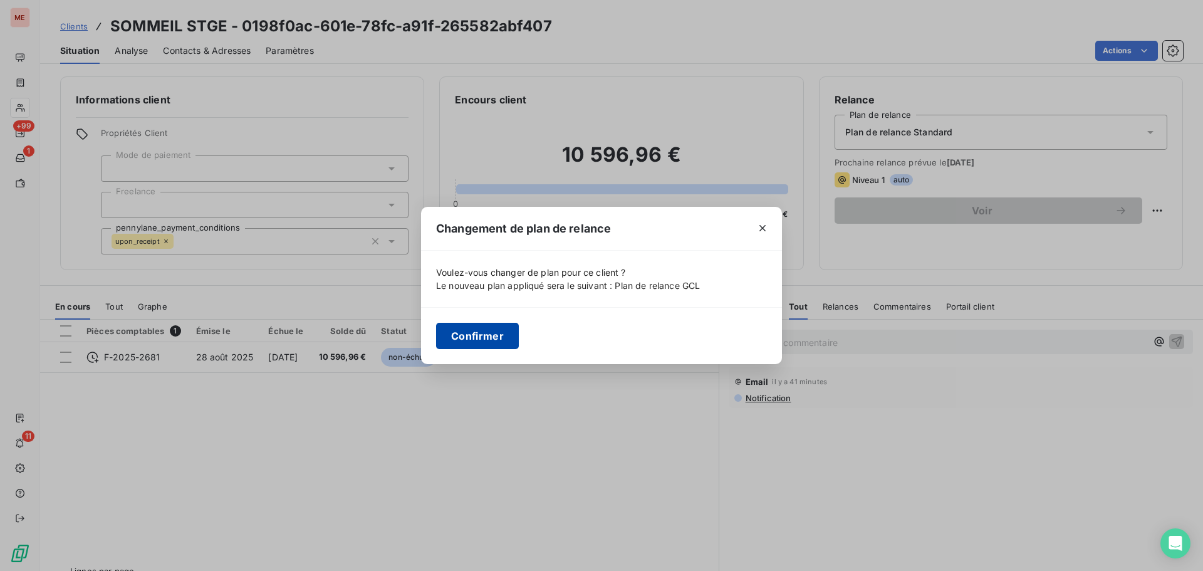
click at [477, 334] on button "Confirmer" at bounding box center [477, 336] width 83 height 26
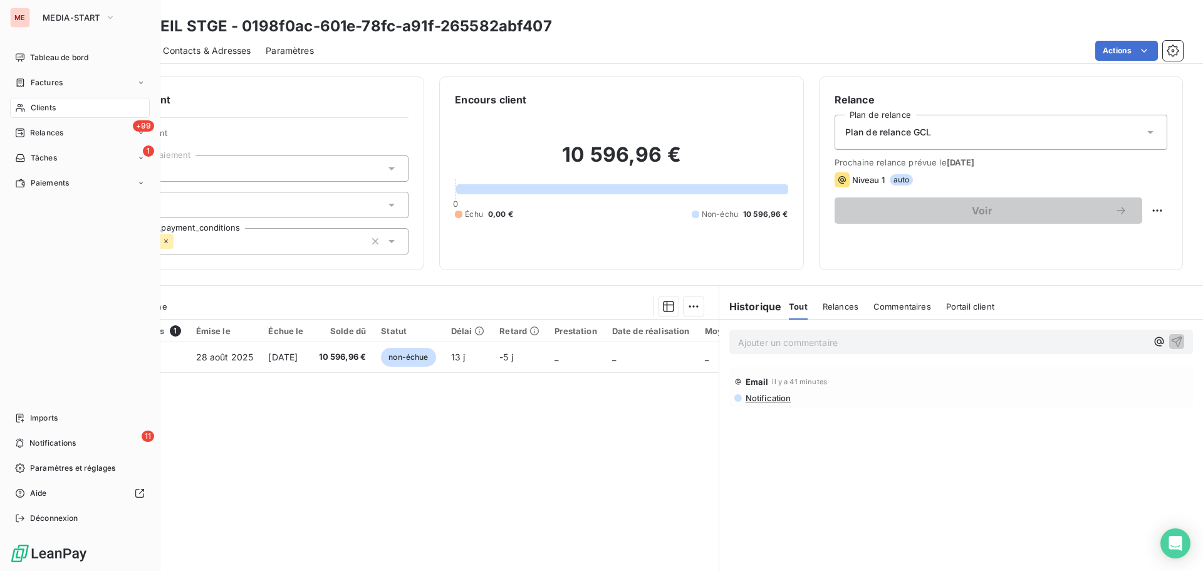
click at [31, 113] on span "Clients" at bounding box center [43, 107] width 25 height 11
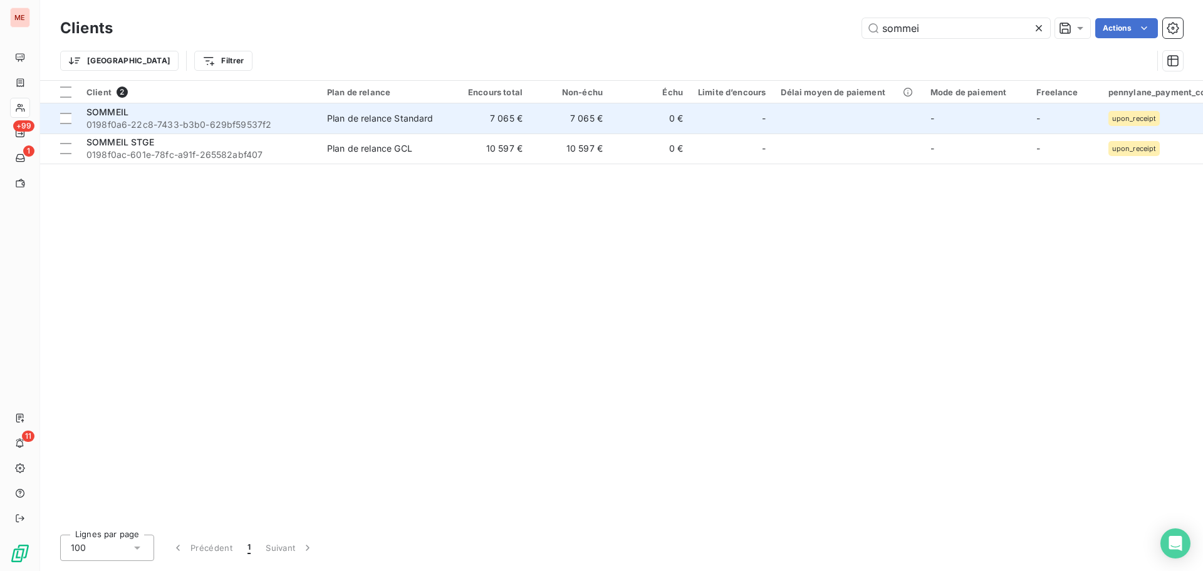
click at [196, 132] on td "SOMMEIL 0198f0a6-22c8-7433-b3b0-629bf59537f2" at bounding box center [199, 118] width 241 height 30
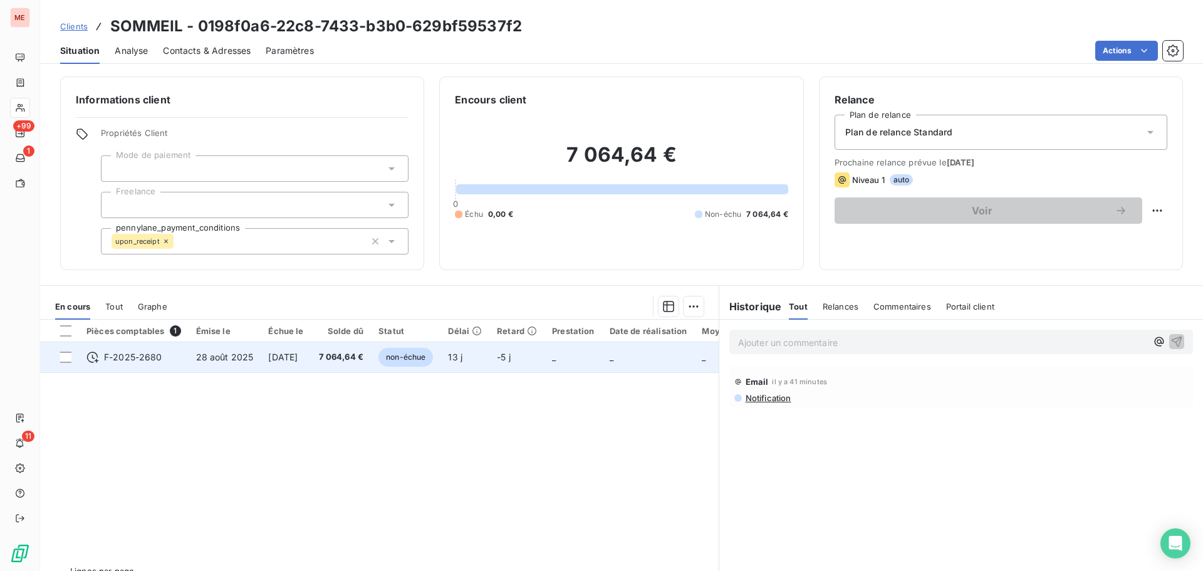
click at [397, 352] on td "non-échue" at bounding box center [406, 357] width 70 height 30
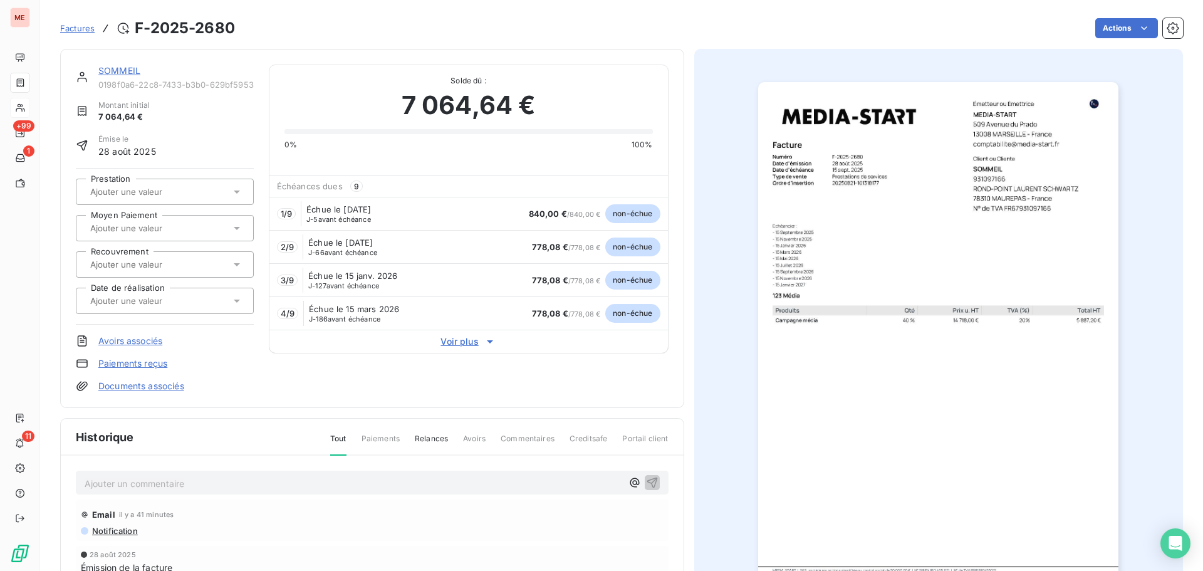
click at [927, 206] on img "button" at bounding box center [938, 337] width 360 height 510
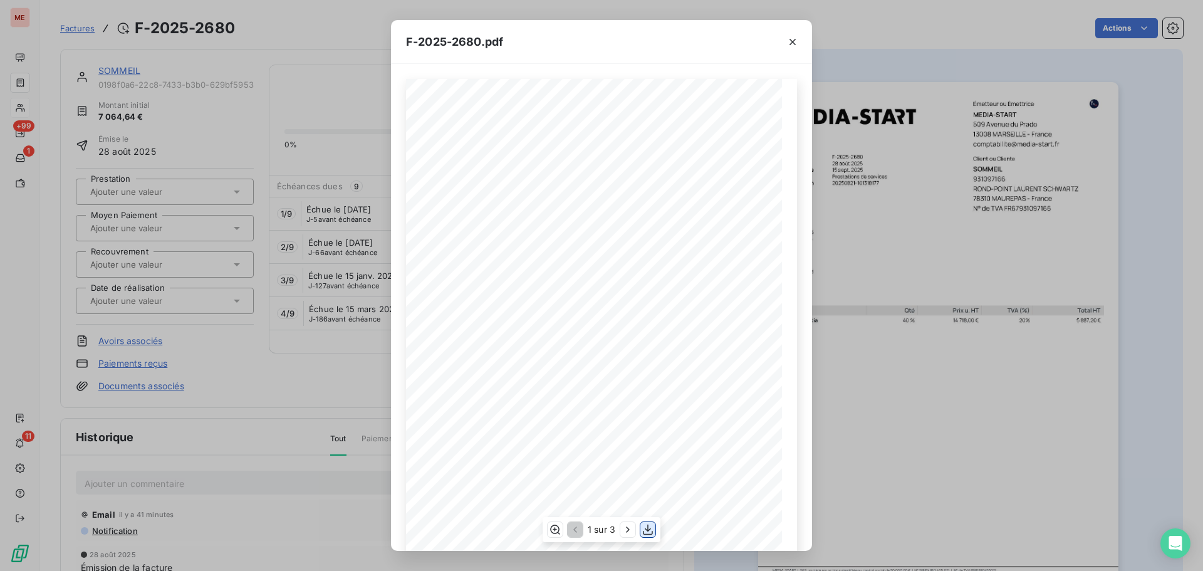
click at [650, 523] on icon "button" at bounding box center [648, 529] width 13 height 13
click at [139, 120] on div "F-2025-2680.pdf 0198f0ab- 67a9- 7669- a3ba- f802bb1babb4 Facture Numéro F-2025-…" at bounding box center [601, 285] width 1203 height 571
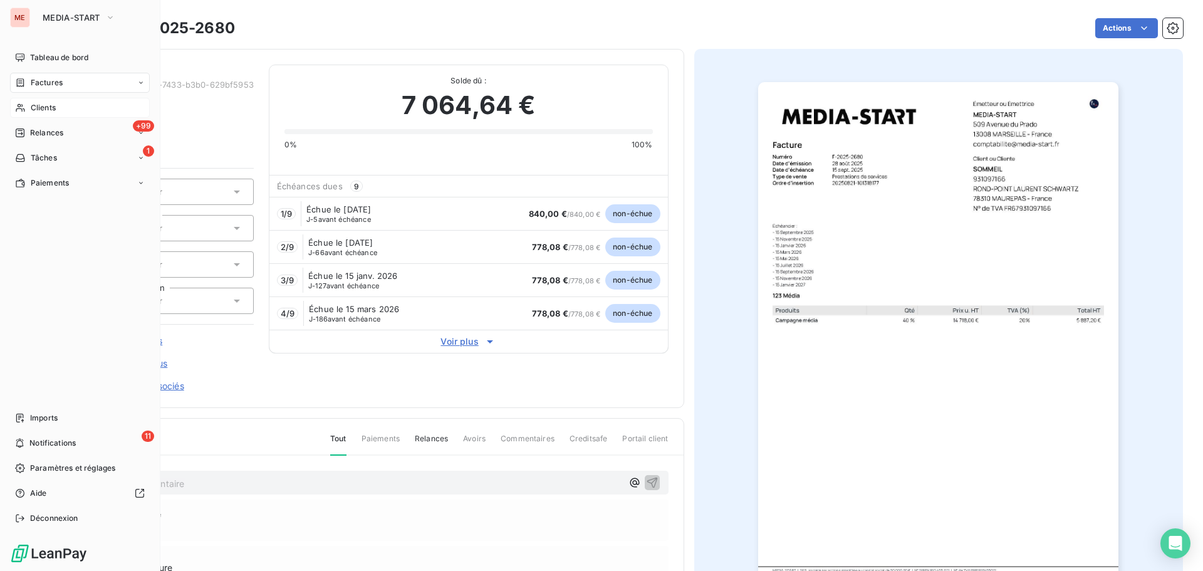
click at [23, 103] on icon at bounding box center [20, 108] width 11 height 10
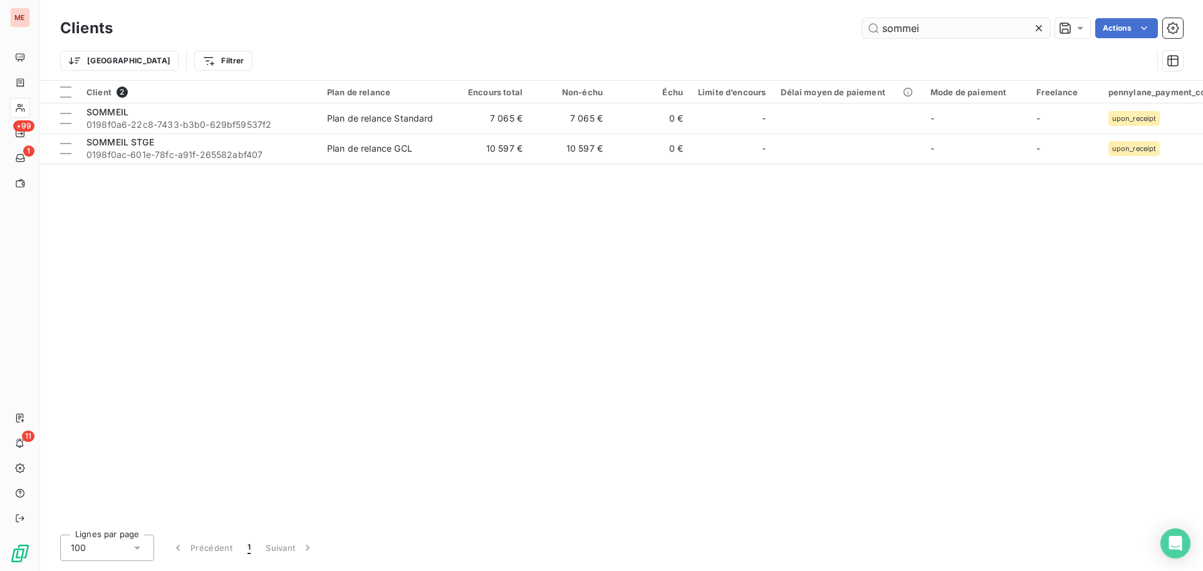
click at [910, 21] on input "sommei" at bounding box center [956, 28] width 188 height 20
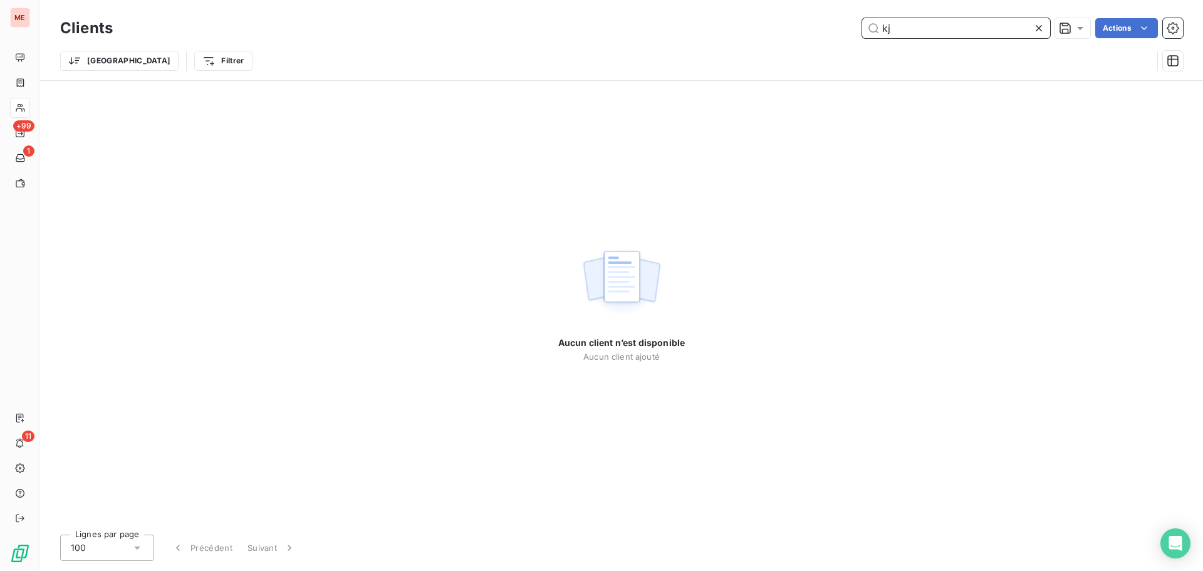
click at [895, 31] on input "kj" at bounding box center [956, 28] width 188 height 20
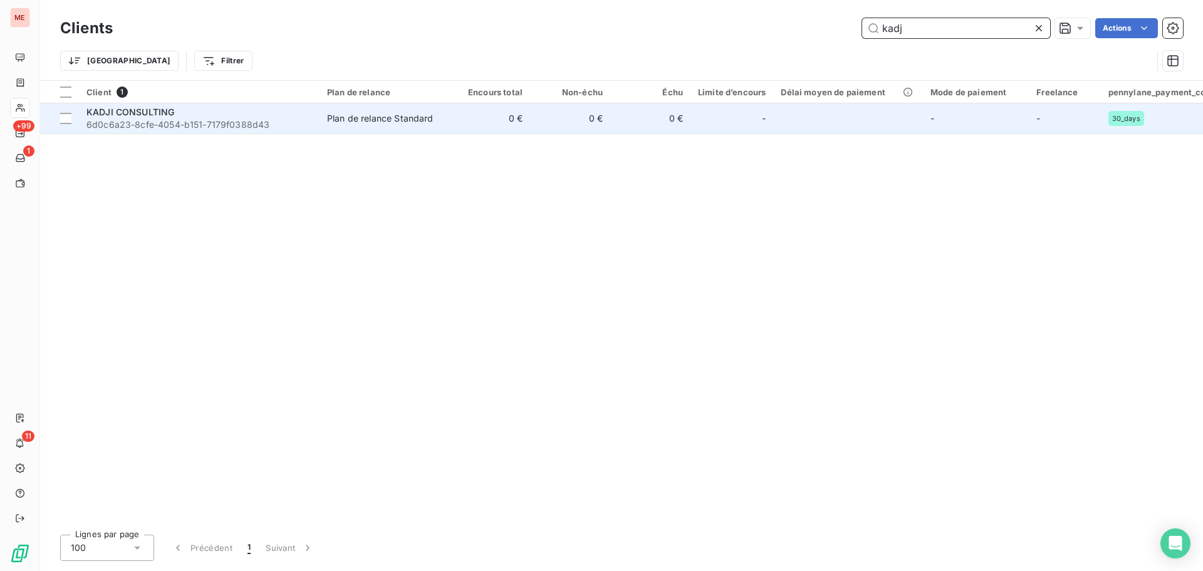
type input "kadj"
click at [461, 122] on td "0 €" at bounding box center [490, 118] width 80 height 30
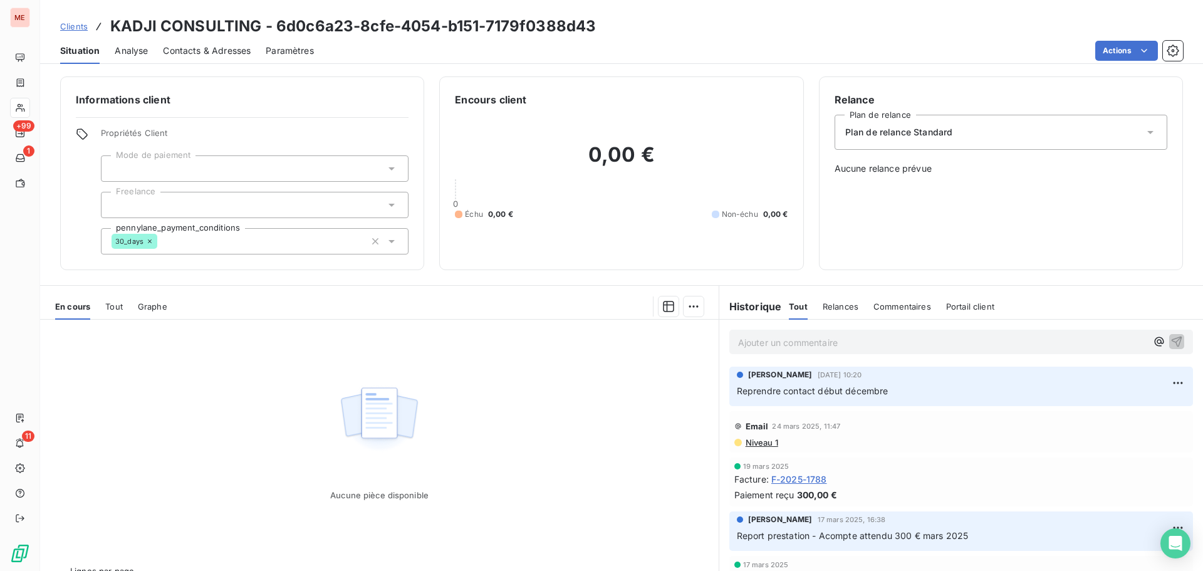
click at [117, 72] on div "Informations client Propriétés Client Mode de paiement Freelance pennylane_paym…" at bounding box center [621, 320] width 1163 height 502
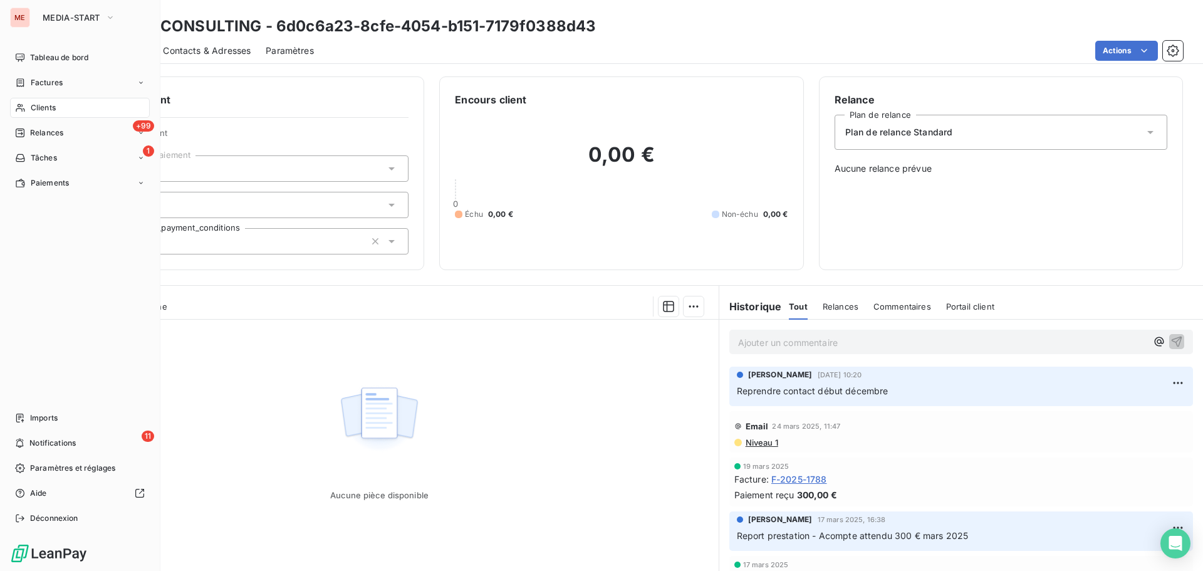
click at [28, 105] on div "Clients" at bounding box center [80, 108] width 140 height 20
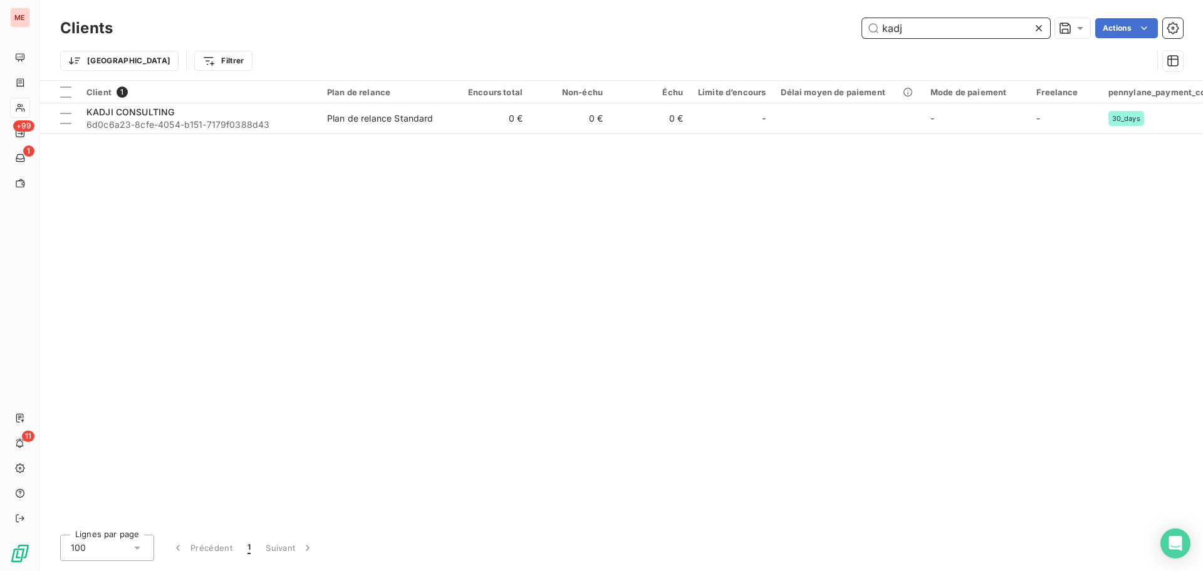
click at [891, 28] on input "kadj" at bounding box center [956, 28] width 188 height 20
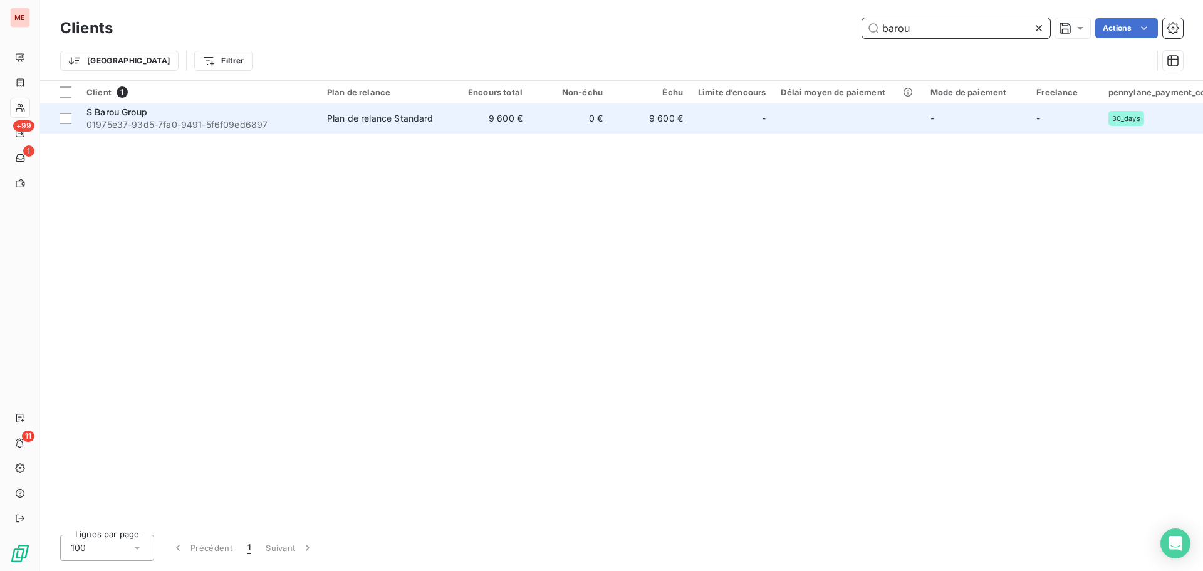
type input "barou"
click at [526, 118] on td "9 600 €" at bounding box center [490, 118] width 80 height 30
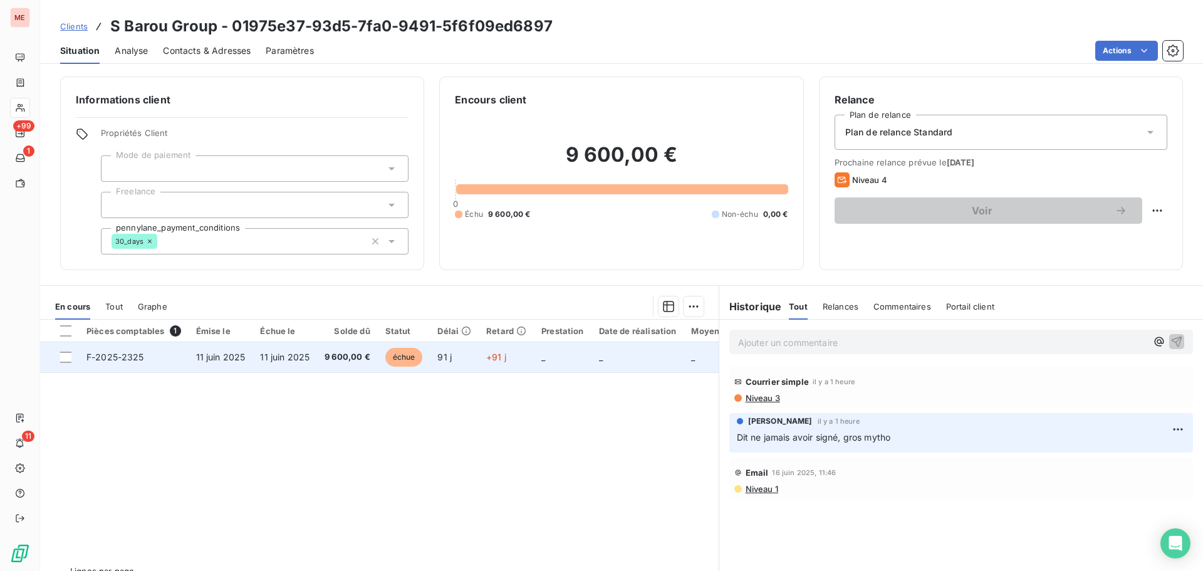
click at [343, 364] on td "9 600,00 €" at bounding box center [347, 357] width 61 height 30
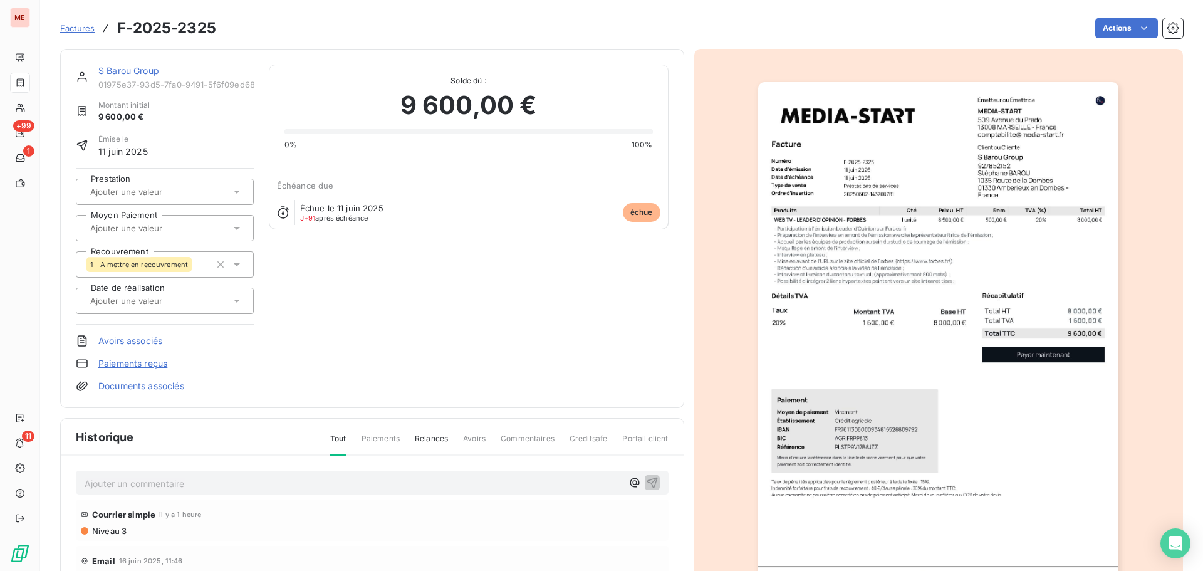
click at [241, 271] on div "1 - A mettre en recouvrement" at bounding box center [165, 264] width 178 height 26
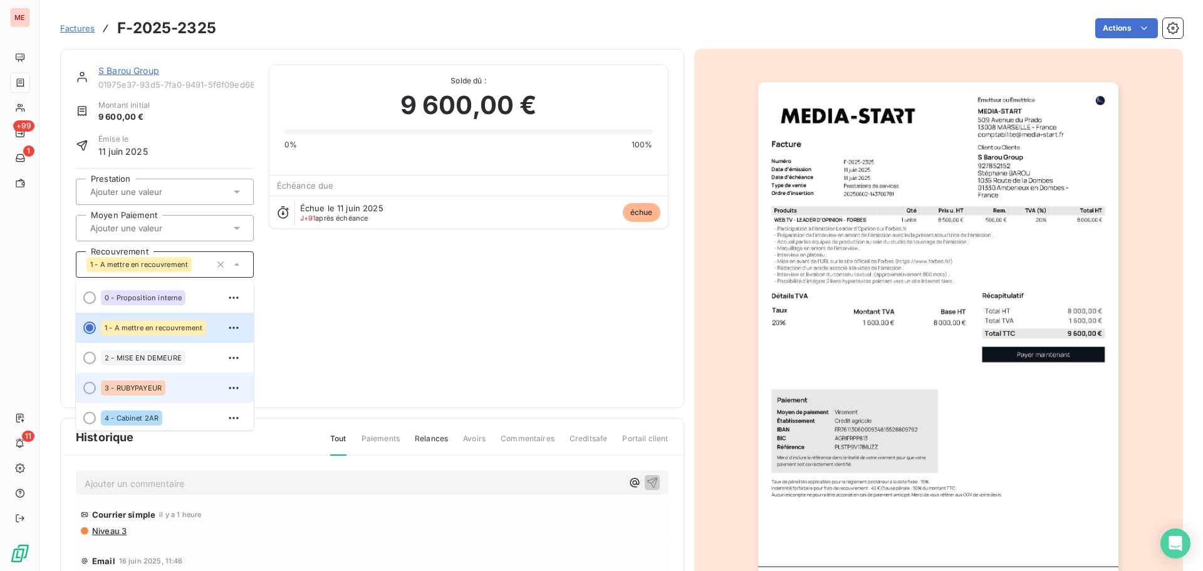
click at [164, 375] on li "3 - RUBYPAYEUR" at bounding box center [165, 388] width 178 height 30
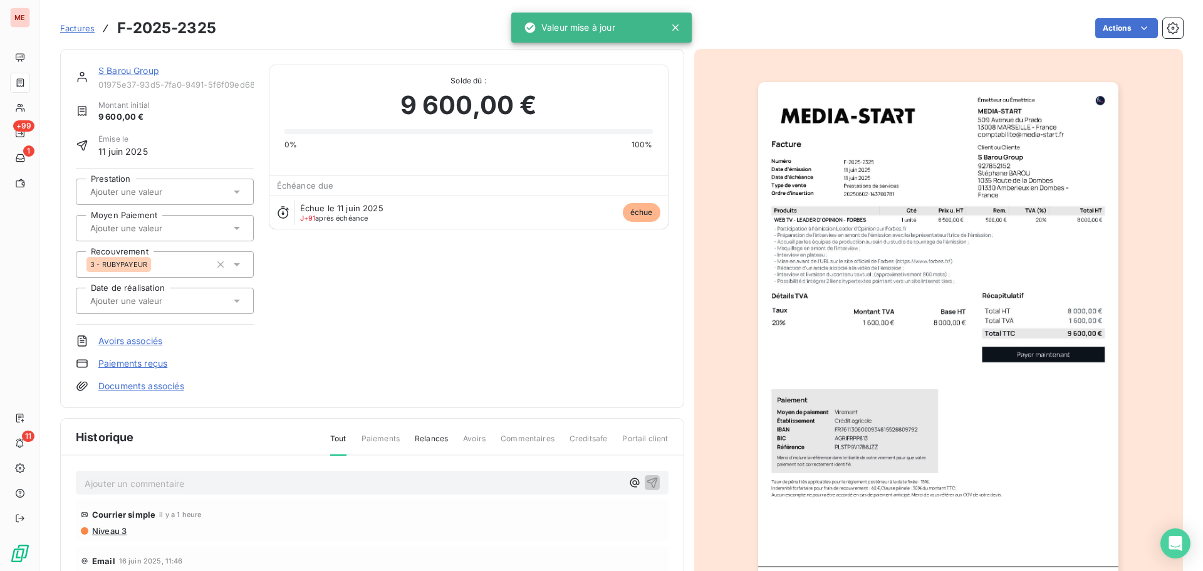
click at [845, 249] on img "button" at bounding box center [938, 337] width 360 height 510
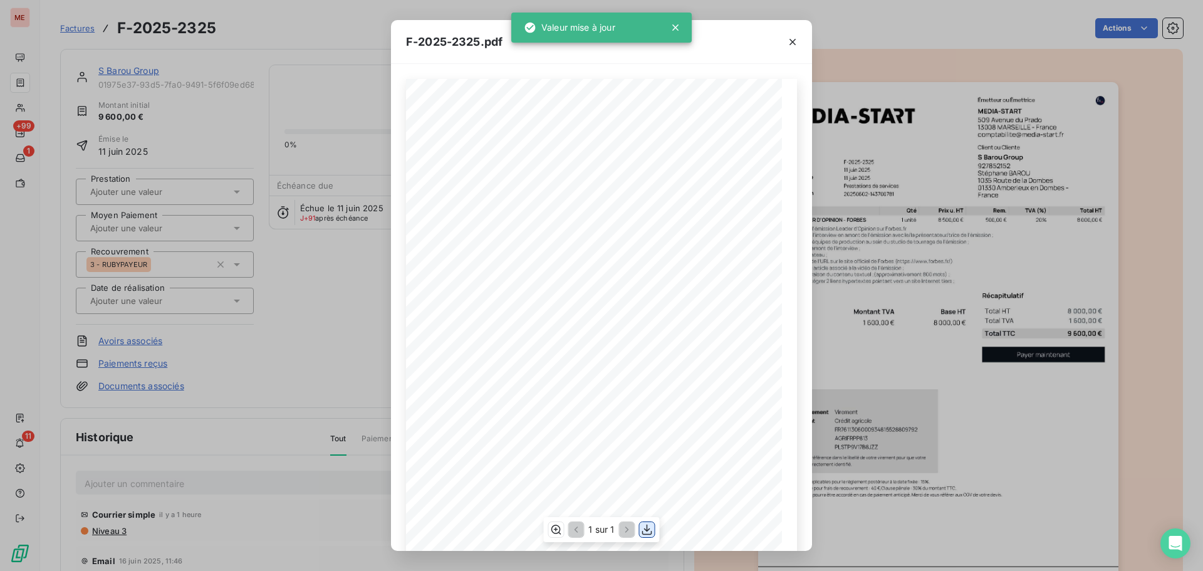
click at [650, 526] on icon "button" at bounding box center [647, 529] width 13 height 13
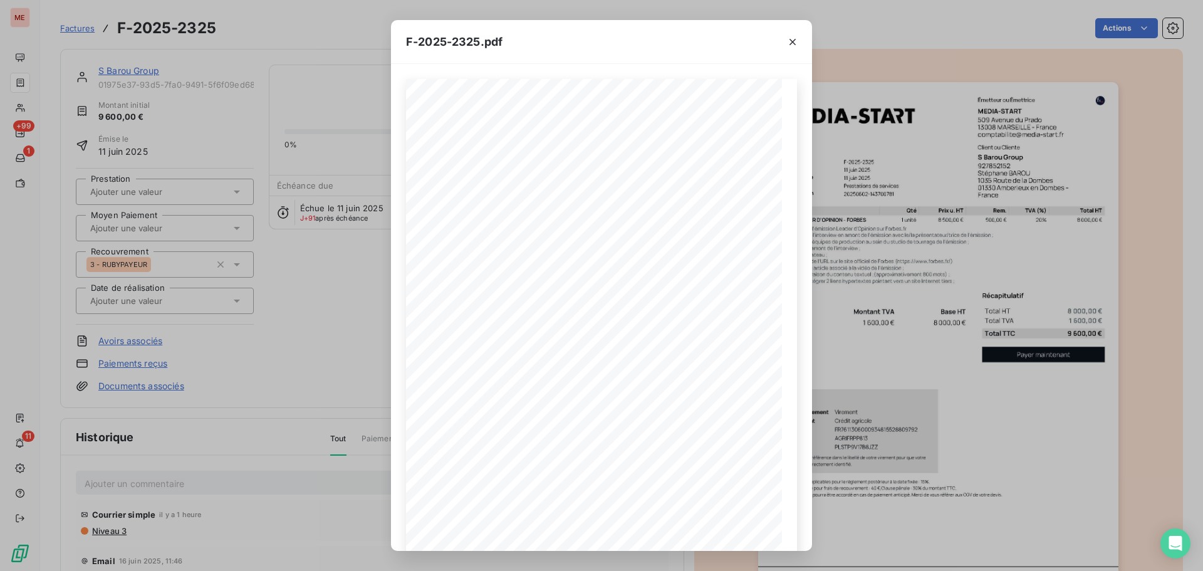
click at [258, 157] on div "F-2025-2325.pdf 8 000,00 € 1 600,00 € 9 600,00 € Émetteur ou Émettrice MEDIA-ST…" at bounding box center [601, 285] width 1203 height 571
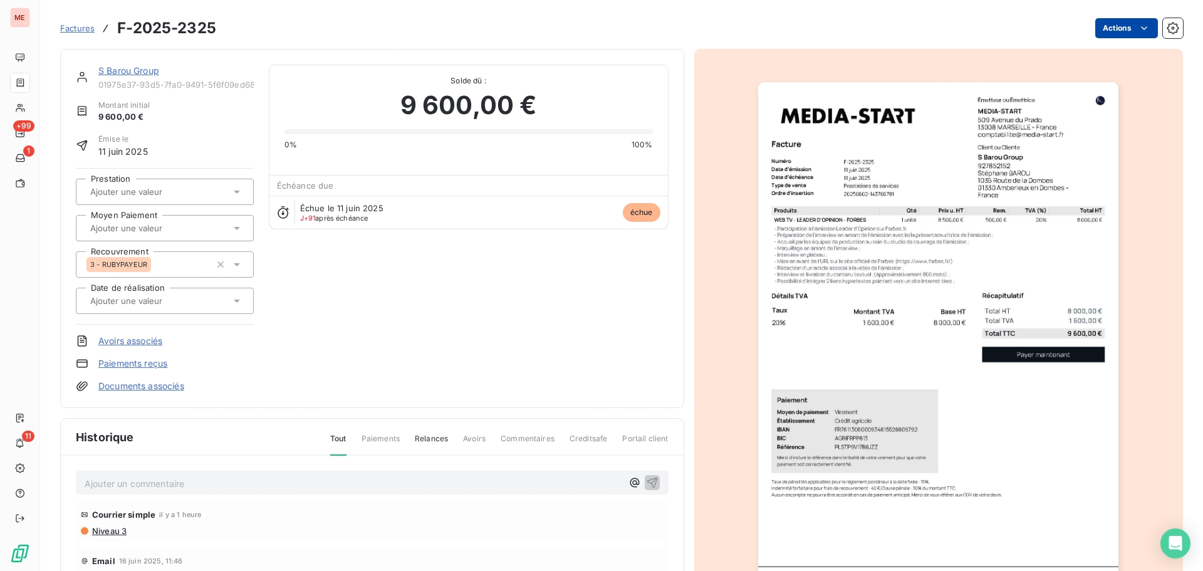
click at [1112, 28] on html "ME +99 1 11 Factures F-2025-2325 Actions S Barou Group 01975e37-93d5-7fa0-9491-…" at bounding box center [601, 285] width 1203 height 571
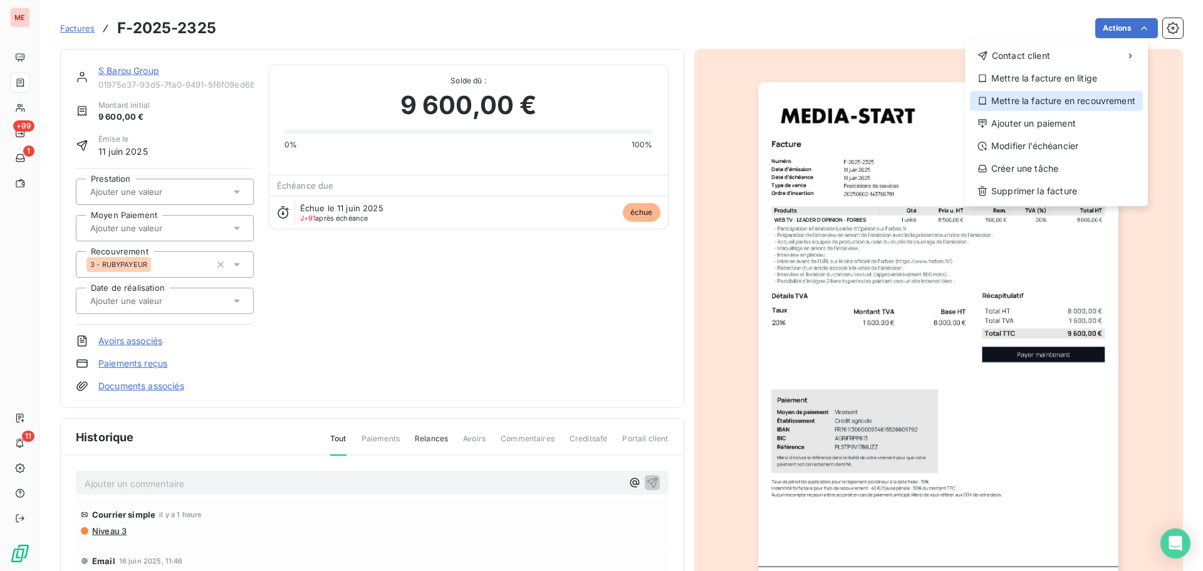
click at [1070, 98] on div "Mettre la facture en recouvrement" at bounding box center [1056, 101] width 173 height 20
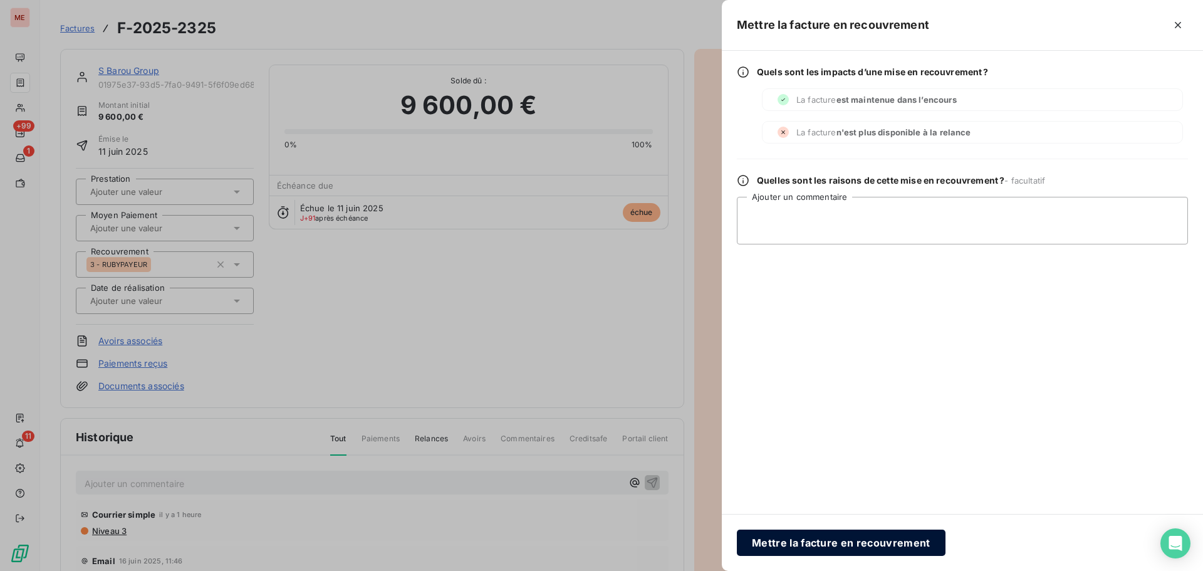
click at [803, 540] on button "Mettre la facture en recouvrement" at bounding box center [841, 542] width 209 height 26
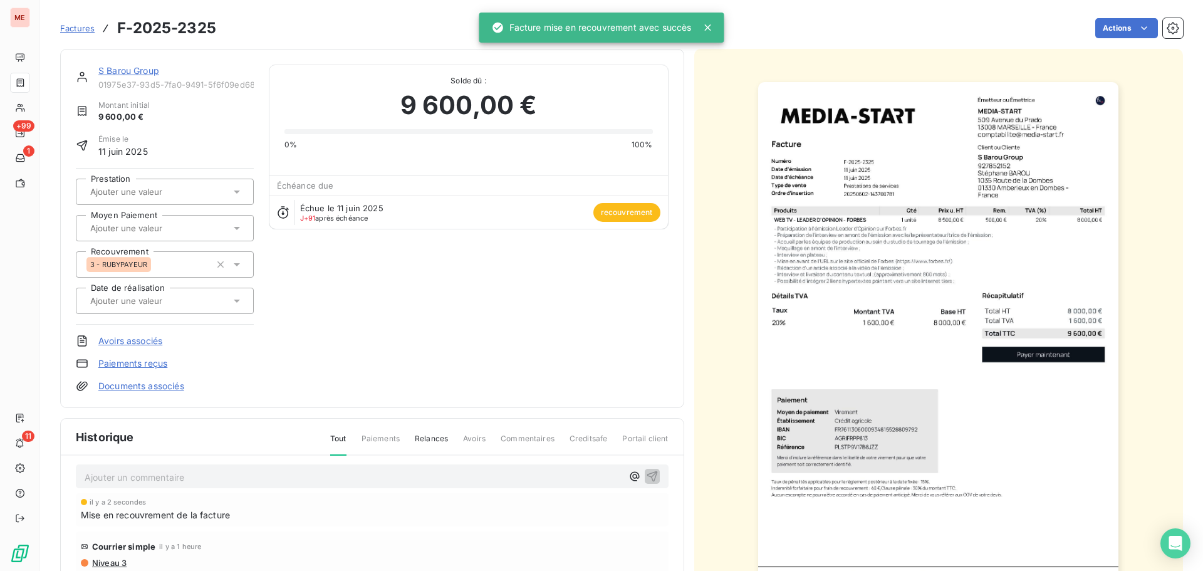
scroll to position [6, 0]
click at [225, 474] on p "Ajouter un commentaire ﻿" at bounding box center [354, 478] width 538 height 16
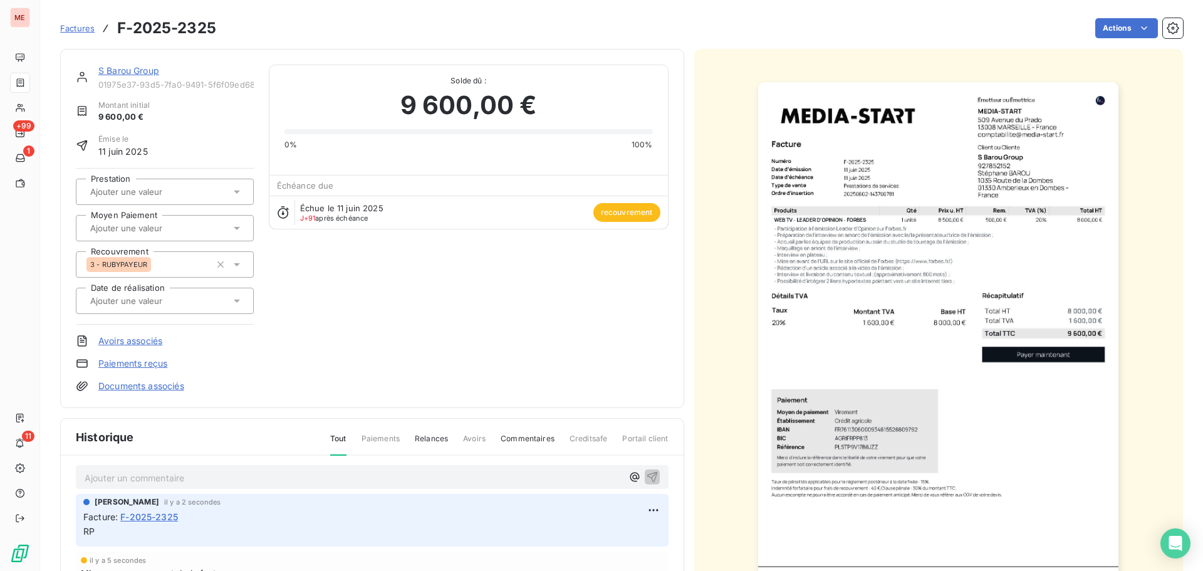
click at [129, 70] on link "S Barou Group" at bounding box center [128, 70] width 61 height 11
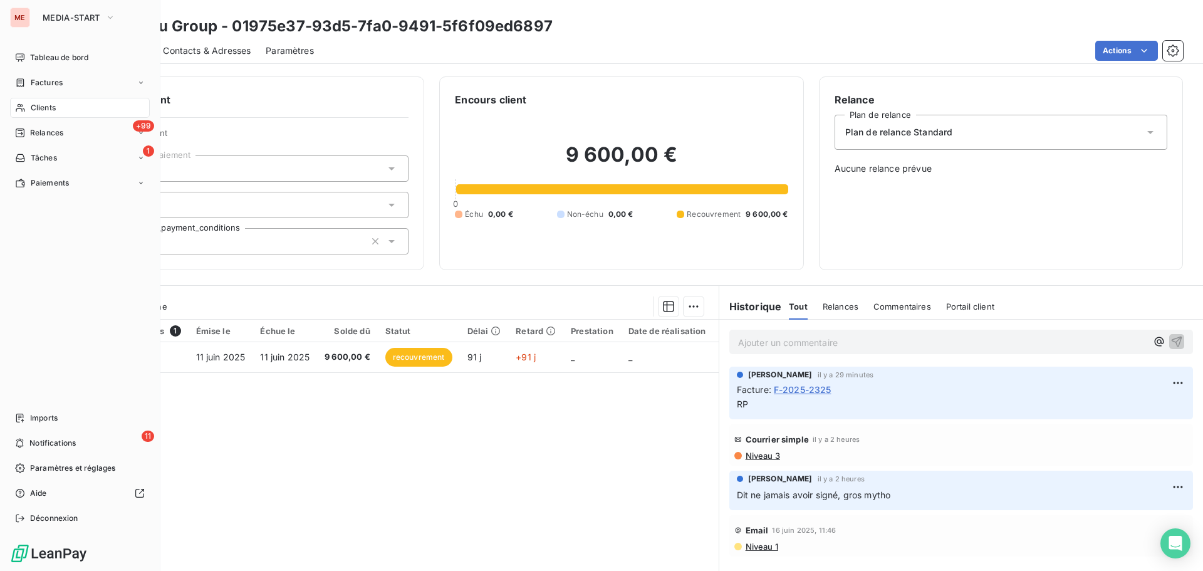
click at [38, 109] on span "Clients" at bounding box center [43, 107] width 25 height 11
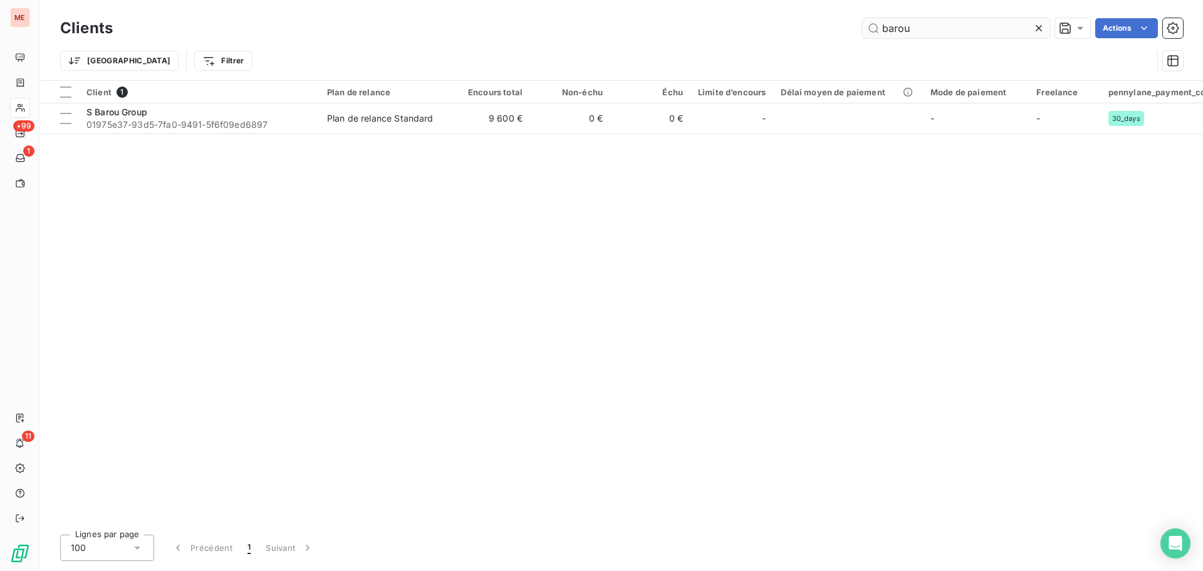
click at [951, 21] on input "barou" at bounding box center [956, 28] width 188 height 20
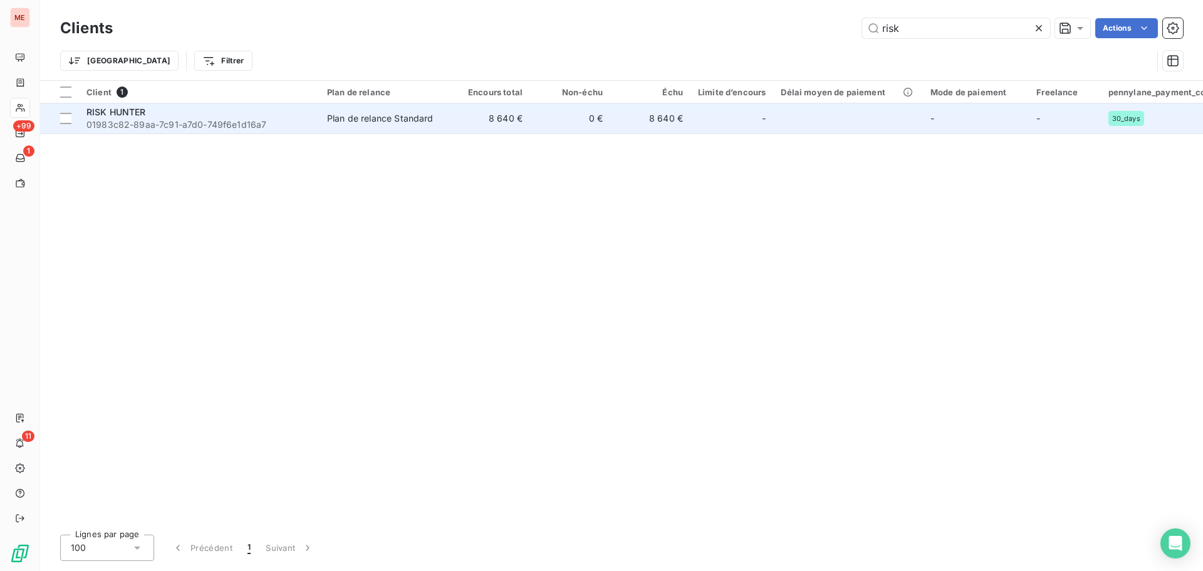
type input "risk"
click at [532, 115] on td "0 €" at bounding box center [570, 118] width 80 height 30
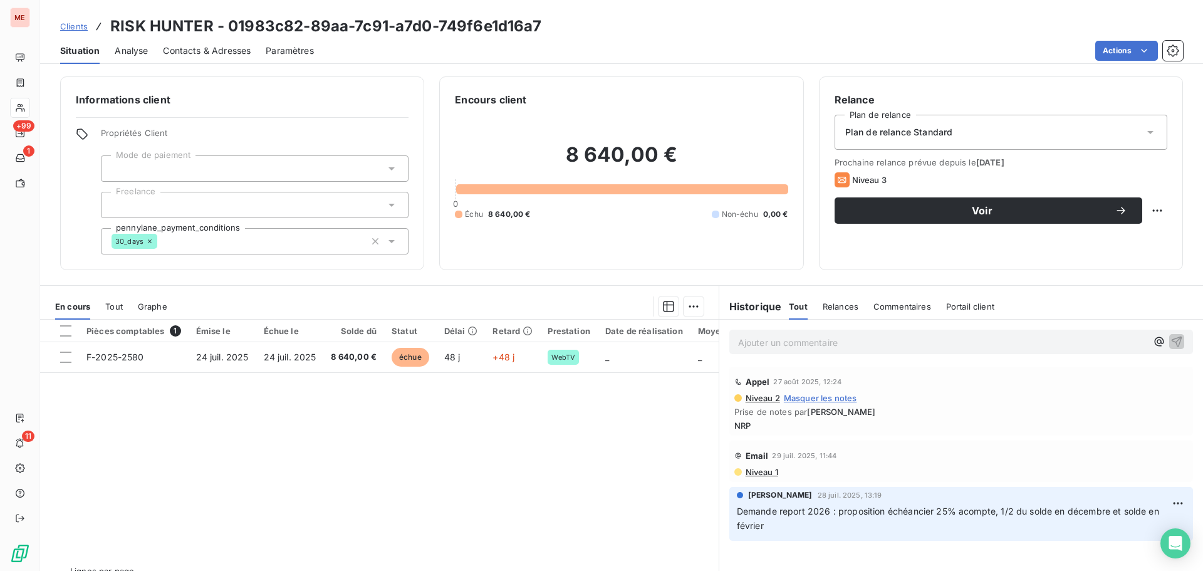
click at [228, 55] on span "Contacts & Adresses" at bounding box center [207, 50] width 88 height 13
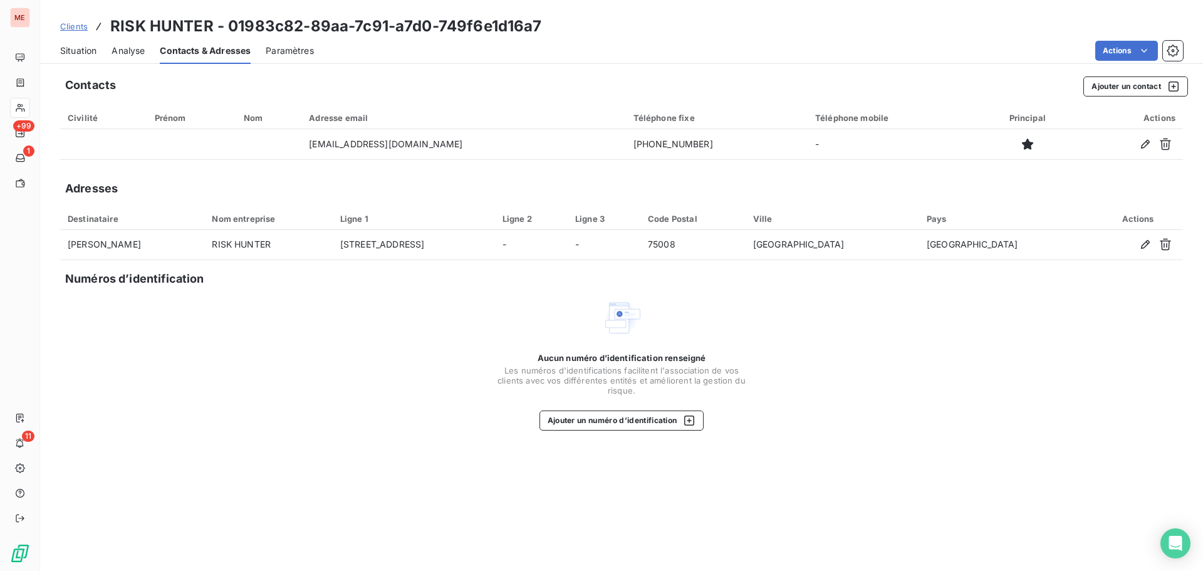
click at [79, 50] on span "Situation" at bounding box center [78, 50] width 36 height 13
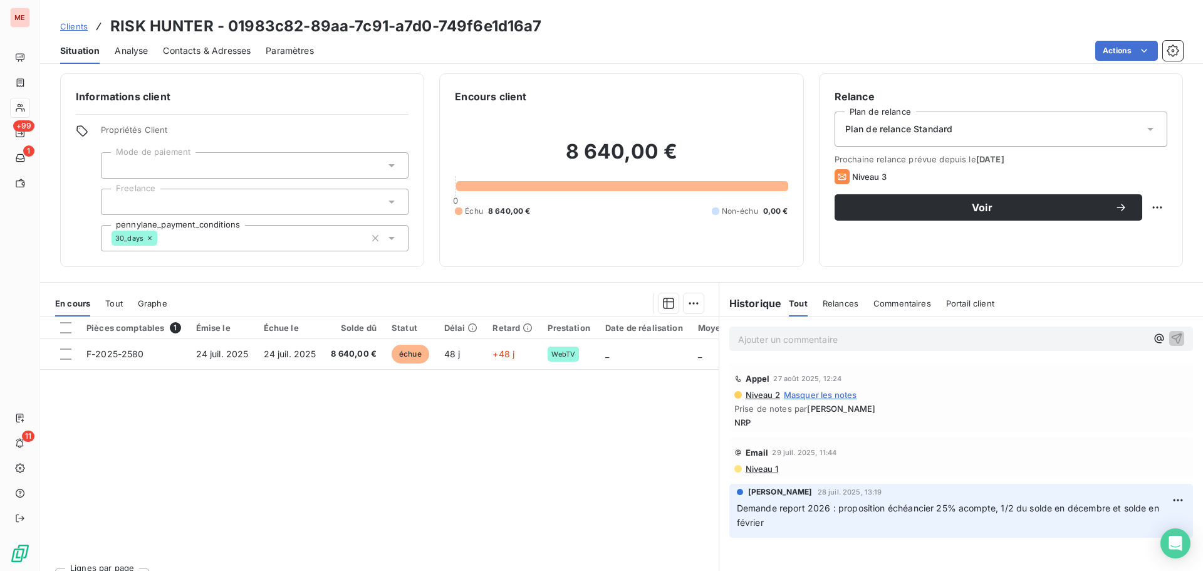
scroll to position [28, 0]
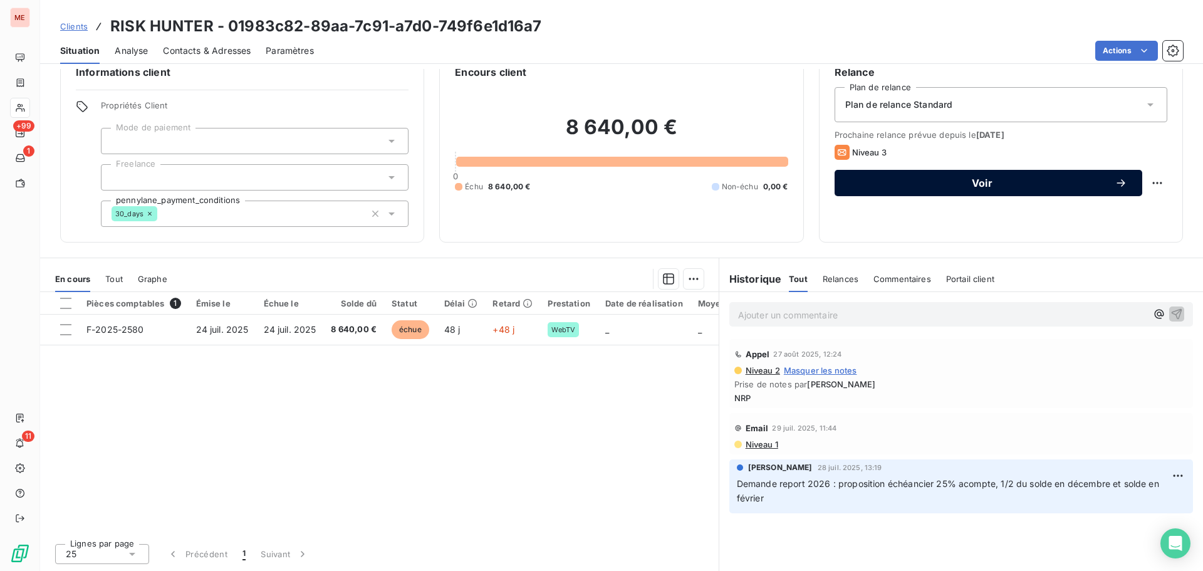
click at [992, 177] on div "Voir" at bounding box center [989, 183] width 278 height 13
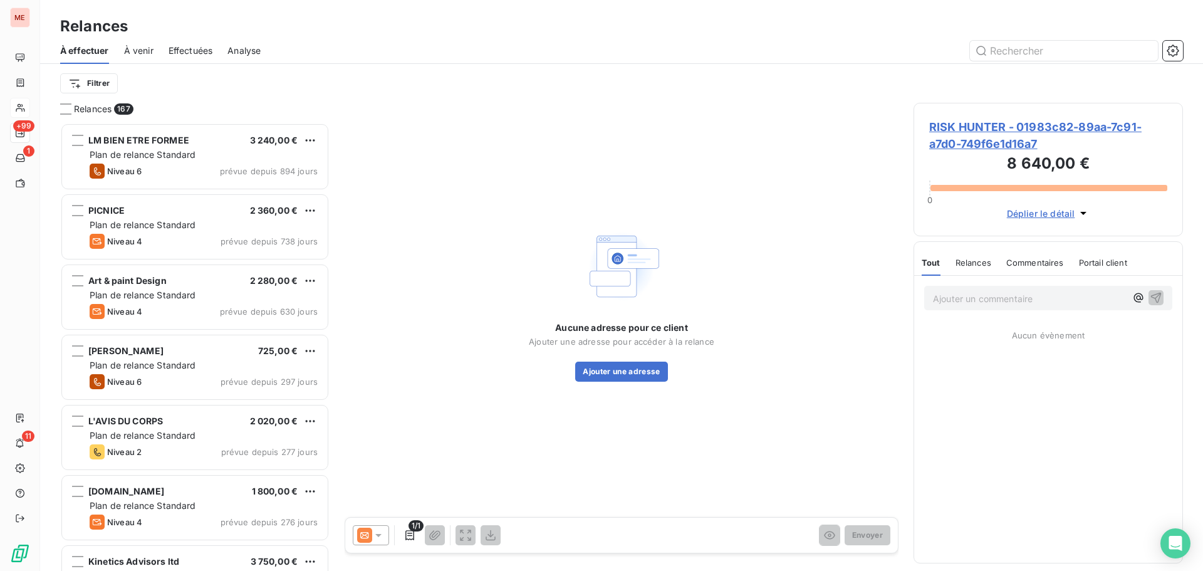
scroll to position [439, 260]
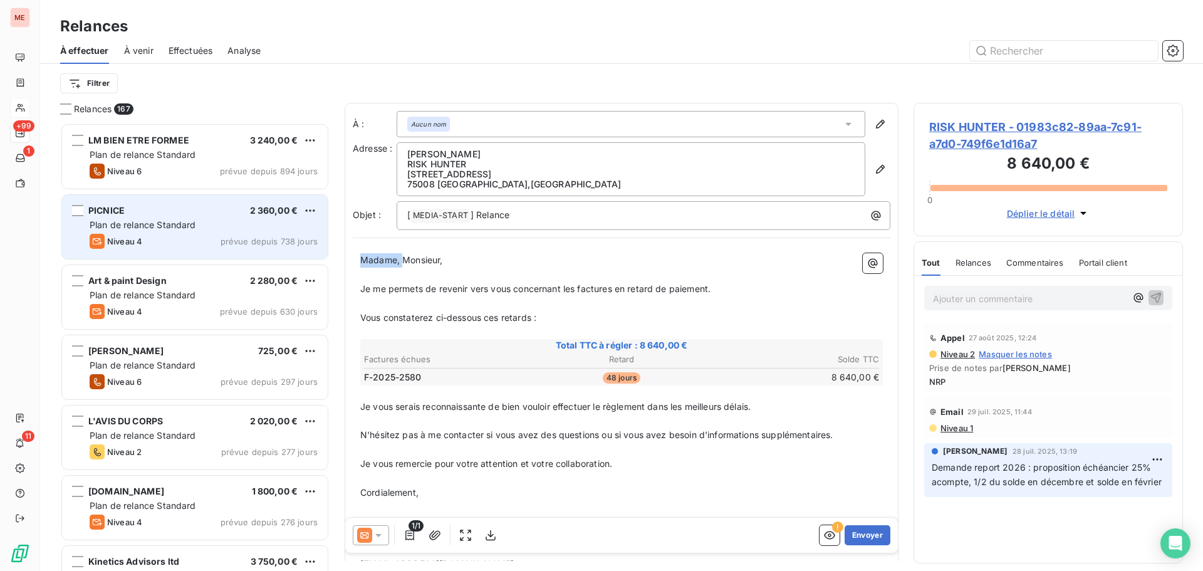
drag, startPoint x: 401, startPoint y: 256, endPoint x: 300, endPoint y: 255, distance: 100.9
click at [300, 255] on div "Relances 167 [PERSON_NAME] ETRE FORMEE 3 240,00 € Plan de relance Standard Nive…" at bounding box center [621, 337] width 1163 height 468
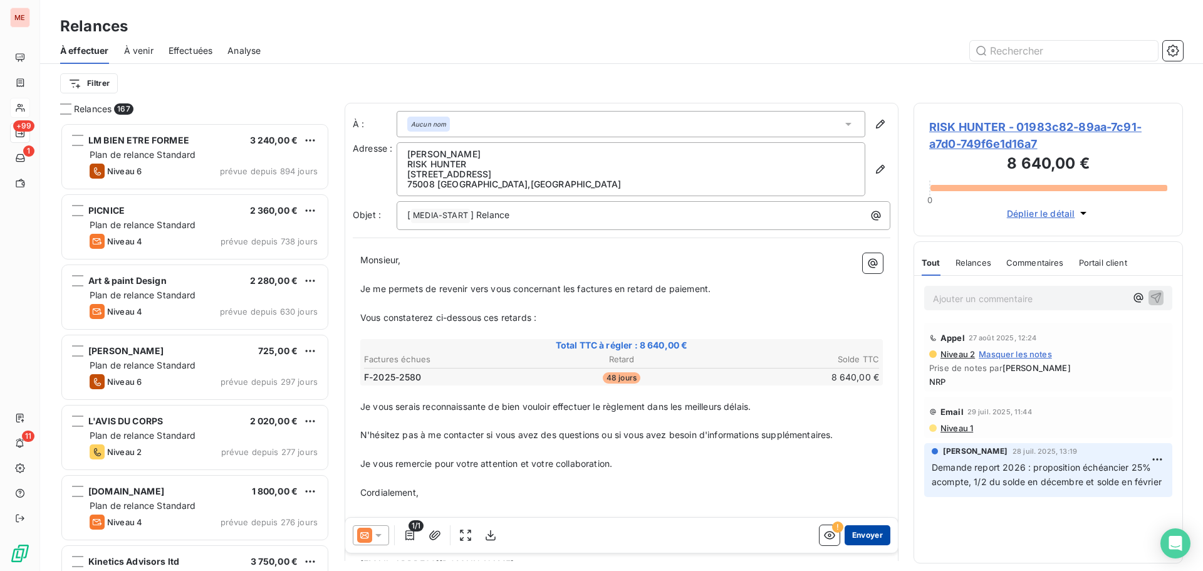
click at [853, 536] on button "Envoyer" at bounding box center [868, 535] width 46 height 20
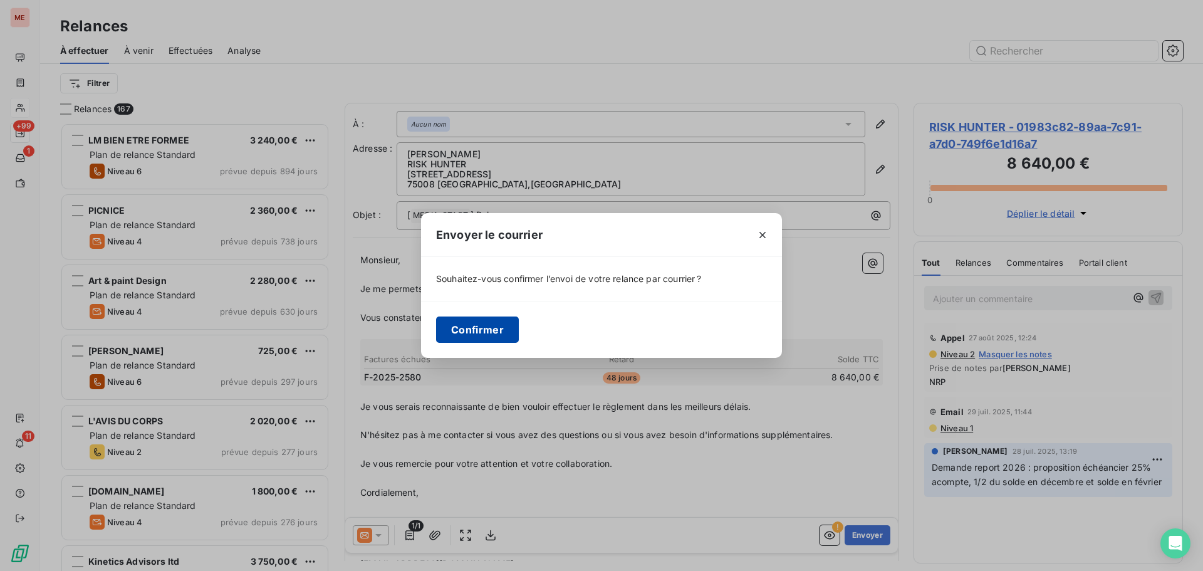
click at [471, 318] on button "Confirmer" at bounding box center [477, 329] width 83 height 26
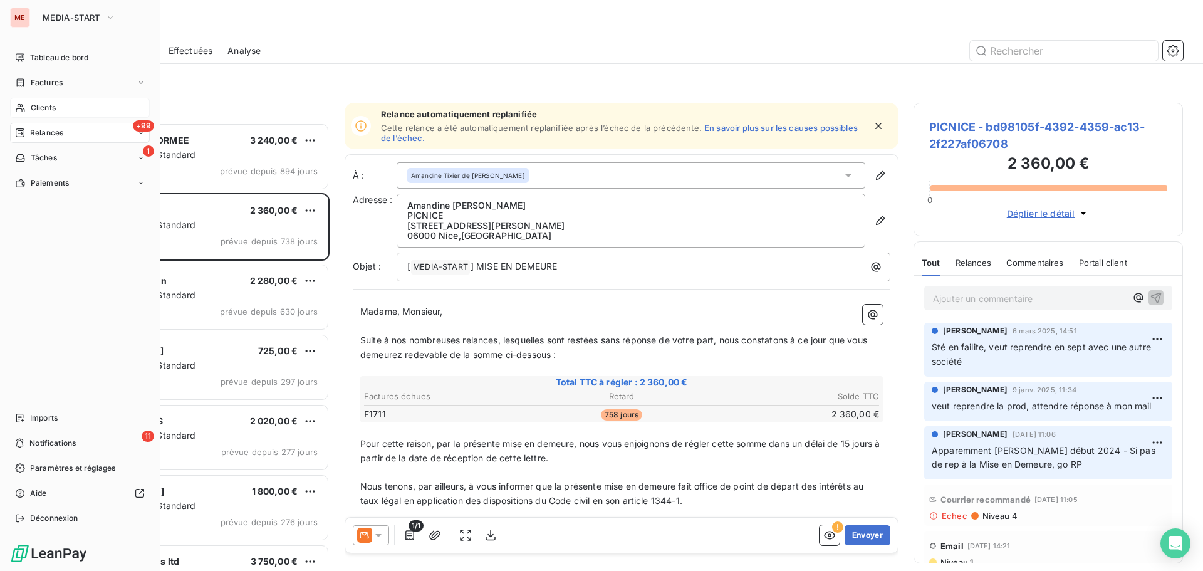
click at [38, 98] on div "Clients" at bounding box center [80, 108] width 140 height 20
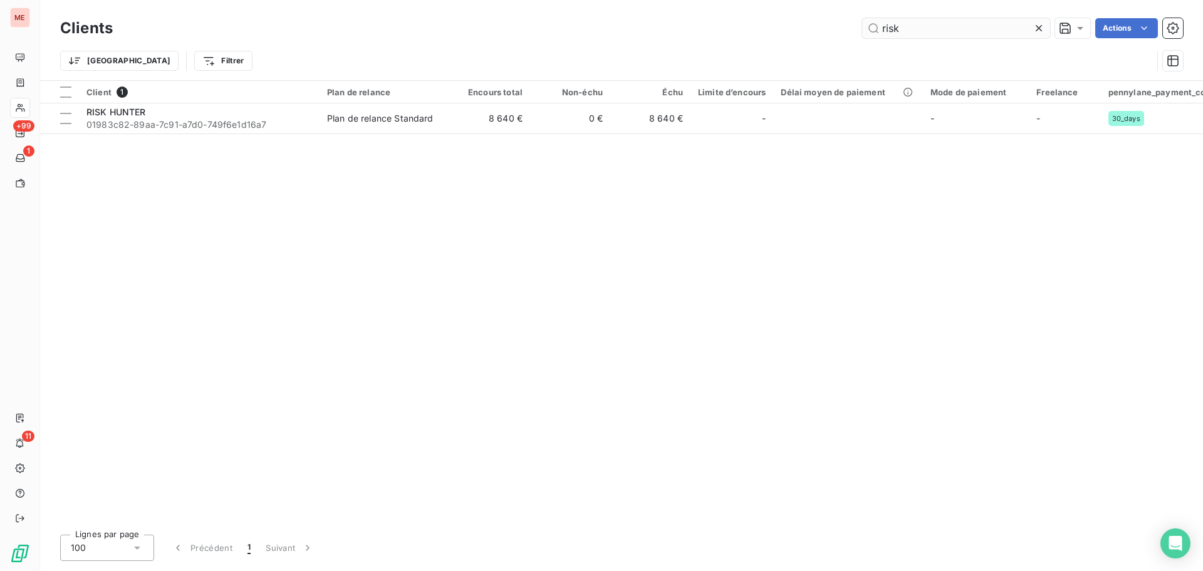
click at [925, 24] on input "risk" at bounding box center [956, 28] width 188 height 20
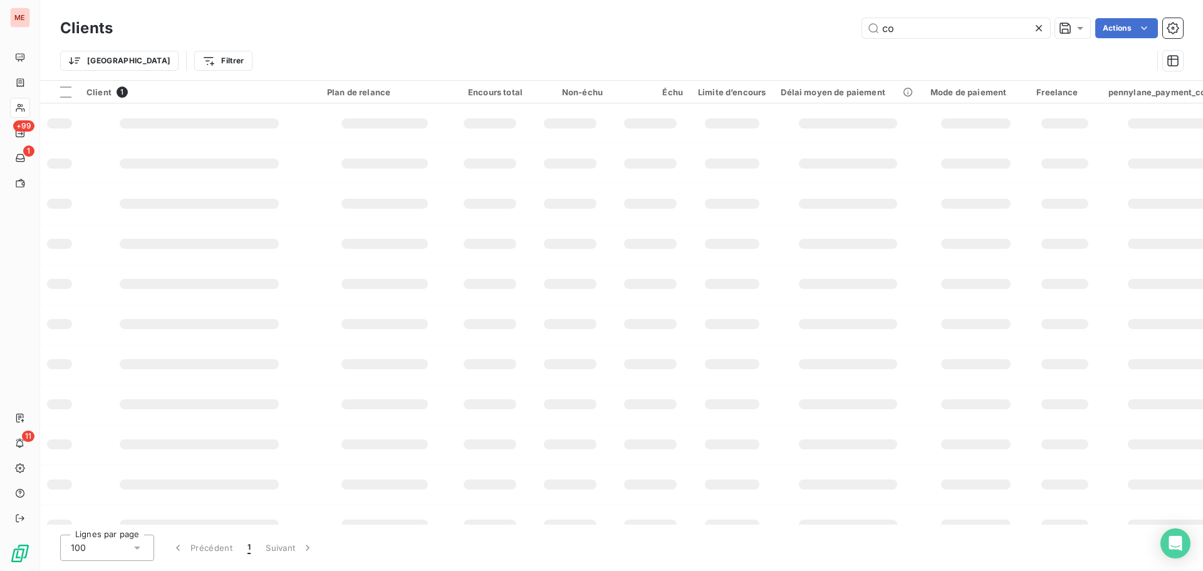
type input "c"
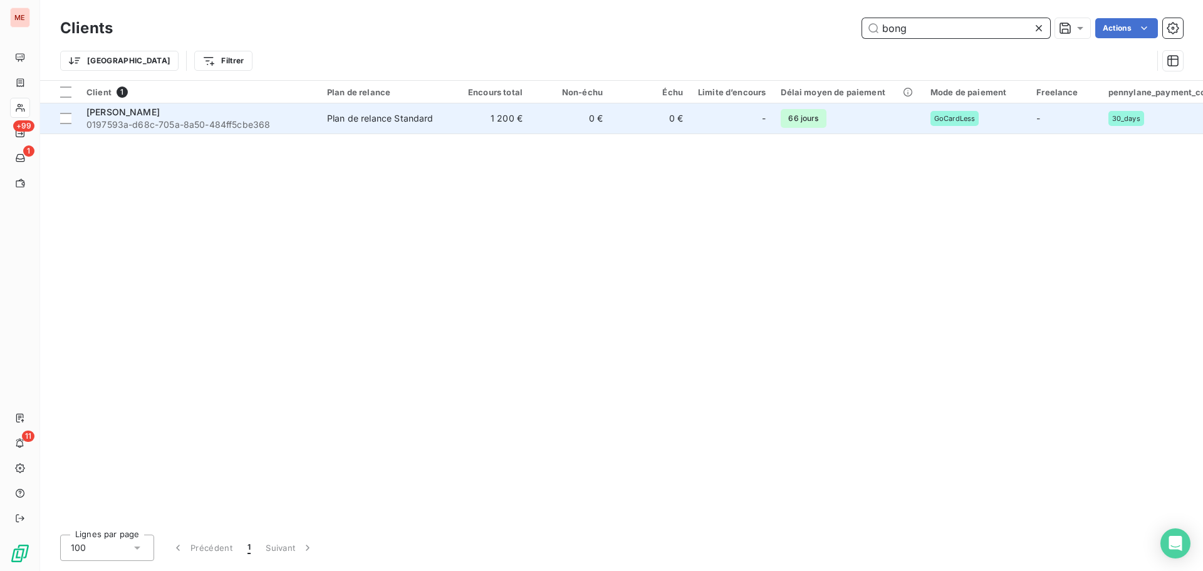
type input "bong"
click at [154, 115] on div "[PERSON_NAME]" at bounding box center [199, 112] width 226 height 13
